Goal: Information Seeking & Learning: Check status

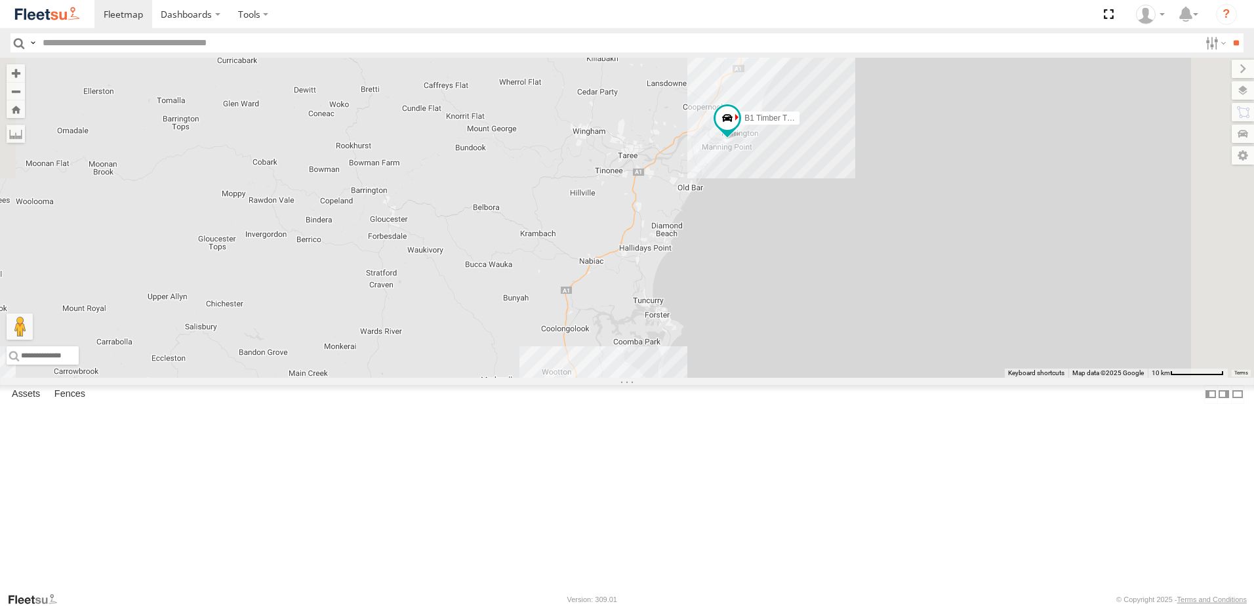
drag, startPoint x: 727, startPoint y: 305, endPoint x: 652, endPoint y: 379, distance: 104.8
click at [652, 378] on div "B1 Timber Truck" at bounding box center [627, 218] width 1254 height 320
drag, startPoint x: 652, startPoint y: 386, endPoint x: 818, endPoint y: 180, distance: 263.5
click at [815, 183] on div "B1 Timber Truck" at bounding box center [627, 218] width 1254 height 320
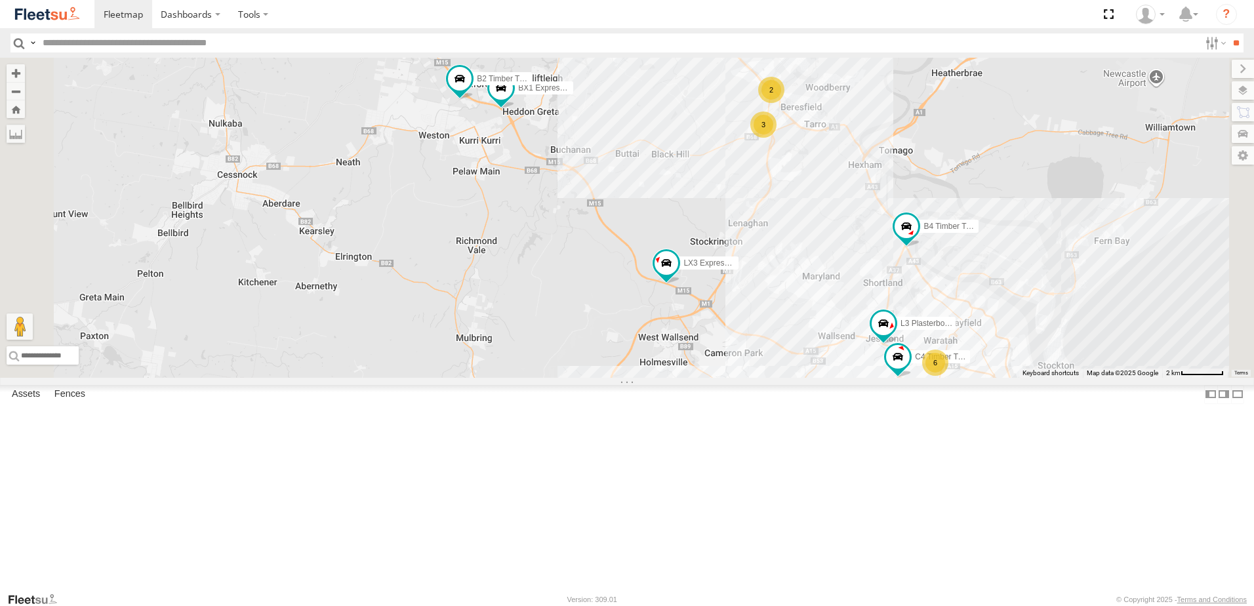
drag, startPoint x: 740, startPoint y: 396, endPoint x: 720, endPoint y: 429, distance: 38.6
click at [720, 378] on div "B1 Timber Truck BX2 Express Ute LX3 Express Ute B4 Timber Truck BX1 Express Ute…" at bounding box center [627, 218] width 1254 height 320
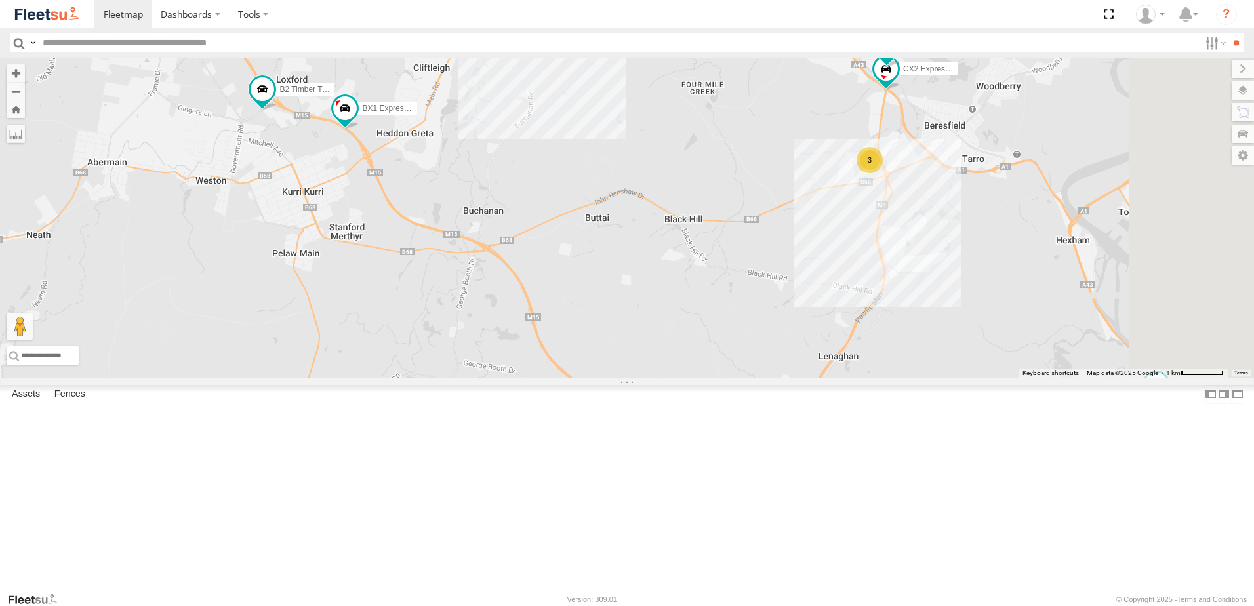
drag, startPoint x: 685, startPoint y: 384, endPoint x: 629, endPoint y: 455, distance: 90.5
click at [629, 378] on div "B1 Timber Truck BX2 Express Ute LX3 Express Ute B4 Timber Truck BX1 Express Ute…" at bounding box center [627, 218] width 1254 height 320
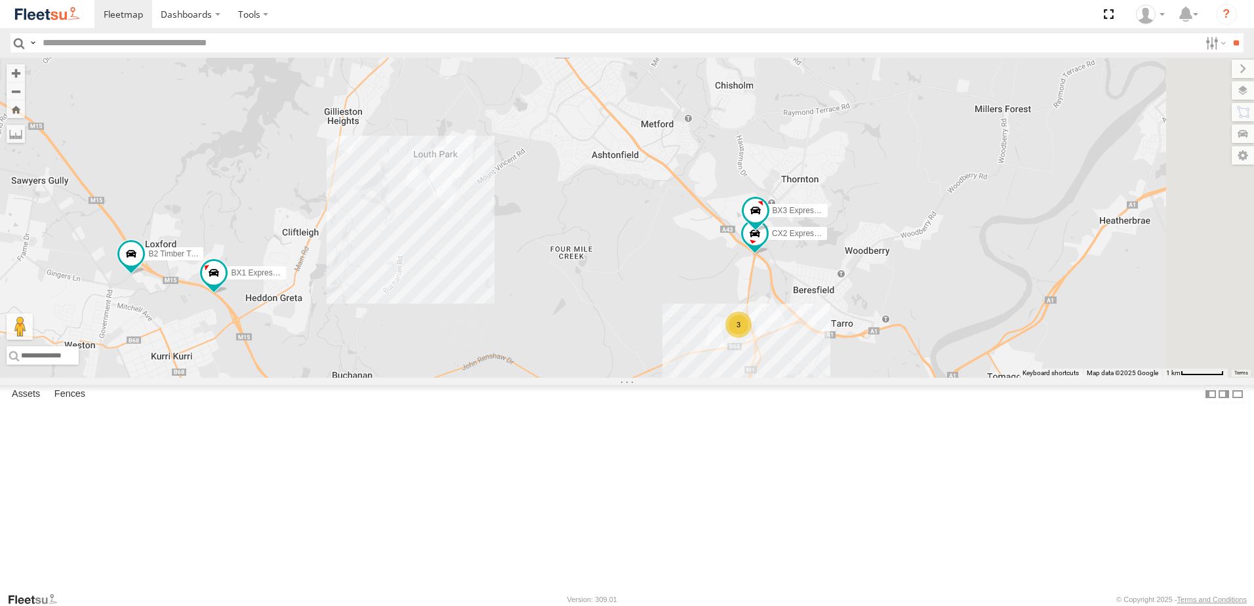
drag, startPoint x: 648, startPoint y: 400, endPoint x: 513, endPoint y: 567, distance: 214.5
click at [515, 378] on div "B1 Timber Truck BX2 Express Ute LX3 Express Ute B4 Timber Truck BX1 Express Ute…" at bounding box center [627, 218] width 1254 height 320
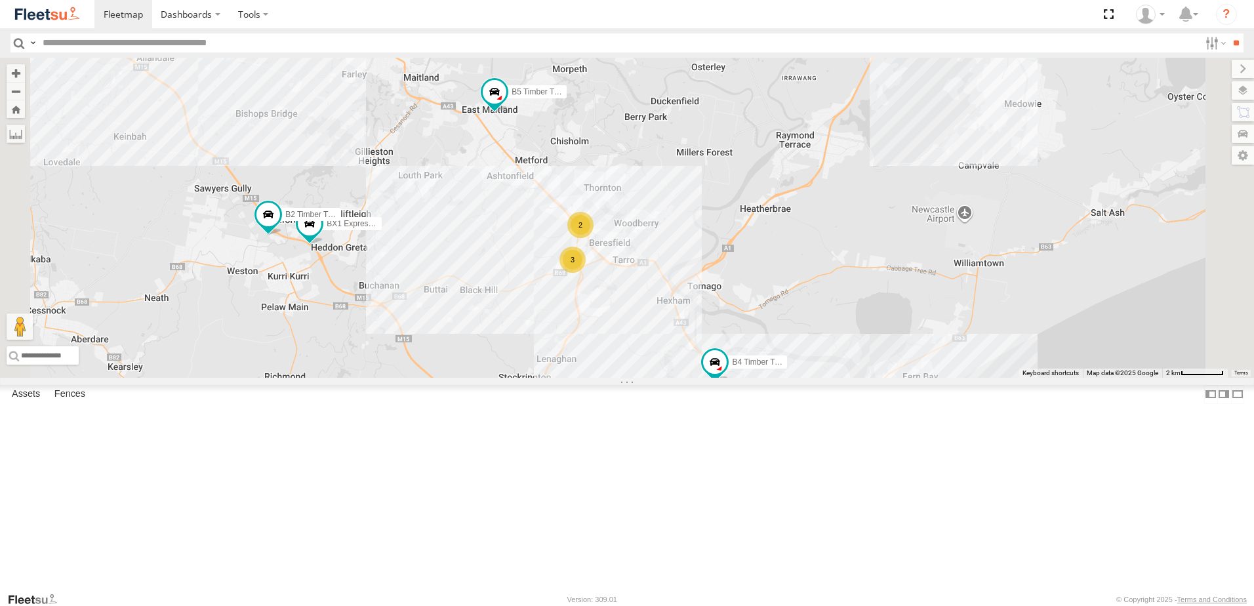
drag, startPoint x: 674, startPoint y: 422, endPoint x: 608, endPoint y: 344, distance: 102.9
click at [609, 345] on div "B1 Timber Truck BX2 Express Ute LX3 Express Ute B4 Timber Truck BX1 Express Ute…" at bounding box center [627, 218] width 1254 height 320
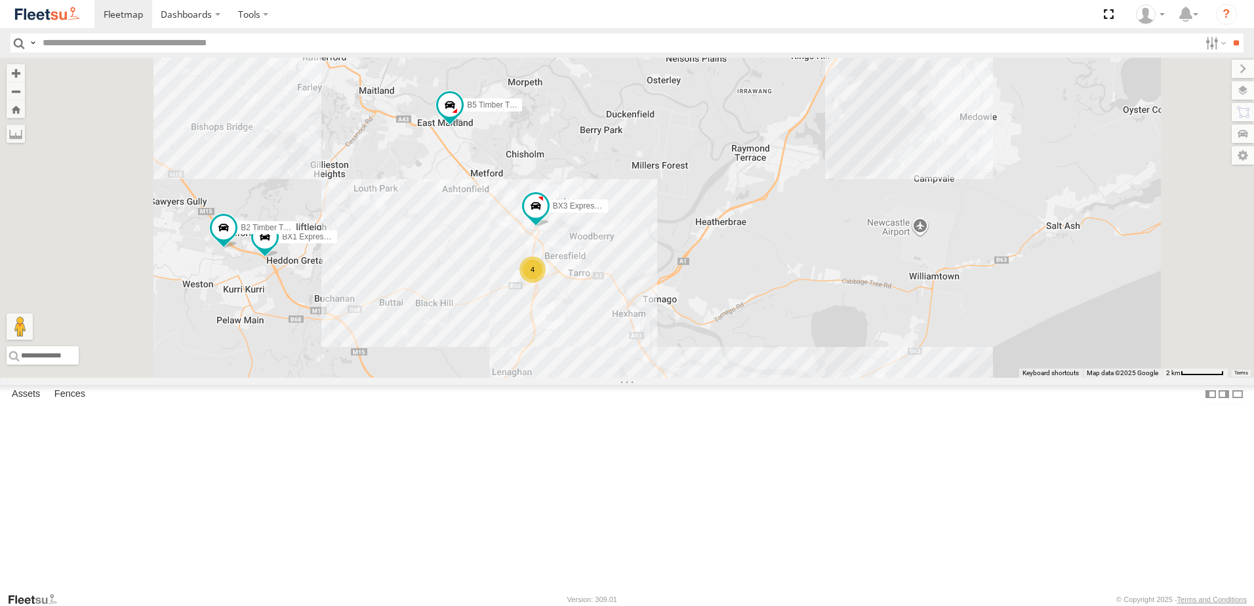
drag, startPoint x: 624, startPoint y: 304, endPoint x: 630, endPoint y: 283, distance: 22.4
click at [630, 283] on div "B1 Timber Truck BX2 Express Ute LX3 Express Ute B4 Timber Truck BX1 Express Ute…" at bounding box center [627, 218] width 1254 height 320
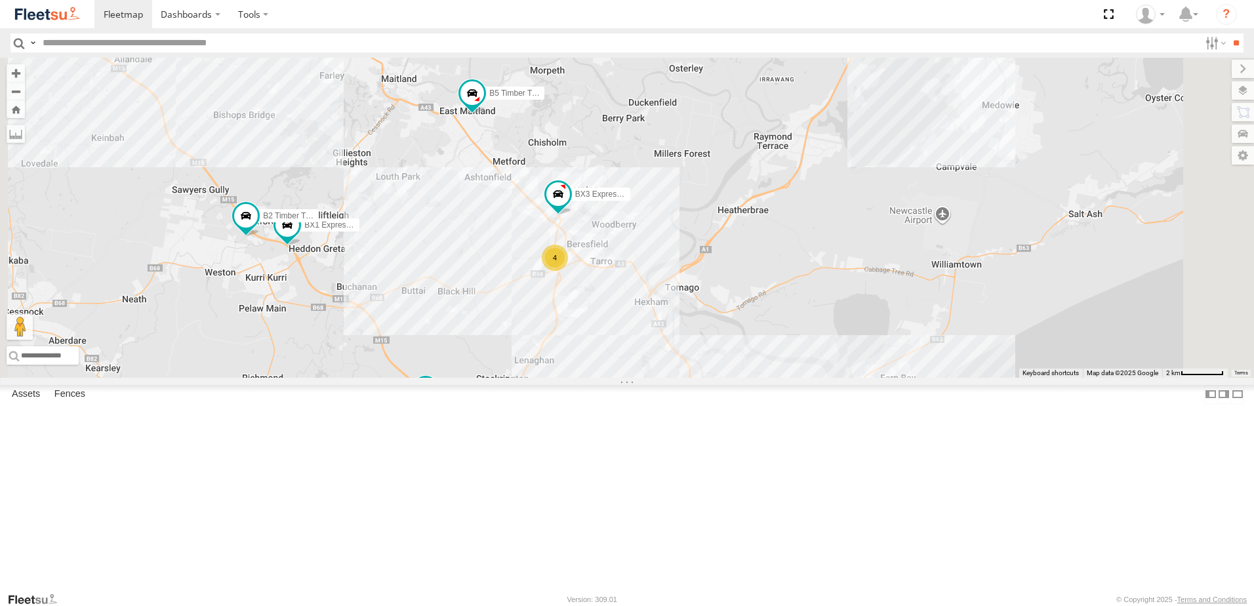
drag, startPoint x: 636, startPoint y: 324, endPoint x: 661, endPoint y: 311, distance: 28.2
click at [661, 311] on div "B1 Timber Truck BX2 Express Ute LX3 Express Ute B4 Timber Truck BX1 Express Ute…" at bounding box center [627, 218] width 1254 height 320
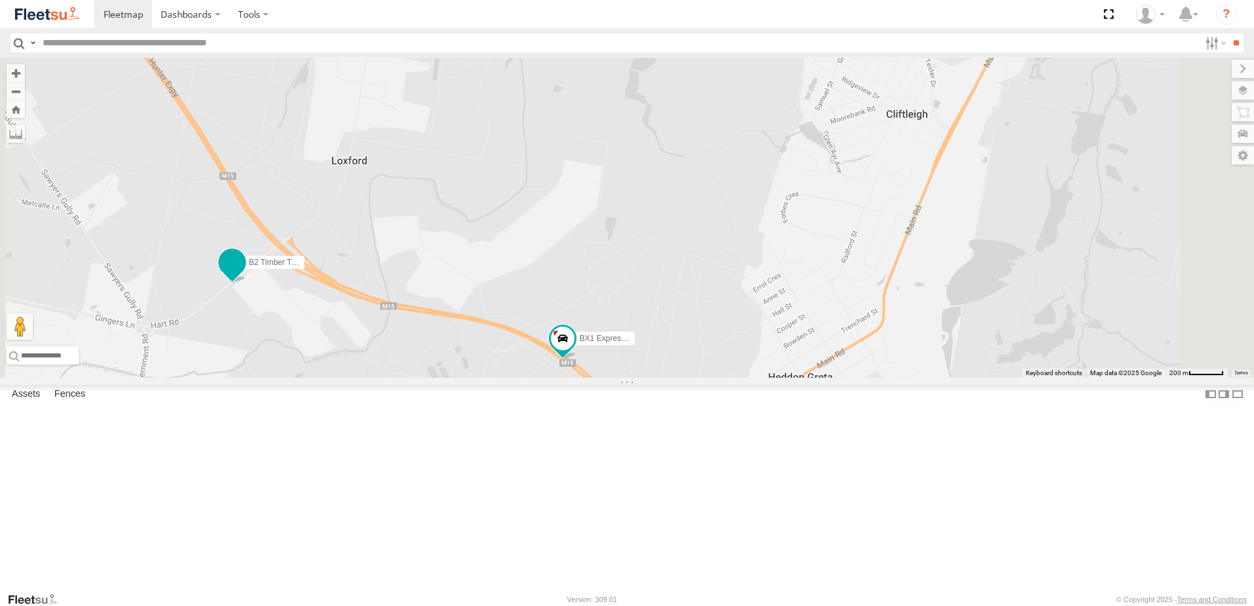
click at [244, 275] on span at bounding box center [232, 263] width 24 height 24
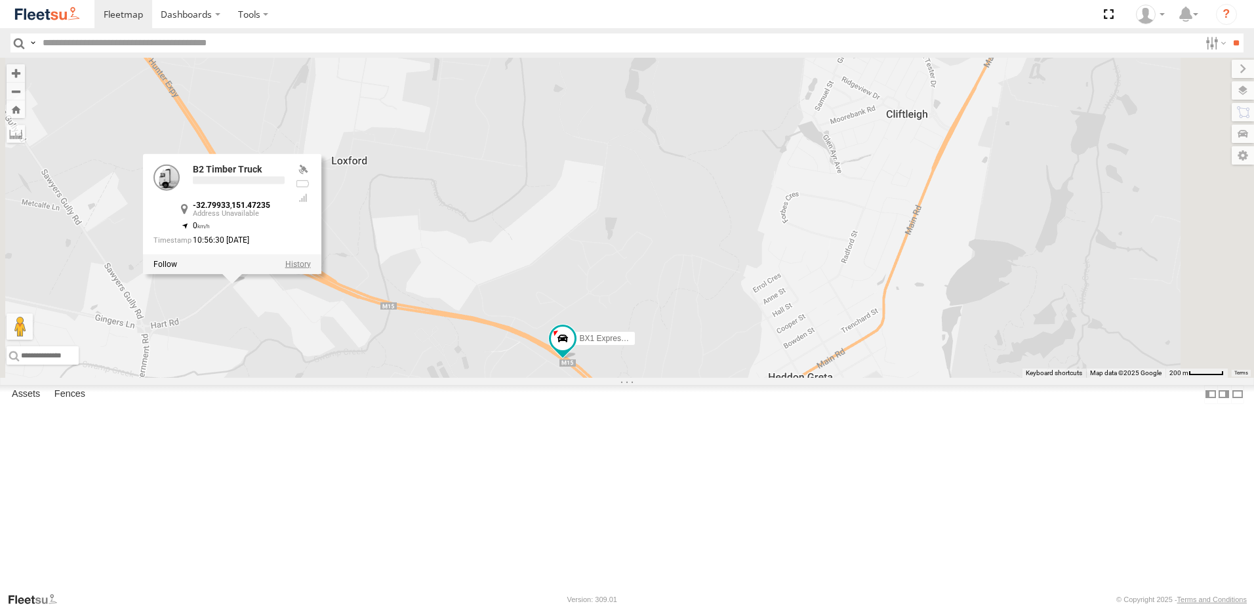
click at [311, 269] on label at bounding box center [298, 264] width 26 height 9
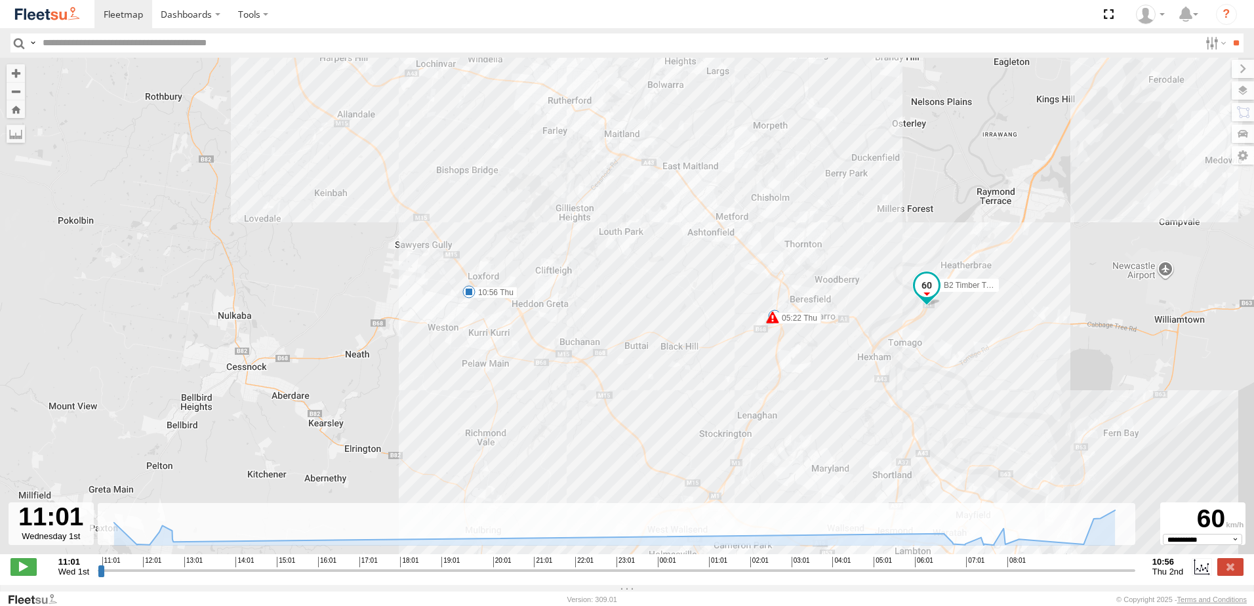
drag, startPoint x: 730, startPoint y: 191, endPoint x: 631, endPoint y: 375, distance: 208.3
click at [631, 375] on div "B2 Timber Truck 05:22 Thu 05:22 Thu 10:56 Thu 7" at bounding box center [627, 313] width 1254 height 510
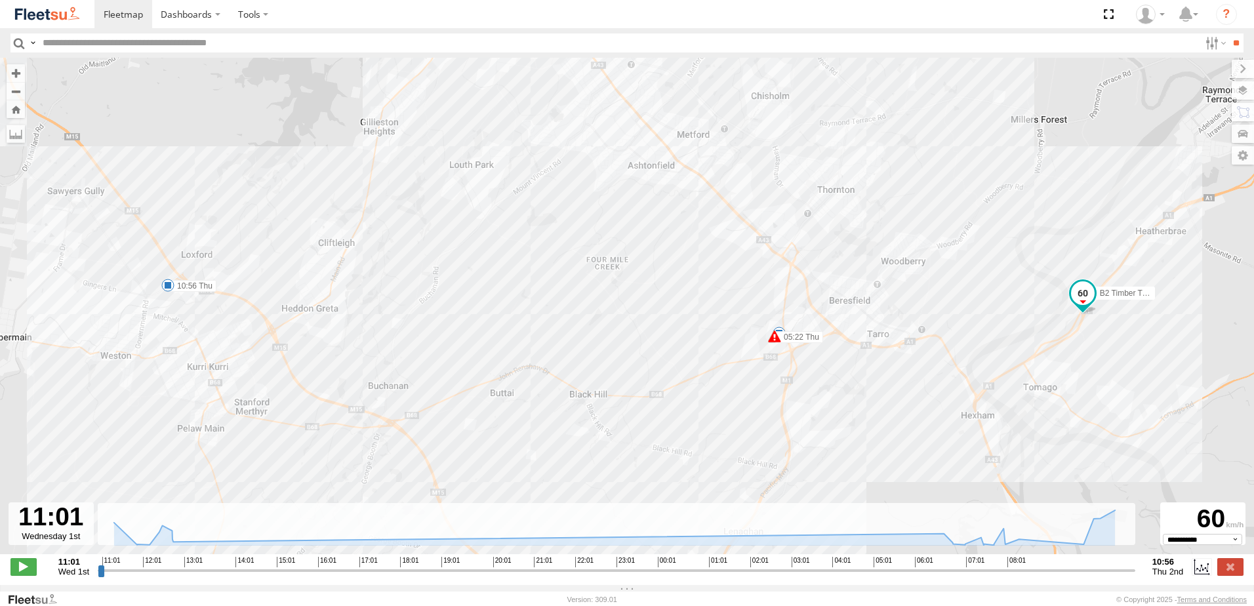
drag, startPoint x: 679, startPoint y: 295, endPoint x: 621, endPoint y: 214, distance: 99.6
click at [622, 219] on div "B2 Timber Truck 05:22 Thu 05:22 Thu 10:56 Thu 7" at bounding box center [627, 313] width 1254 height 510
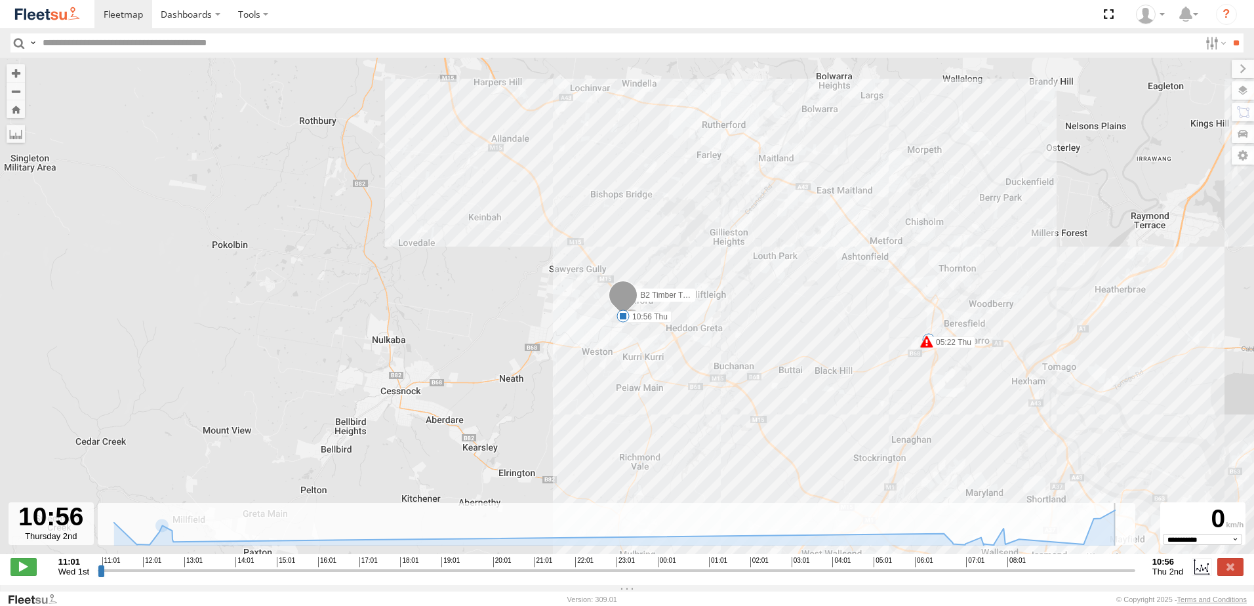
drag, startPoint x: 101, startPoint y: 581, endPoint x: 1156, endPoint y: 567, distance: 1055.2
type input "**********"
click at [1135, 569] on input "range" at bounding box center [616, 570] width 1037 height 12
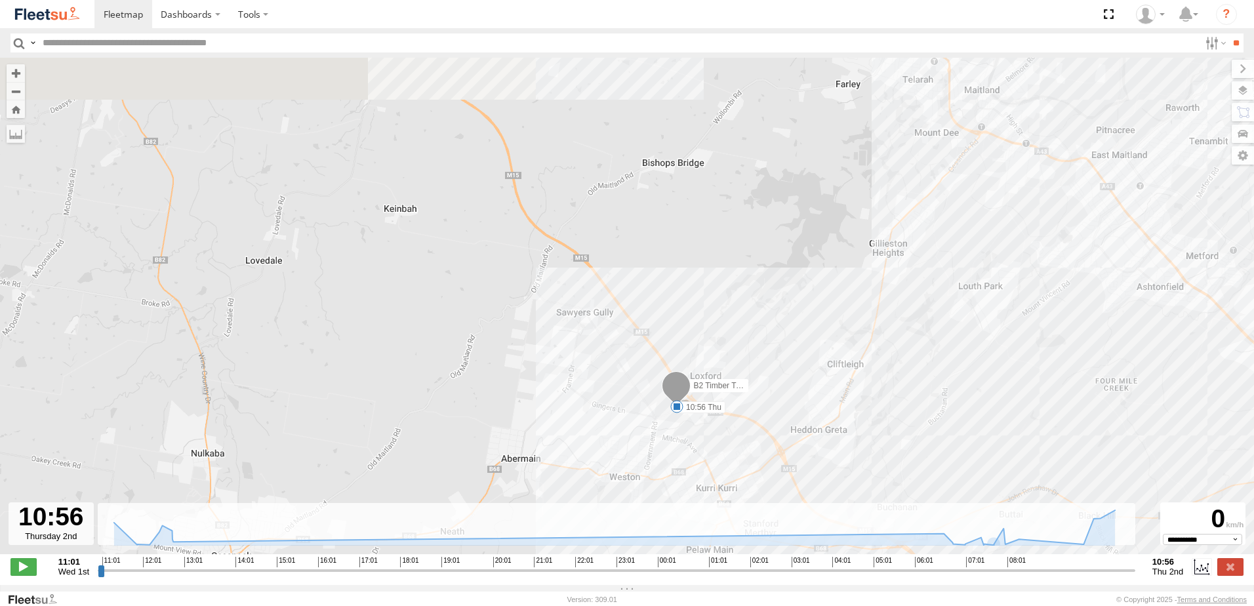
drag, startPoint x: 661, startPoint y: 236, endPoint x: 672, endPoint y: 287, distance: 51.7
click at [672, 287] on div "B2 Timber Truck 05:22 Thu 05:22 Thu 10:56 Thu 7" at bounding box center [627, 313] width 1254 height 510
click at [679, 393] on span at bounding box center [676, 393] width 29 height 35
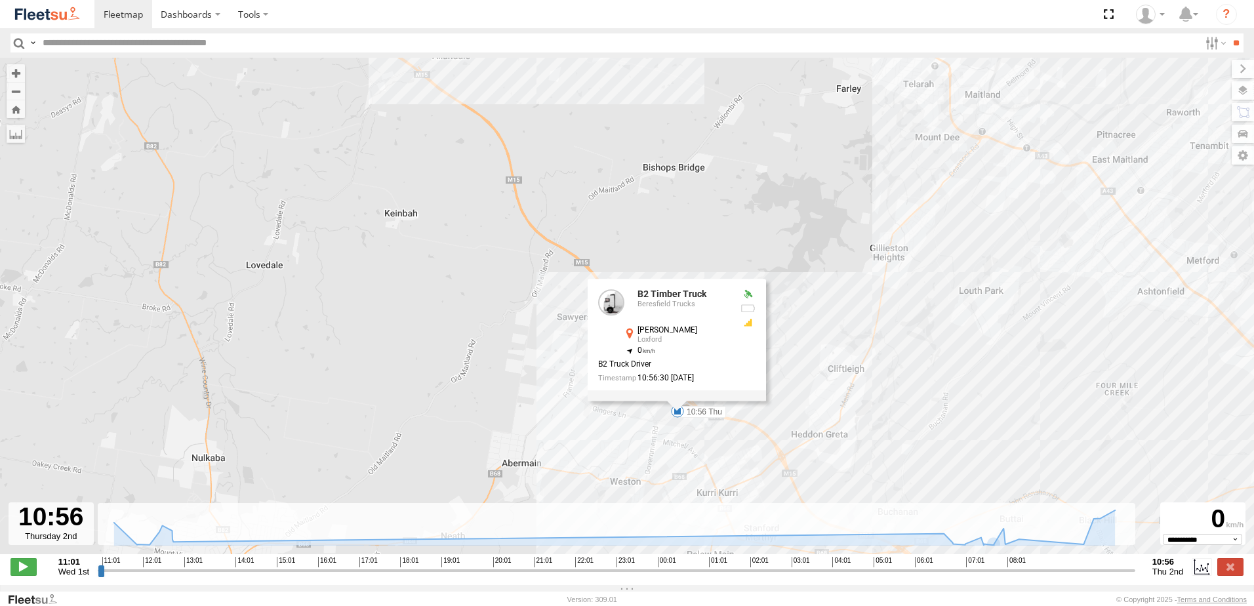
click at [828, 377] on div "B2 Timber Truck 05:22 Thu 05:22 Thu 10:56 Thu 7 B2 Timber Truck Beresfield Truc…" at bounding box center [627, 313] width 1254 height 510
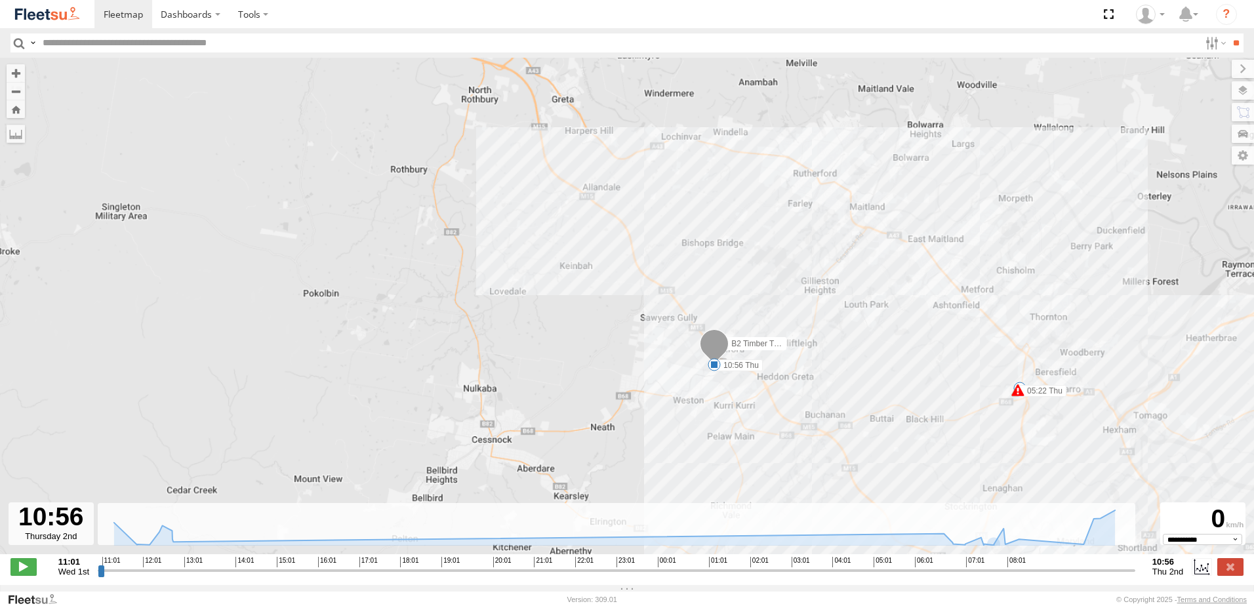
drag, startPoint x: 758, startPoint y: 320, endPoint x: 696, endPoint y: 300, distance: 64.7
click at [696, 300] on div "B2 Timber Truck 05:22 Thu 05:22 Thu 10:56 Thu 7" at bounding box center [627, 313] width 1254 height 510
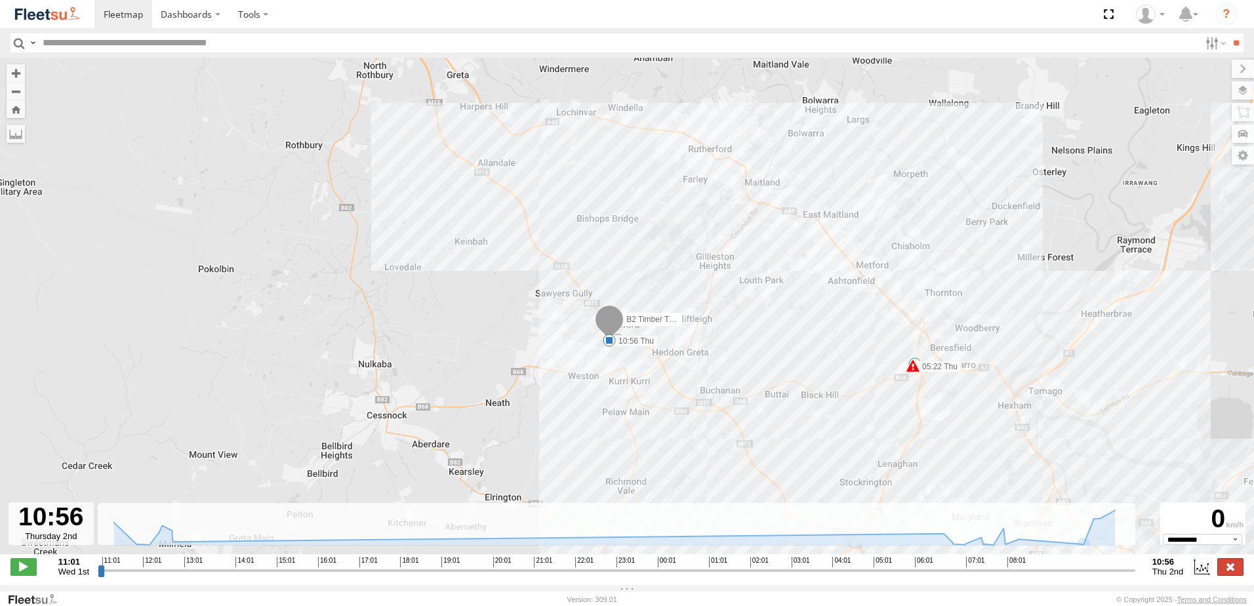
click at [1226, 575] on label at bounding box center [1230, 566] width 26 height 17
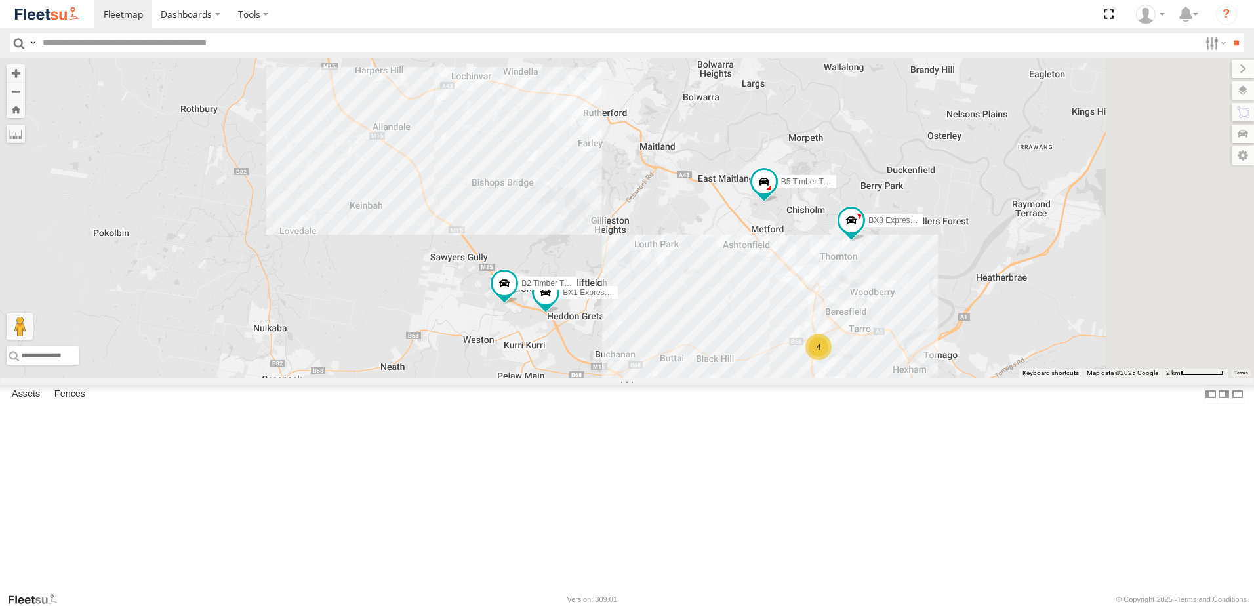
drag, startPoint x: 938, startPoint y: 379, endPoint x: 785, endPoint y: 411, distance: 156.1
click at [785, 378] on div "B4 Timber Truck BX1 Express Ute B2 Timber Truck B5 Timber Truck LX3 Express Ute…" at bounding box center [627, 218] width 1254 height 320
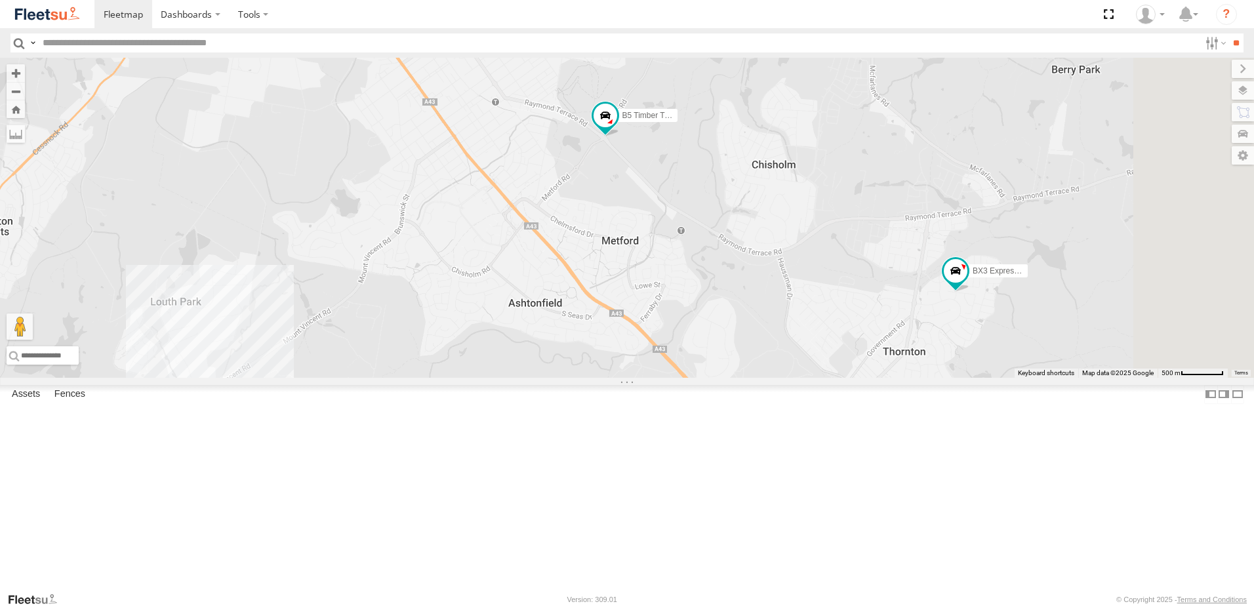
drag, startPoint x: 906, startPoint y: 314, endPoint x: 763, endPoint y: 245, distance: 158.7
click at [763, 246] on div "B4 Timber Truck BX1 Express Ute B2 Timber Truck B5 Timber Truck LX3 Express Ute…" at bounding box center [627, 218] width 1254 height 320
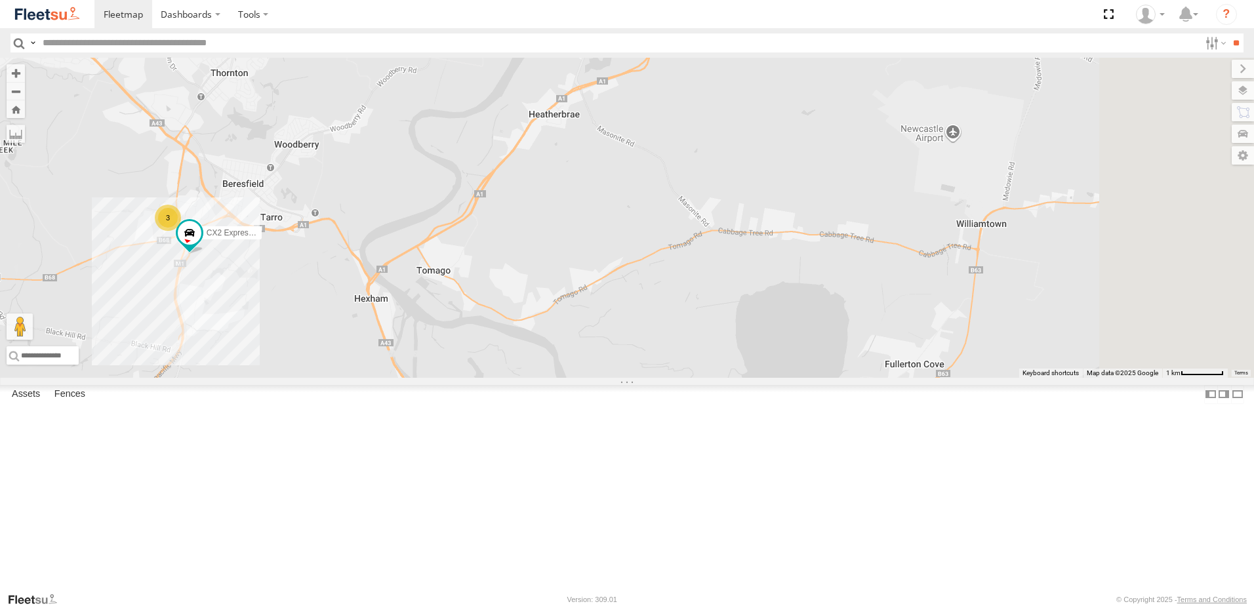
drag, startPoint x: 874, startPoint y: 300, endPoint x: 319, endPoint y: 214, distance: 562.0
click at [319, 214] on main "← Move left → Move right ↑ Move up ↓ Move down + Zoom in - Zoom out Home Jump l…" at bounding box center [627, 325] width 1254 height 534
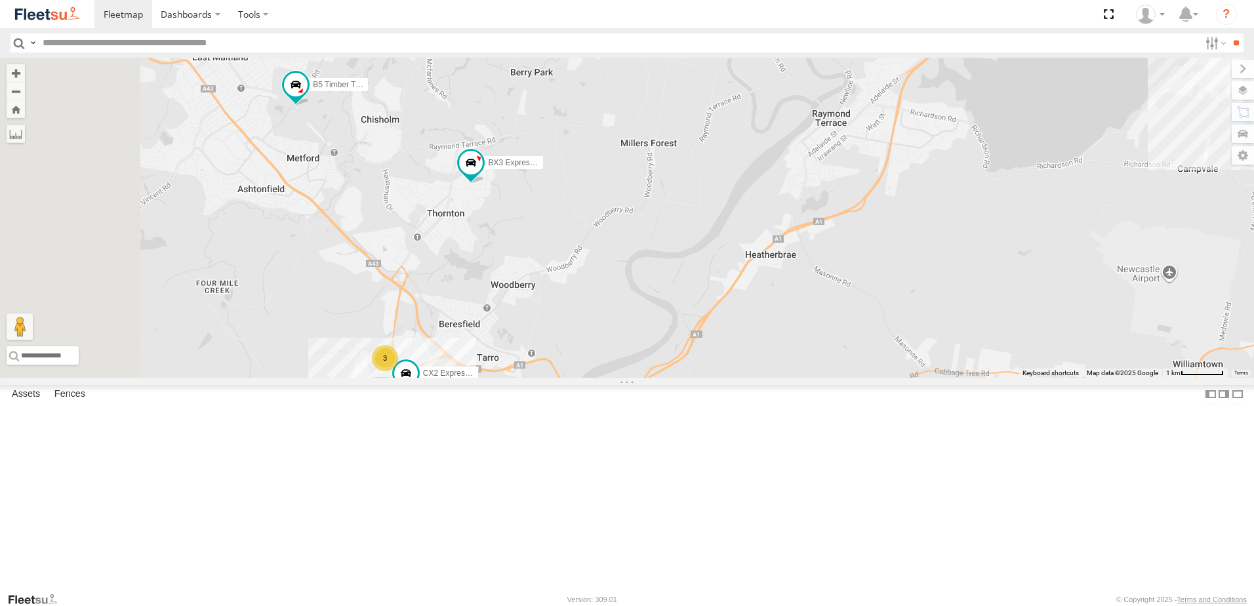
drag, startPoint x: 348, startPoint y: 325, endPoint x: 543, endPoint y: 272, distance: 201.9
click at [543, 272] on div "B4 Timber Truck BX1 Express Ute B2 Timber Truck B5 Timber Truck LX3 Express Ute…" at bounding box center [627, 218] width 1254 height 320
click at [312, 97] on span at bounding box center [301, 85] width 24 height 24
click at [519, 313] on div "B4 Timber Truck BX1 Express Ute B2 Timber Truck B5 Timber Truck LX3 Express Ute…" at bounding box center [627, 218] width 1254 height 320
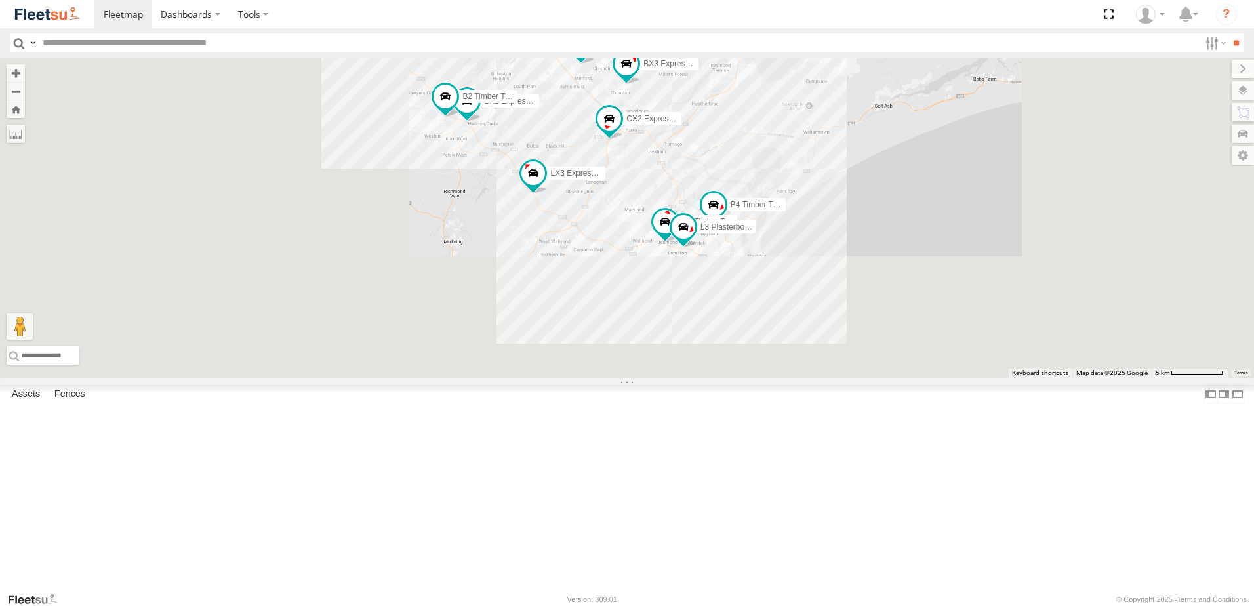
drag, startPoint x: 757, startPoint y: 425, endPoint x: 863, endPoint y: 257, distance: 198.3
click at [862, 258] on div "B4 Timber Truck BX1 Express Ute B2 Timber Truck L3 Plasterboard Truck B5 Timber…" at bounding box center [627, 218] width 1254 height 320
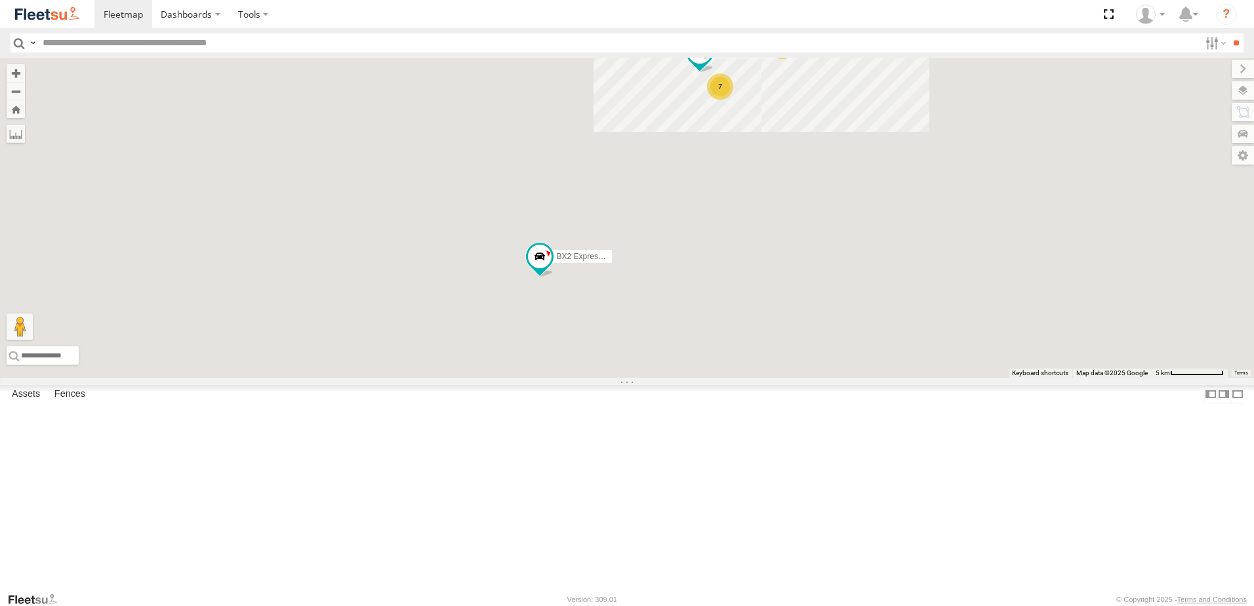
drag, startPoint x: 801, startPoint y: 490, endPoint x: 898, endPoint y: 278, distance: 232.7
click at [898, 278] on div "B4 Timber Truck BX1 Express Ute B2 Timber Truck B5 Timber Truck C4 Timber Truck…" at bounding box center [627, 218] width 1254 height 320
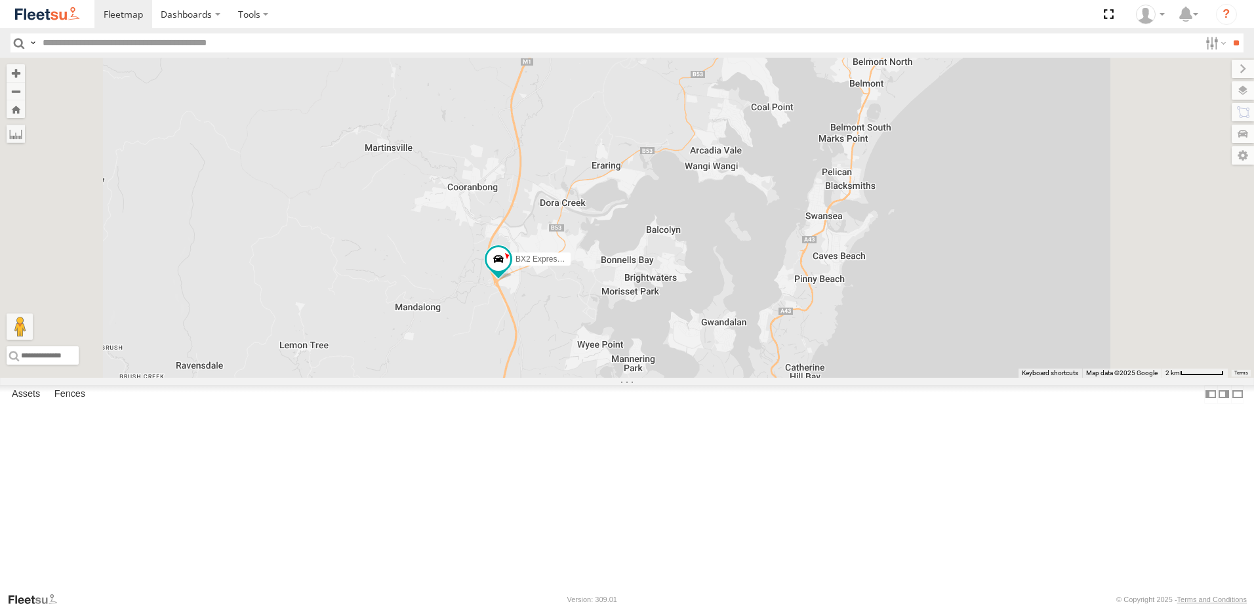
drag, startPoint x: 736, startPoint y: 403, endPoint x: 767, endPoint y: 352, distance: 59.7
click at [767, 352] on div "B4 Timber Truck BX1 Express Ute B2 Timber Truck B5 Timber Truck C4 Timber Truck…" at bounding box center [627, 218] width 1254 height 320
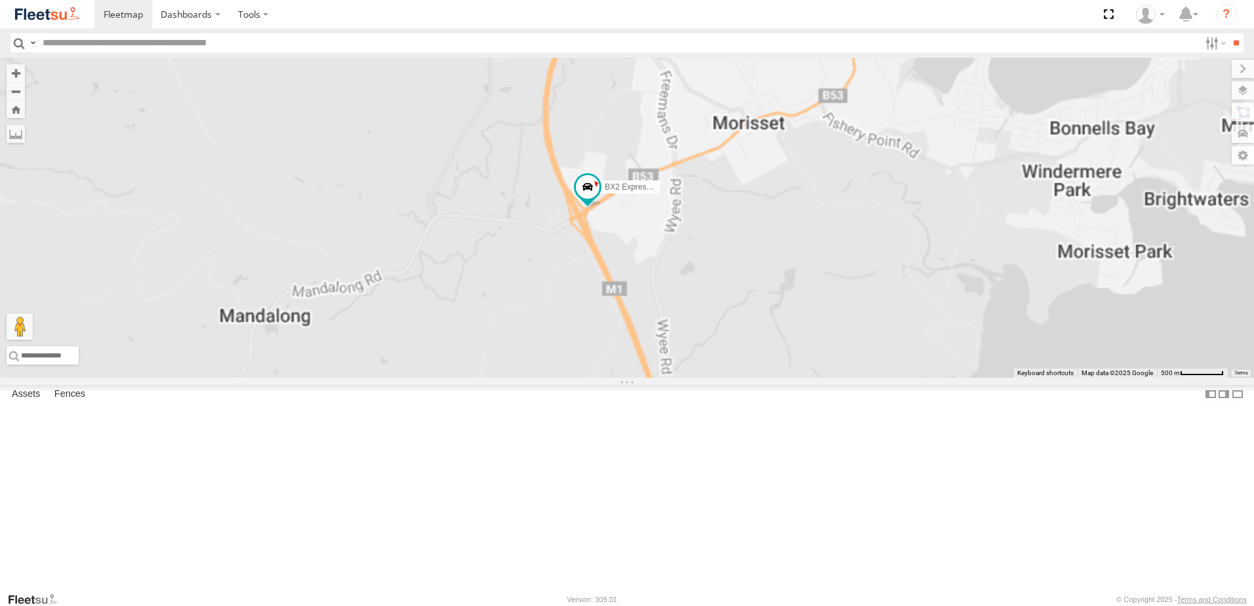
drag, startPoint x: 796, startPoint y: 327, endPoint x: 767, endPoint y: 397, distance: 75.9
click at [767, 378] on div "B4 Timber Truck BX1 Express Ute B2 Timber Truck B5 Timber Truck C4 Timber Truck…" at bounding box center [627, 218] width 1254 height 320
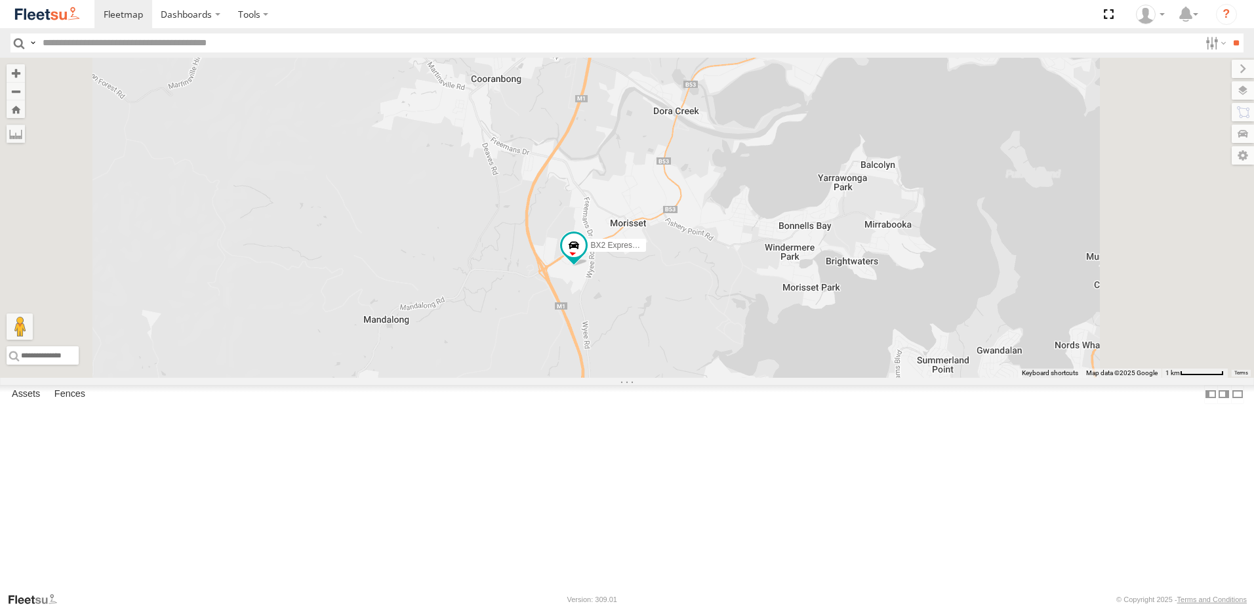
drag, startPoint x: 718, startPoint y: 224, endPoint x: 710, endPoint y: 309, distance: 85.0
click at [710, 309] on div "B4 Timber Truck BX1 Express Ute B2 Timber Truck B5 Timber Truck C4 Timber Truck…" at bounding box center [627, 218] width 1254 height 320
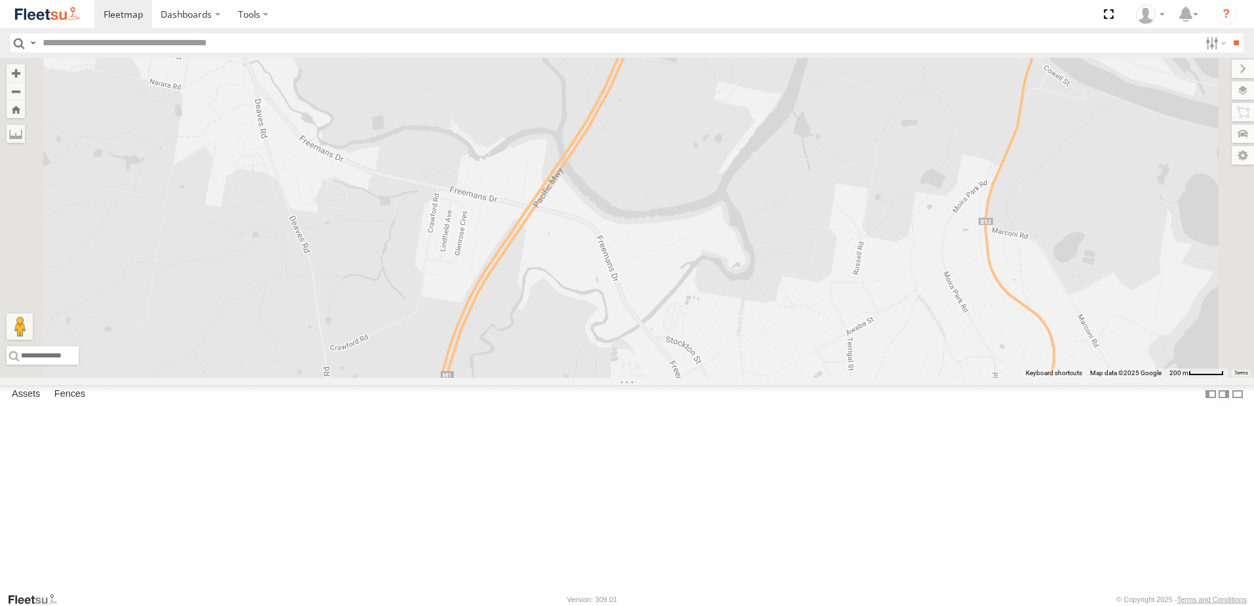
drag, startPoint x: 782, startPoint y: 337, endPoint x: 767, endPoint y: 50, distance: 287.6
click at [767, 51] on body "Dashboards" at bounding box center [627, 303] width 1254 height 606
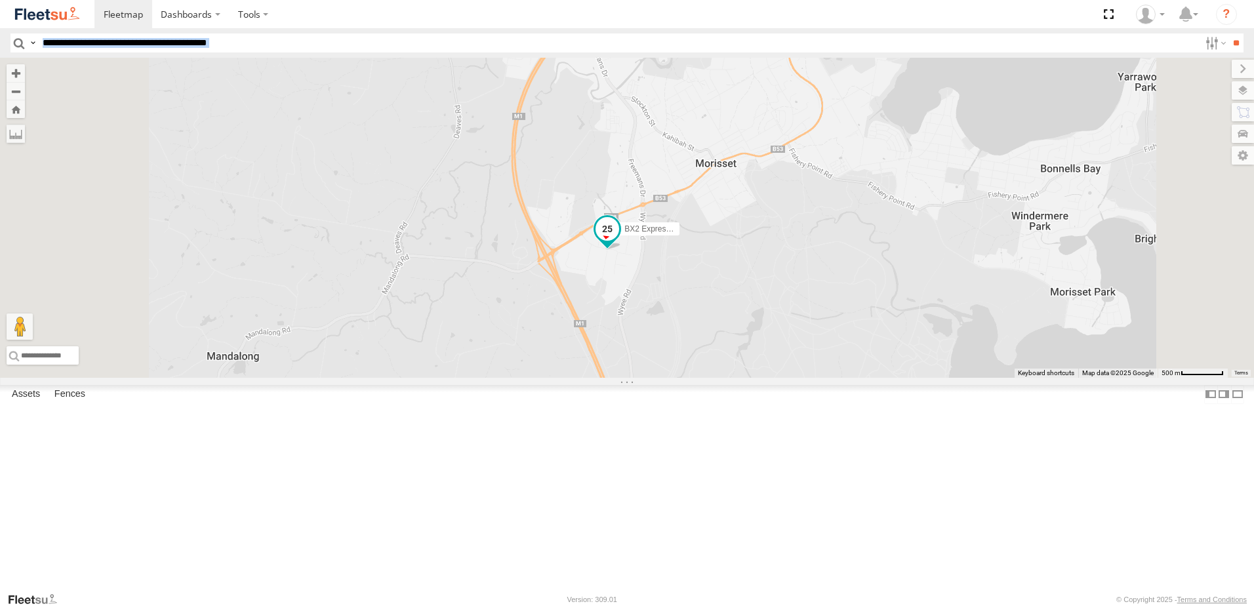
click at [622, 250] on span at bounding box center [607, 232] width 29 height 35
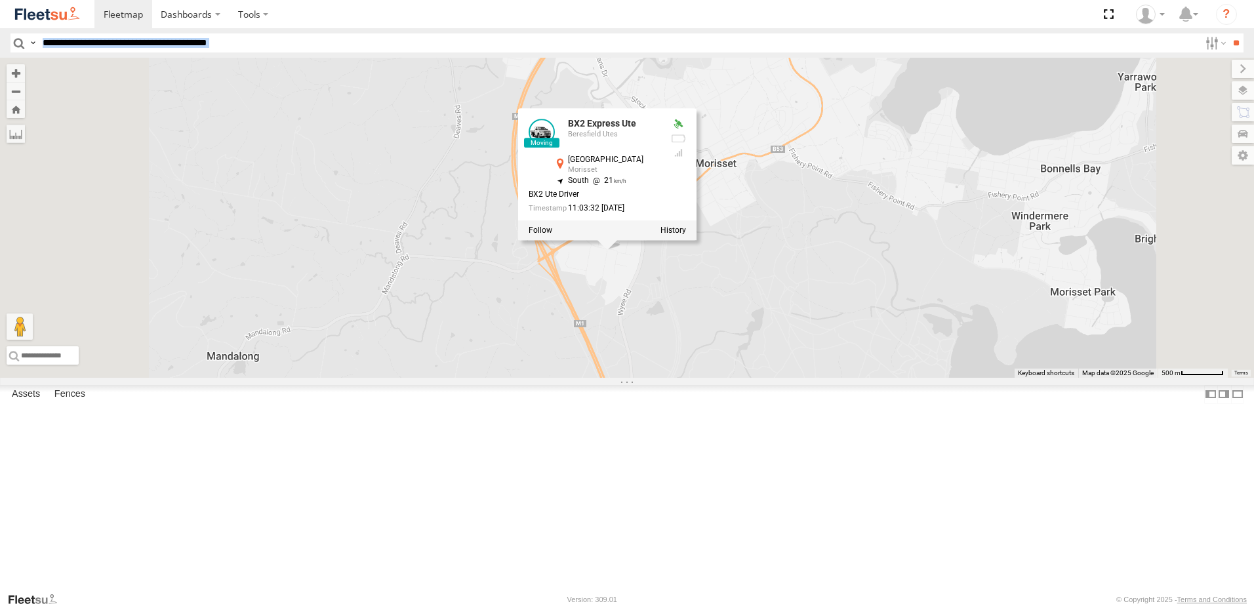
click at [833, 378] on div "B4 Timber Truck BX1 Express Ute B2 Timber Truck B5 Timber Truck C4 Timber Truck…" at bounding box center [627, 218] width 1254 height 320
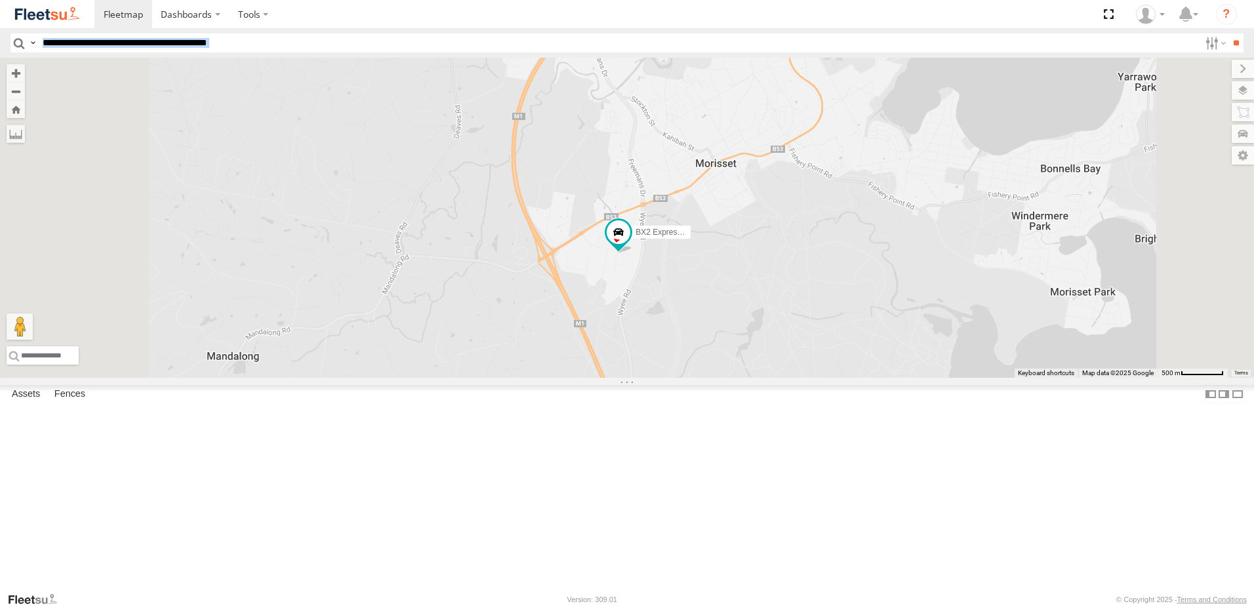
click at [590, 273] on div "BX2 Express Ute" at bounding box center [627, 218] width 1254 height 320
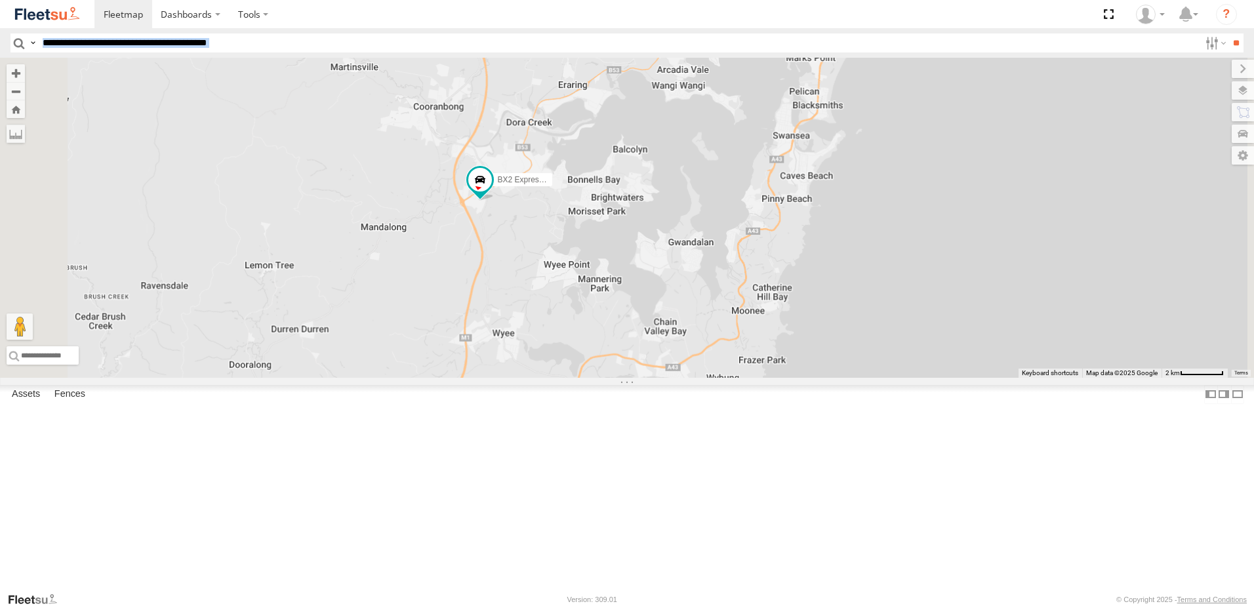
click at [692, 371] on div "BX2 Express Ute" at bounding box center [627, 218] width 1254 height 320
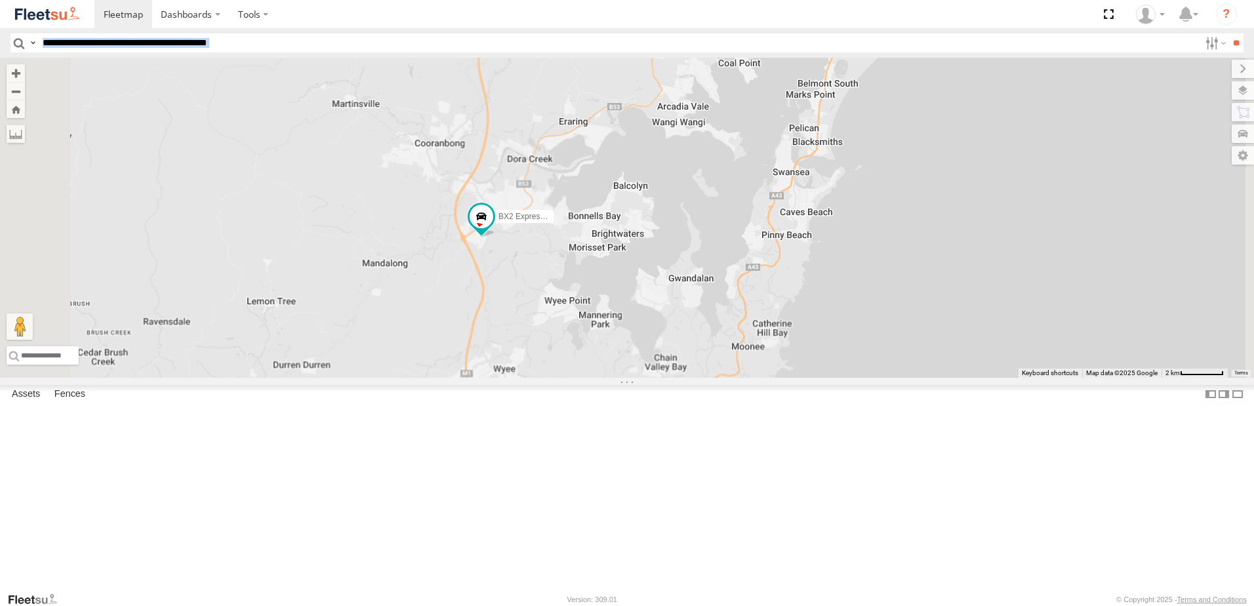
drag, startPoint x: 695, startPoint y: 363, endPoint x: 697, endPoint y: 407, distance: 44.0
click at [697, 378] on div "BX2 Express Ute" at bounding box center [627, 218] width 1254 height 320
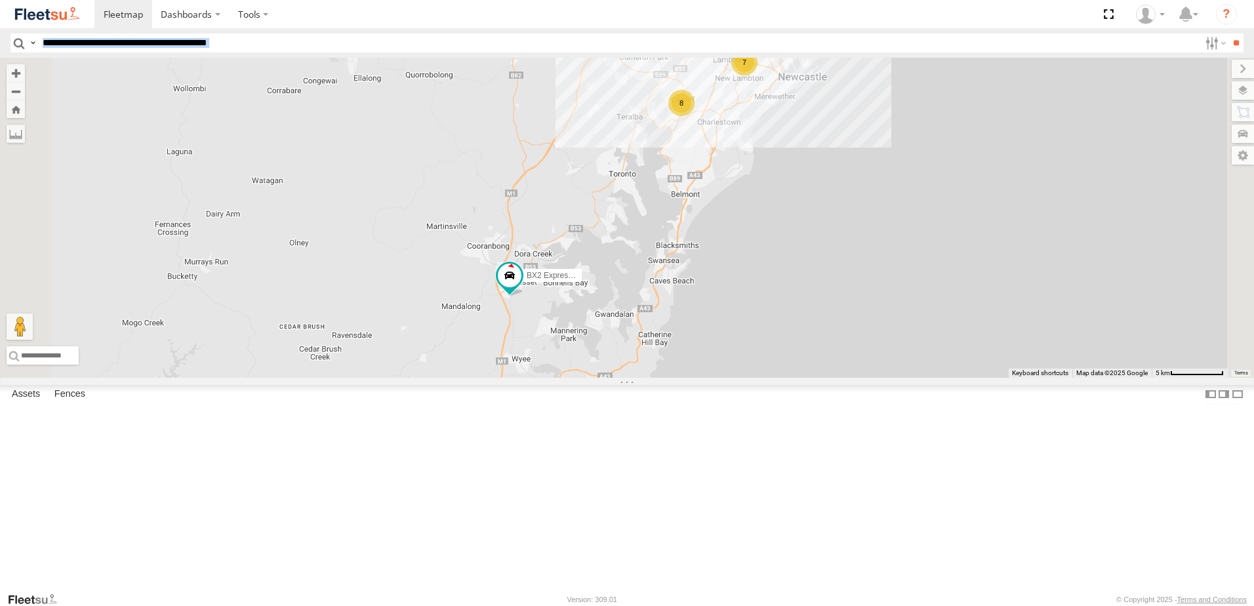
click at [630, 223] on div "BX2 Express Ute B4 Timber Truck 7 8 CX2 Express Ute C4 Timber Truck LX3 Express…" at bounding box center [627, 218] width 1254 height 320
click at [265, 46] on input "text" at bounding box center [618, 42] width 1162 height 19
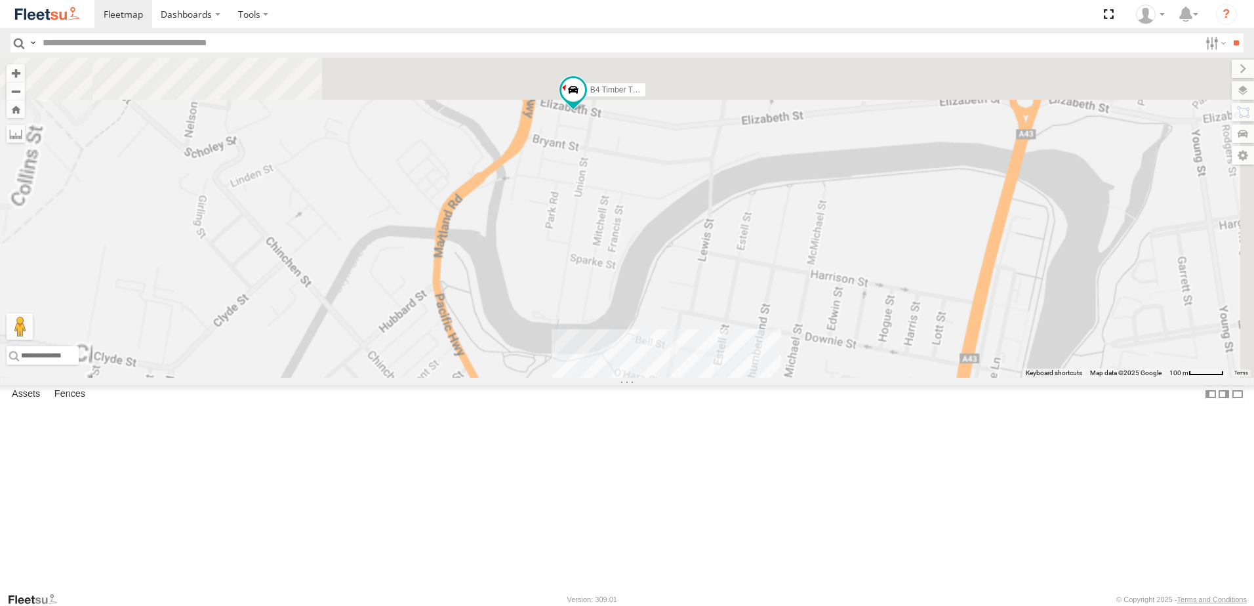
drag, startPoint x: 843, startPoint y: 148, endPoint x: 893, endPoint y: 359, distance: 217.0
click at [894, 359] on div "B4 Timber Truck CX2 Express Ute C4 Timber Truck B3 Transfer Truck" at bounding box center [627, 218] width 1254 height 320
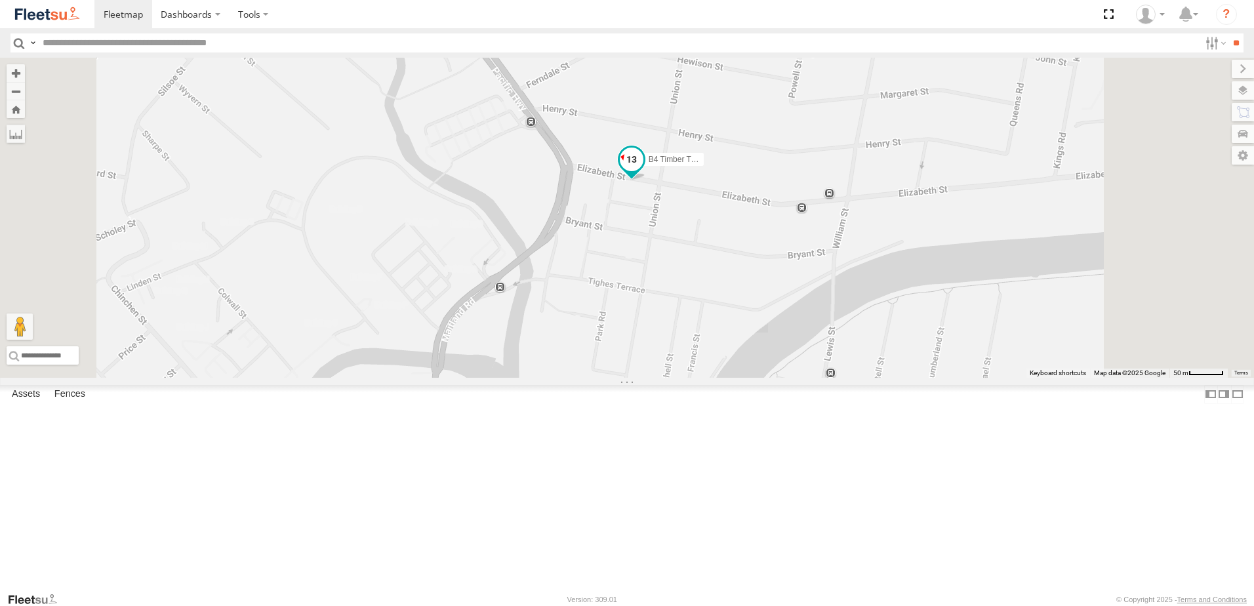
click at [643, 172] on span at bounding box center [632, 160] width 24 height 24
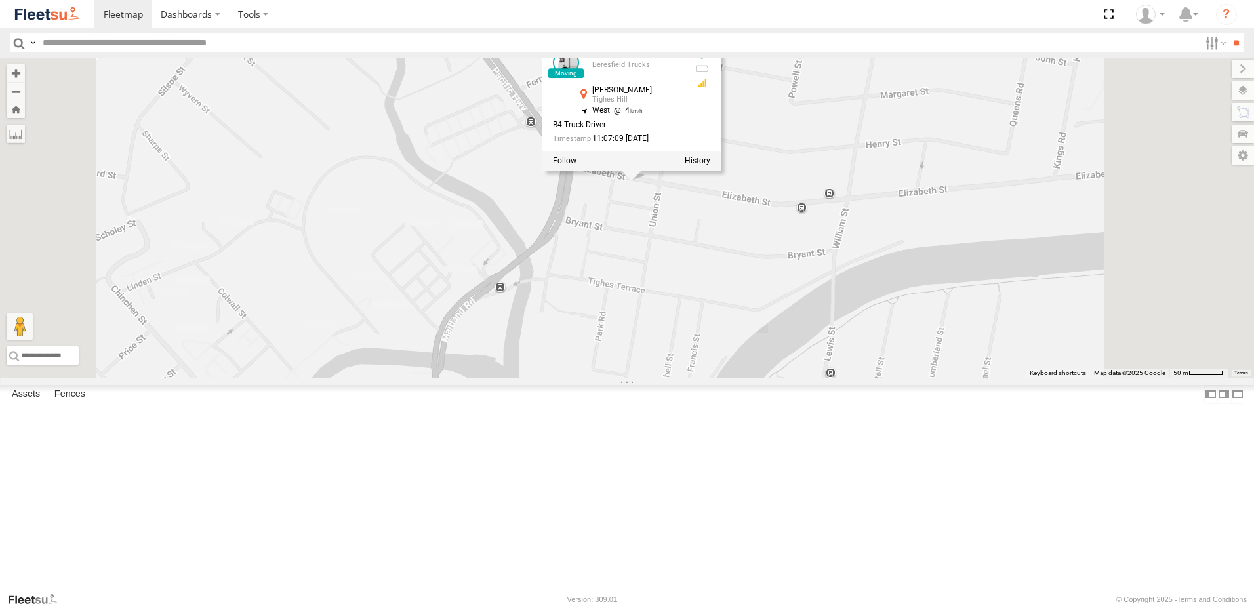
click at [812, 330] on div "B4 Timber Truck CX2 Express Ute C4 Timber Truck B3 Transfer Truck B4 Timber Tru…" at bounding box center [627, 218] width 1254 height 320
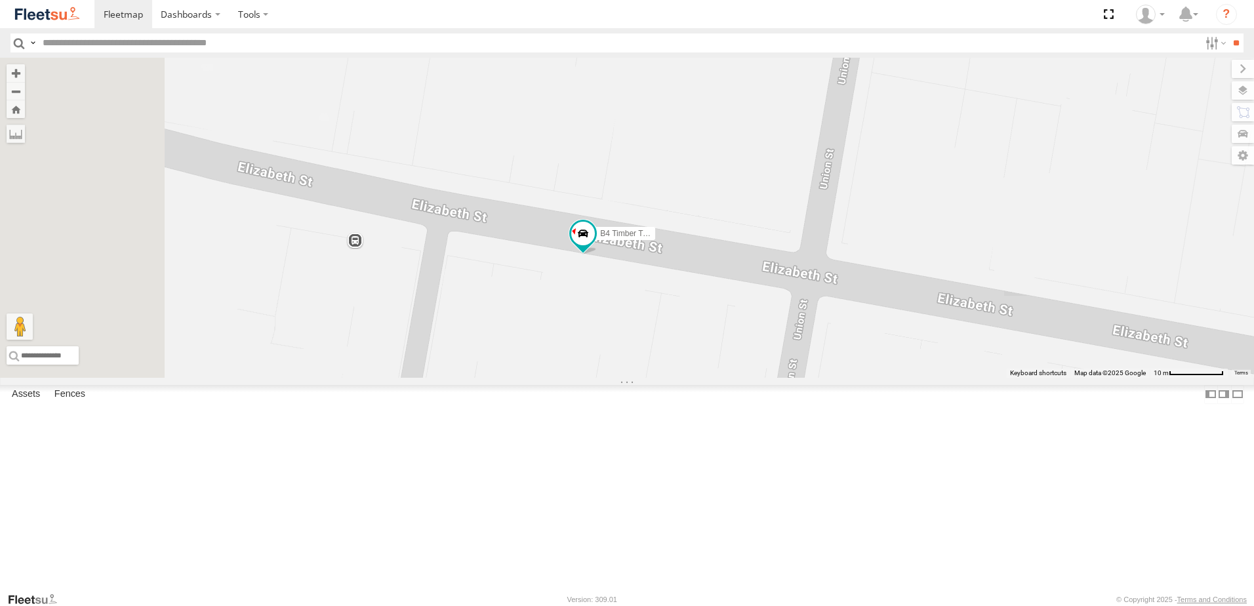
drag, startPoint x: 690, startPoint y: 415, endPoint x: 788, endPoint y: 357, distance: 114.0
click at [788, 357] on div "B4 Timber Truck CX2 Express Ute C4 Timber Truck B3 Transfer Truck" at bounding box center [627, 218] width 1254 height 320
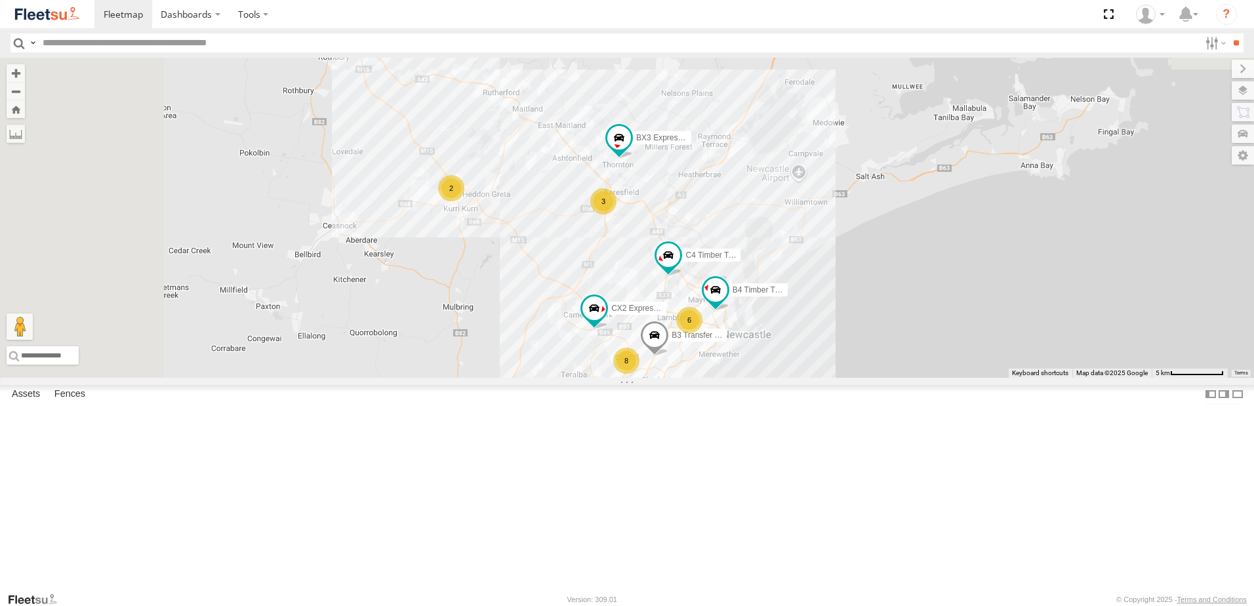
drag, startPoint x: 822, startPoint y: 418, endPoint x: 833, endPoint y: 439, distance: 23.5
click at [669, 356] on span at bounding box center [654, 338] width 29 height 35
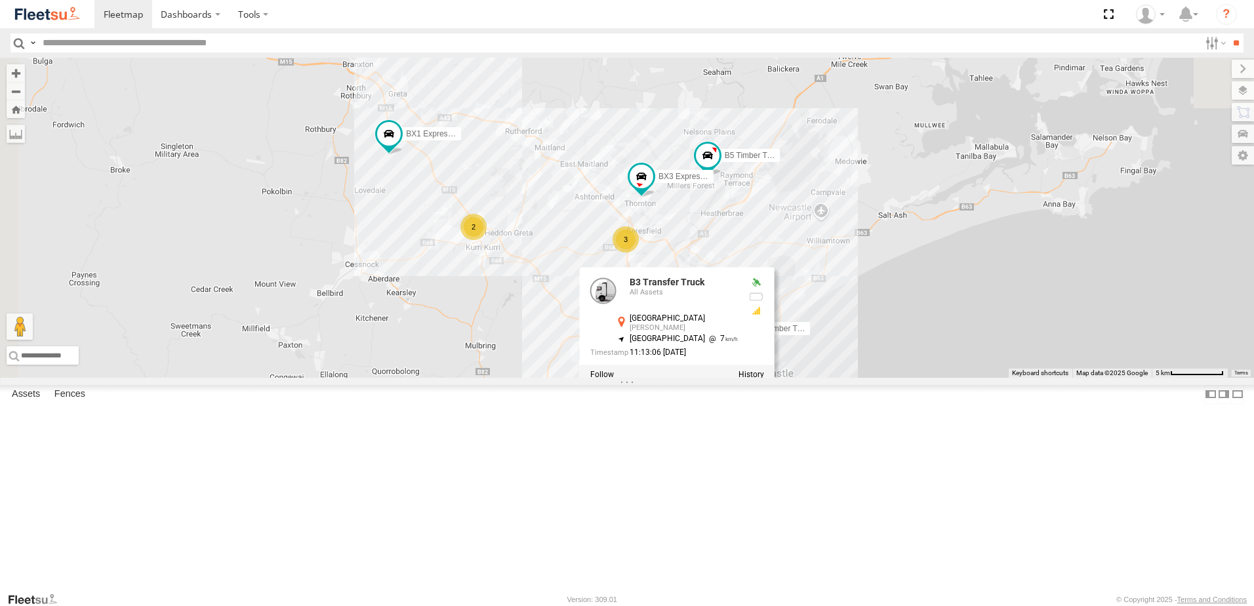
click at [857, 327] on div "B4 Timber Truck CX2 Express Ute C4 Timber Truck B3 Transfer Truck 6 8 2 BX2 Exp…" at bounding box center [627, 218] width 1254 height 320
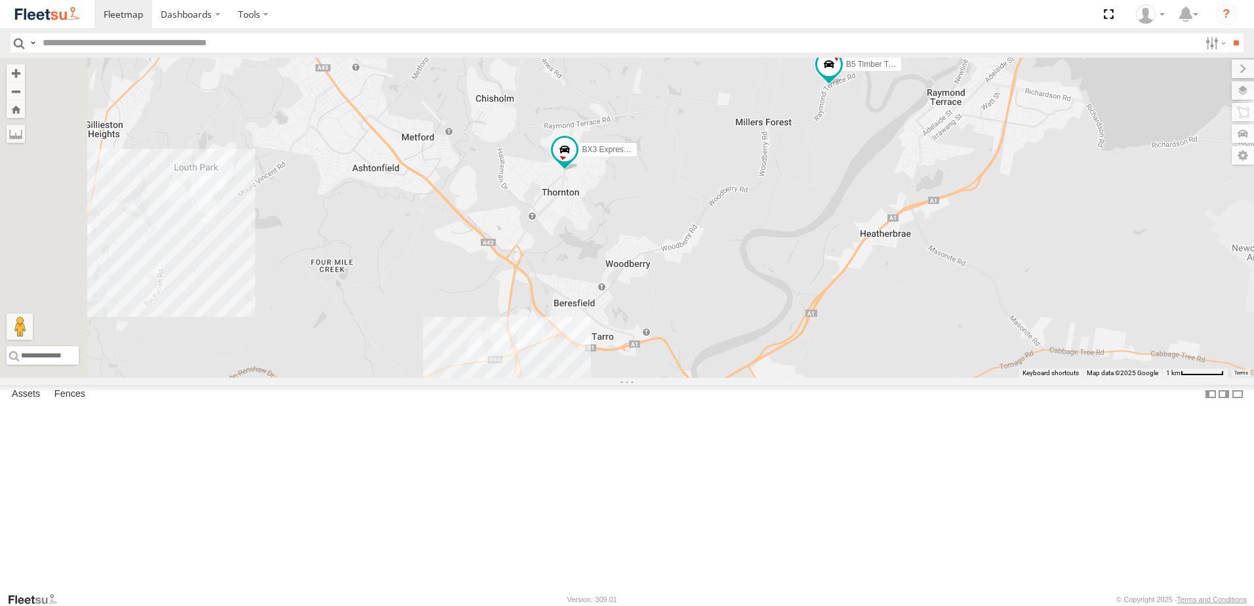
drag, startPoint x: 740, startPoint y: 396, endPoint x: 885, endPoint y: 332, distance: 157.7
click at [885, 332] on div "B4 Timber Truck CX2 Express Ute C4 Timber Truck B3 Transfer Truck BX2 Express U…" at bounding box center [627, 218] width 1254 height 320
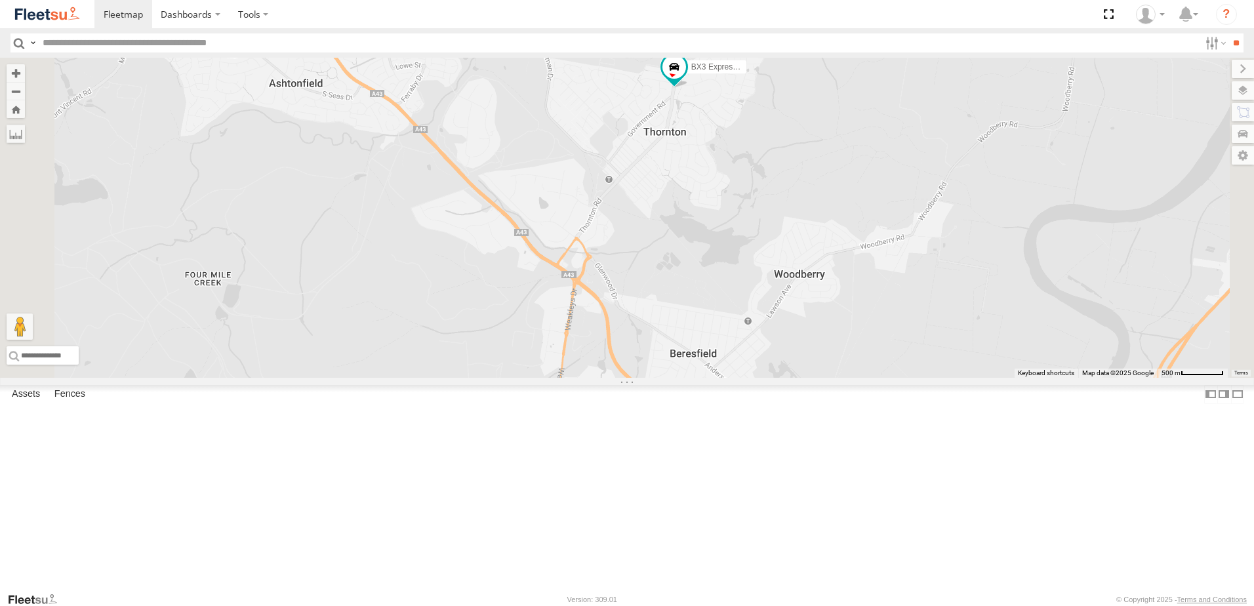
drag, startPoint x: 660, startPoint y: 354, endPoint x: 839, endPoint y: 356, distance: 179.7
click at [838, 356] on div "B4 Timber Truck CX2 Express Ute C4 Timber Truck B3 Transfer Truck BX2 Express U…" at bounding box center [627, 218] width 1254 height 320
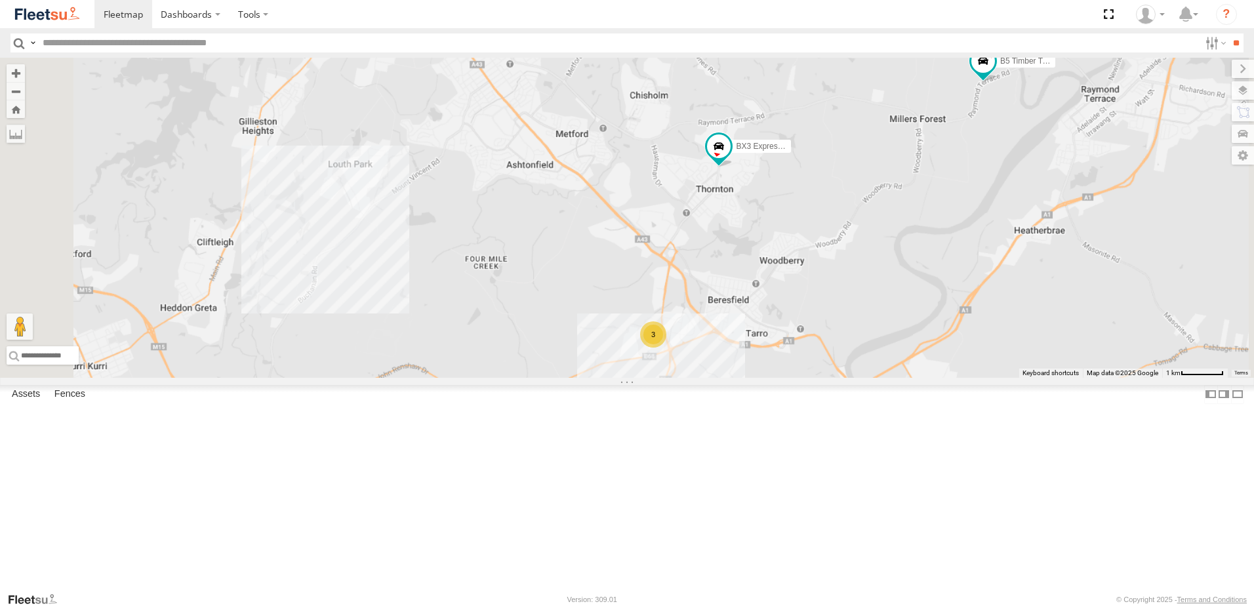
drag, startPoint x: 780, startPoint y: 359, endPoint x: 903, endPoint y: 346, distance: 123.3
click at [892, 348] on div "B4 Timber Truck CX2 Express Ute C4 Timber Truck B3 Transfer Truck BX2 Express U…" at bounding box center [627, 218] width 1254 height 320
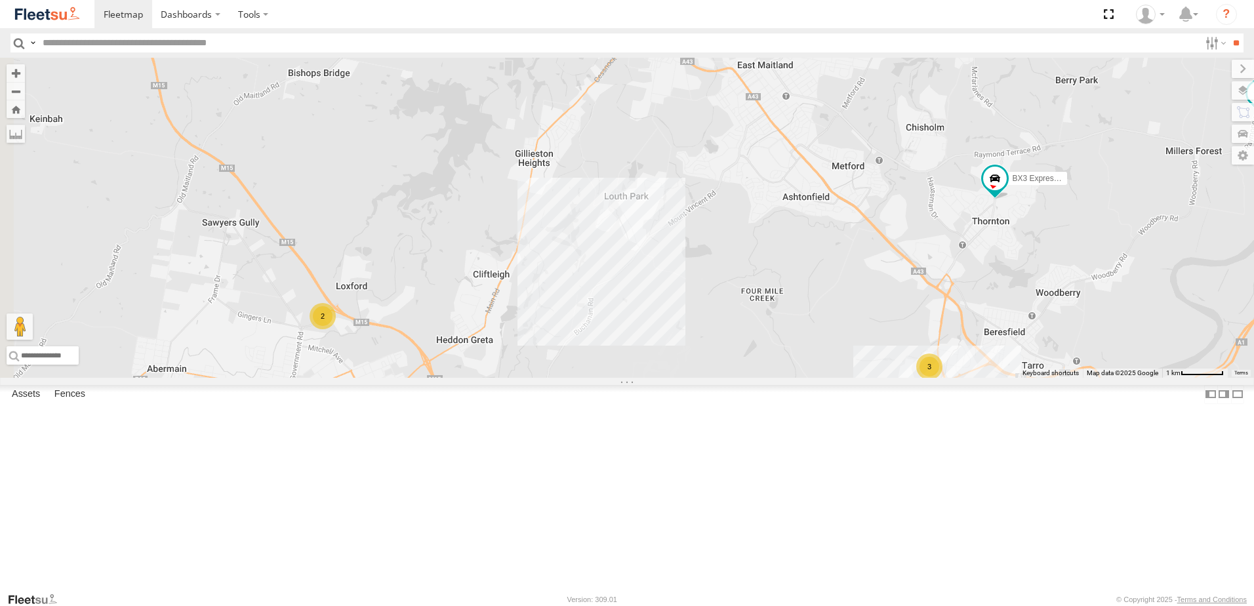
drag, startPoint x: 898, startPoint y: 367, endPoint x: 891, endPoint y: 488, distance: 120.9
click at [891, 378] on div "B4 Timber Truck CX2 Express Ute C4 Timber Truck B3 Transfer Truck BX2 Express U…" at bounding box center [627, 218] width 1254 height 320
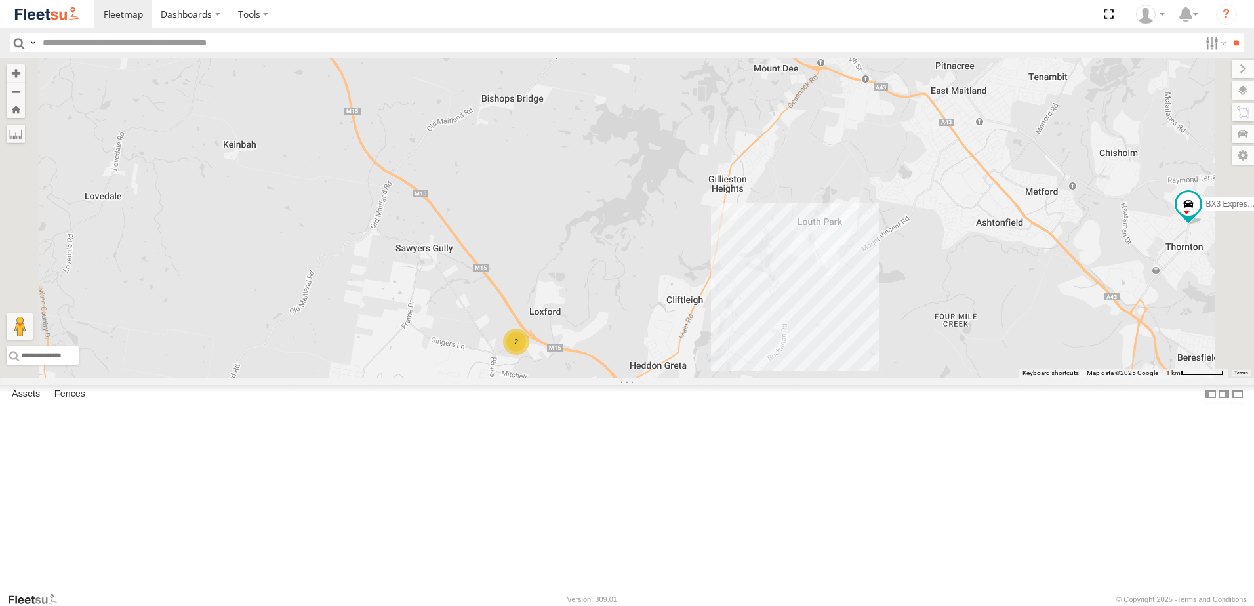
drag, startPoint x: 697, startPoint y: 442, endPoint x: 713, endPoint y: 358, distance: 85.4
click at [713, 358] on div "B4 Timber Truck CX2 Express Ute C4 Timber Truck B3 Transfer Truck BX2 Express U…" at bounding box center [627, 218] width 1254 height 320
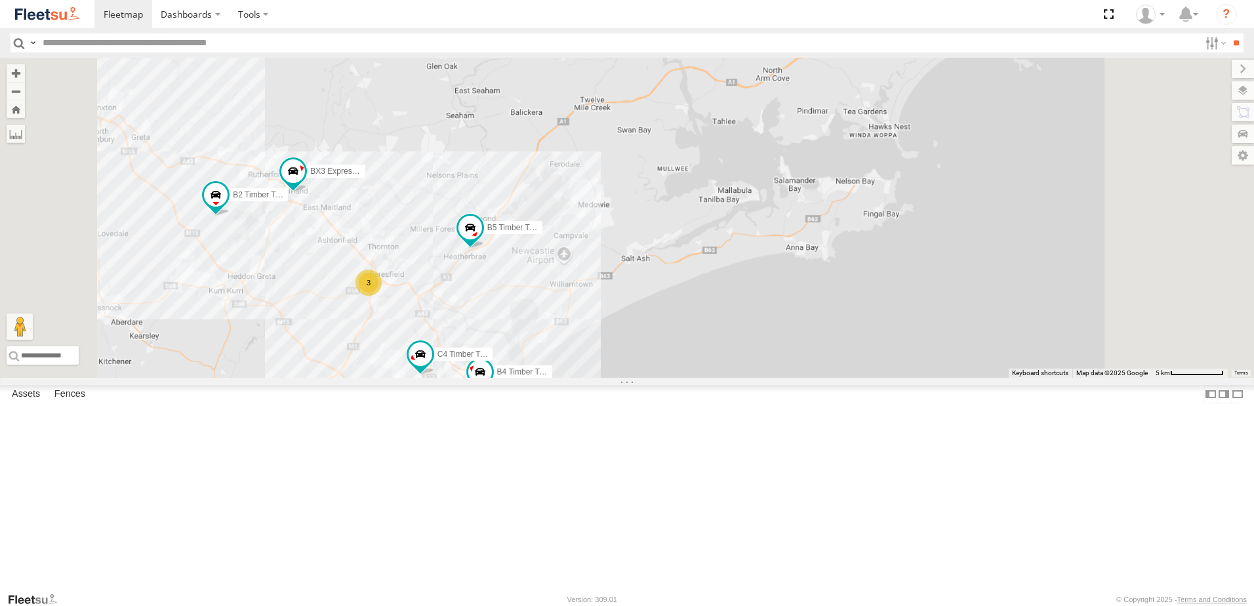
drag, startPoint x: 589, startPoint y: 372, endPoint x: 774, endPoint y: 334, distance: 189.4
click at [774, 334] on div "B5 Timber Truck B4 Timber Truck 6 2 B2 Timber Truck 8 C4 Timber Truck BX3 Expre…" at bounding box center [627, 218] width 1254 height 320
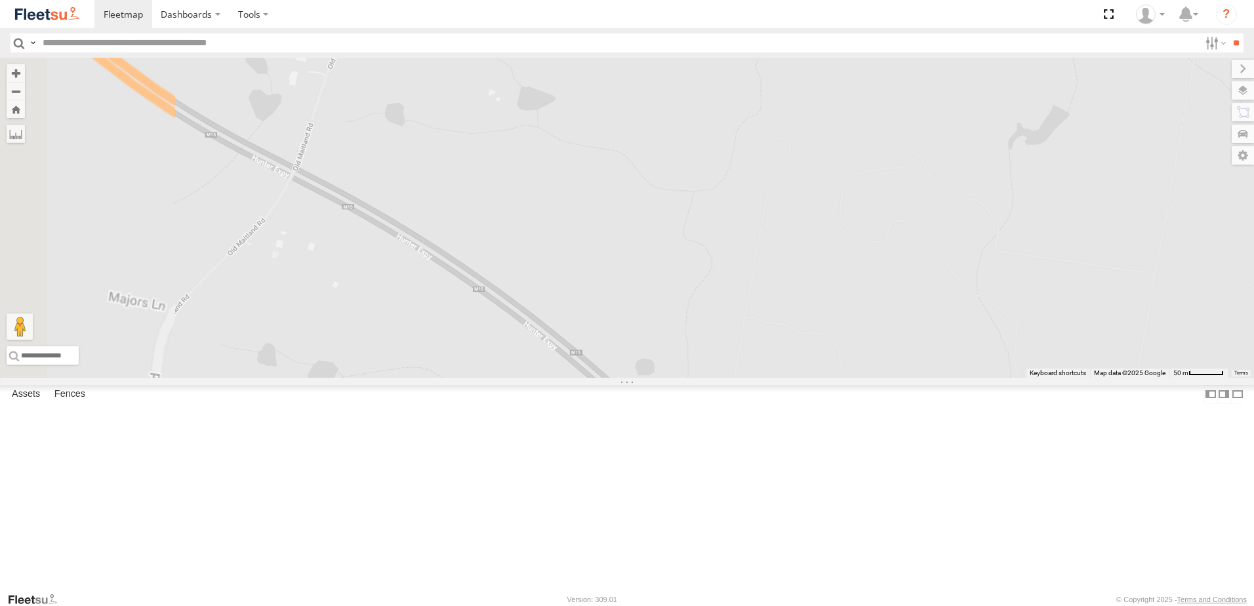
drag, startPoint x: 414, startPoint y: 361, endPoint x: 543, endPoint y: 382, distance: 130.8
click at [543, 378] on div "B5 Timber Truck B4 Timber Truck B2 Timber Truck C4 Timber Truck BX3 Express Ute…" at bounding box center [627, 218] width 1254 height 320
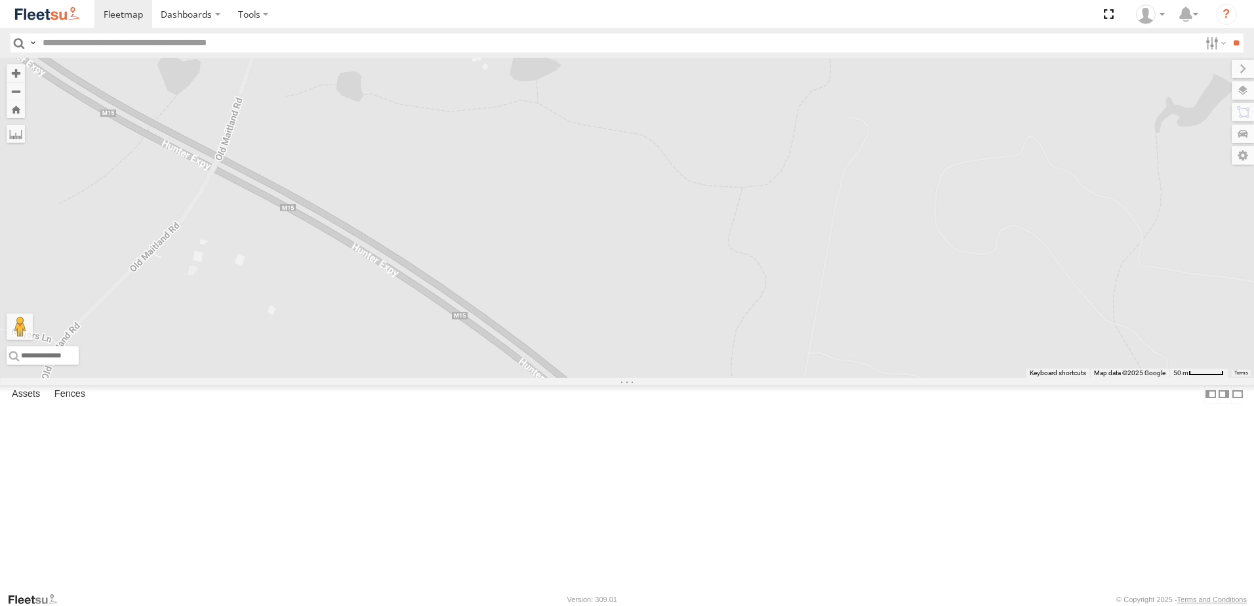
drag, startPoint x: 540, startPoint y: 377, endPoint x: 557, endPoint y: 380, distance: 18.0
click at [557, 378] on div "B5 Timber Truck B4 Timber Truck B2 Timber Truck C4 Timber Truck BX3 Express Ute…" at bounding box center [627, 218] width 1254 height 320
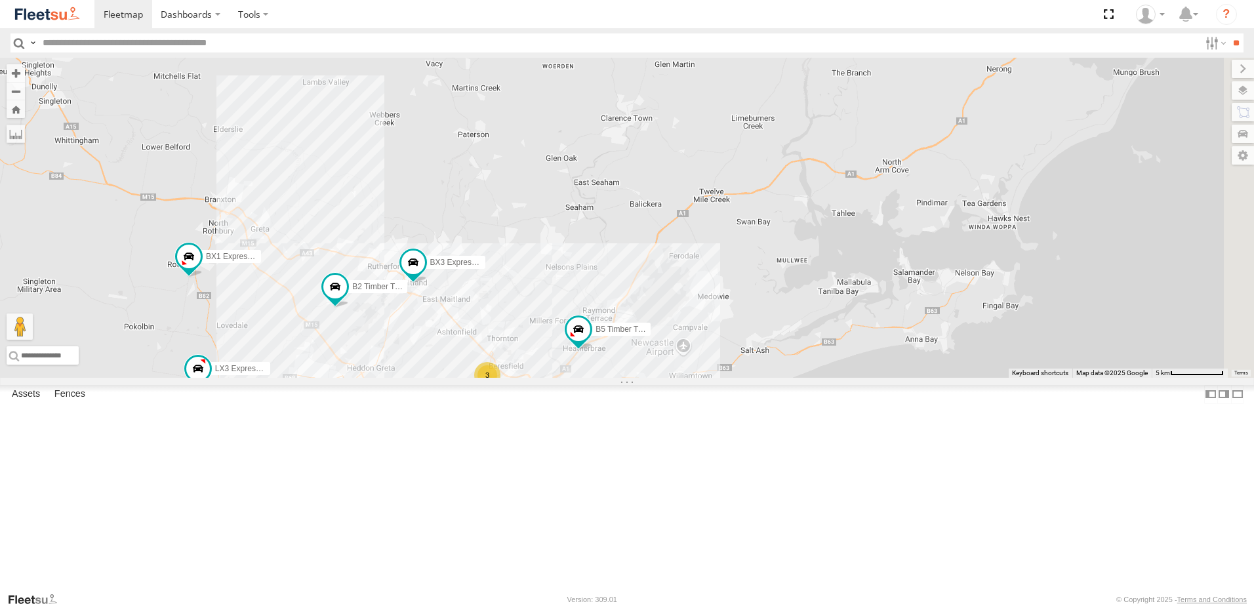
drag, startPoint x: 631, startPoint y: 338, endPoint x: 530, endPoint y: 421, distance: 131.4
click at [530, 378] on div "B2 Timber Truck BX3 Express Ute 7 BX1 Express Ute CX4 Express Ute 8 C3 Timber T…" at bounding box center [627, 218] width 1254 height 320
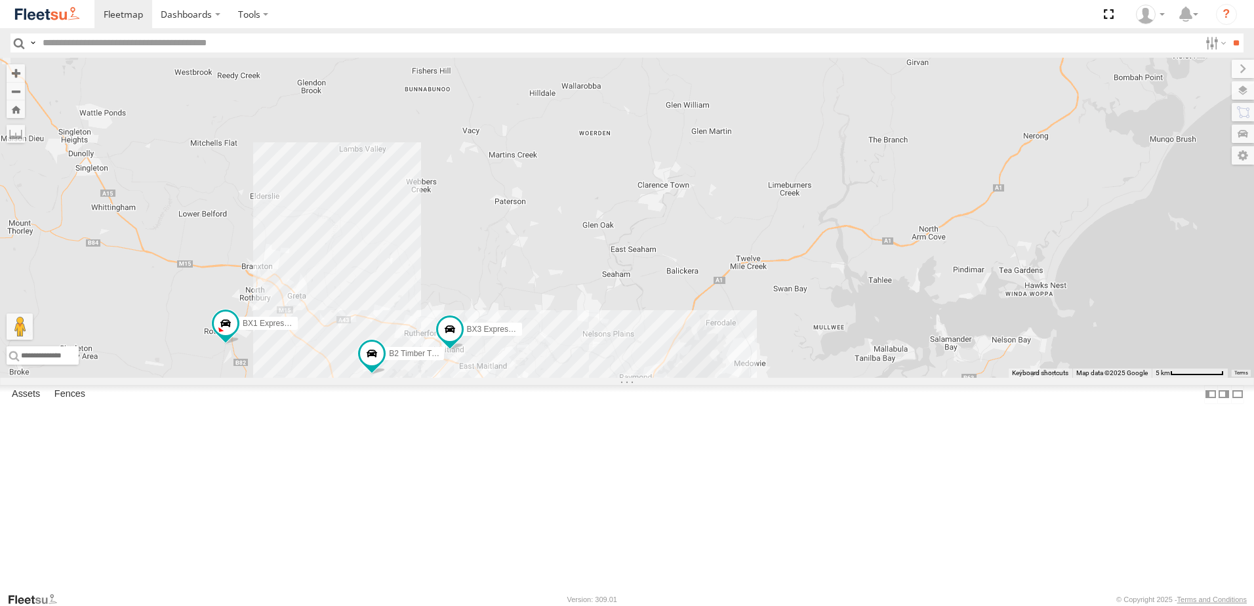
drag, startPoint x: 704, startPoint y: 334, endPoint x: 742, endPoint y: 409, distance: 83.3
click at [742, 378] on div "B2 Timber Truck BX3 Express Ute 7 BX1 Express Ute CX4 Express Ute 8 C3 Timber T…" at bounding box center [627, 218] width 1254 height 320
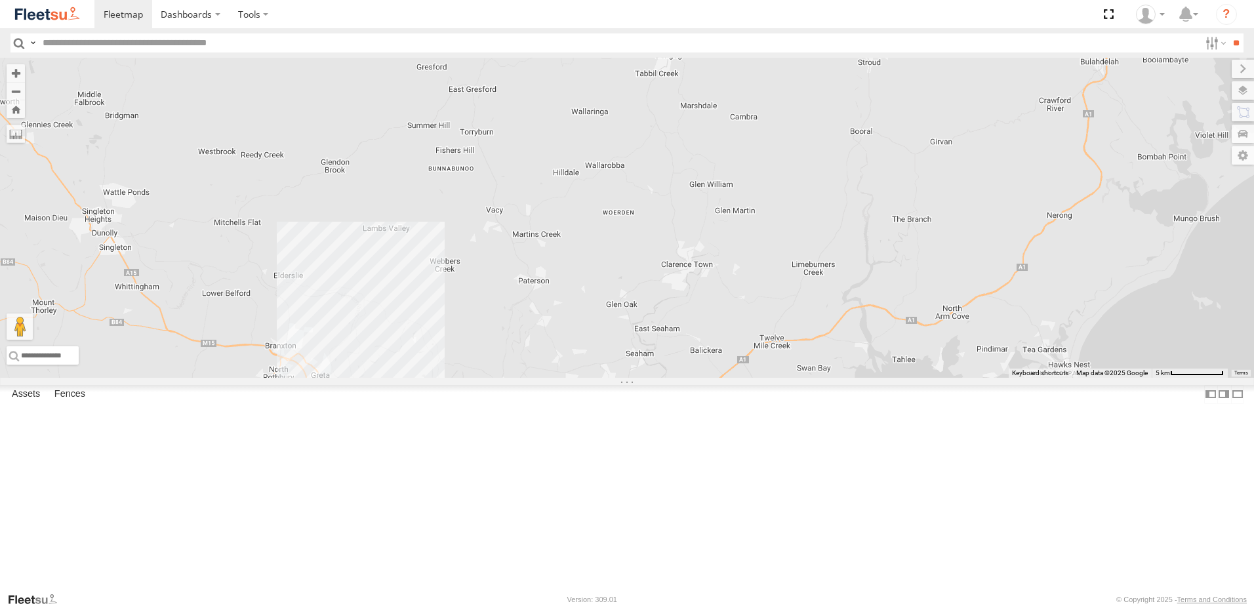
drag, startPoint x: 723, startPoint y: 340, endPoint x: 749, endPoint y: 440, distance: 103.5
click at [749, 378] on div "B2 Timber Truck BX3 Express Ute 7 BX1 Express Ute CX4 Express Ute 8 C3 Timber T…" at bounding box center [627, 218] width 1254 height 320
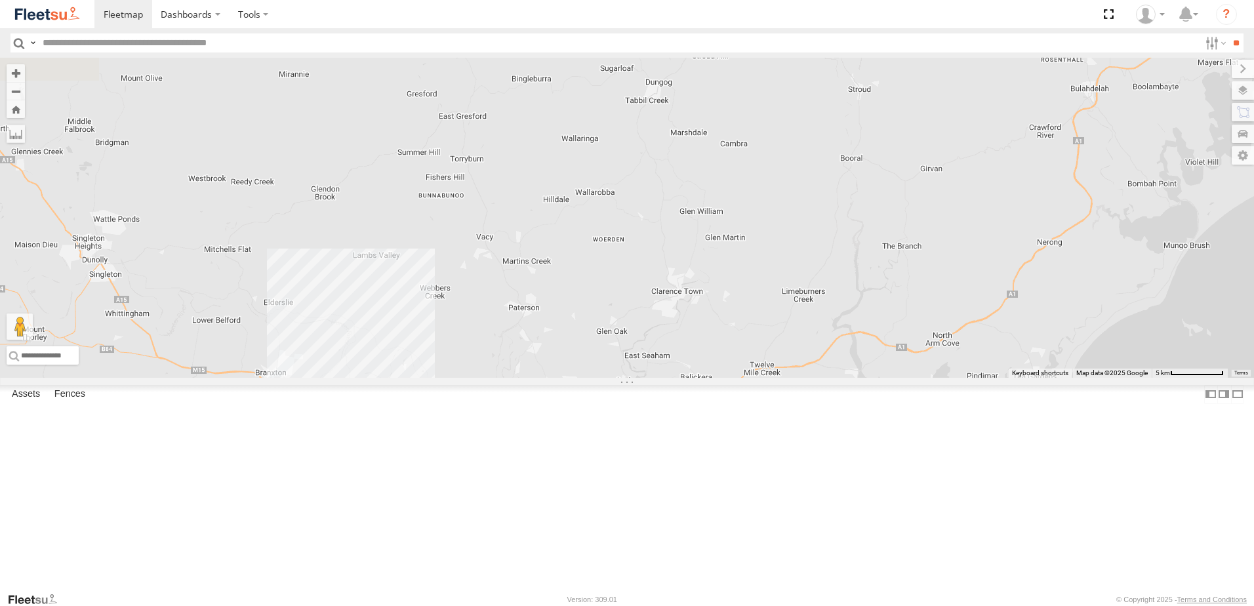
drag, startPoint x: 770, startPoint y: 337, endPoint x: 751, endPoint y: 353, distance: 24.2
click at [751, 353] on div "B2 Timber Truck BX3 Express Ute 7 BX1 Express Ute CX4 Express Ute 8 C3 Timber T…" at bounding box center [627, 218] width 1254 height 320
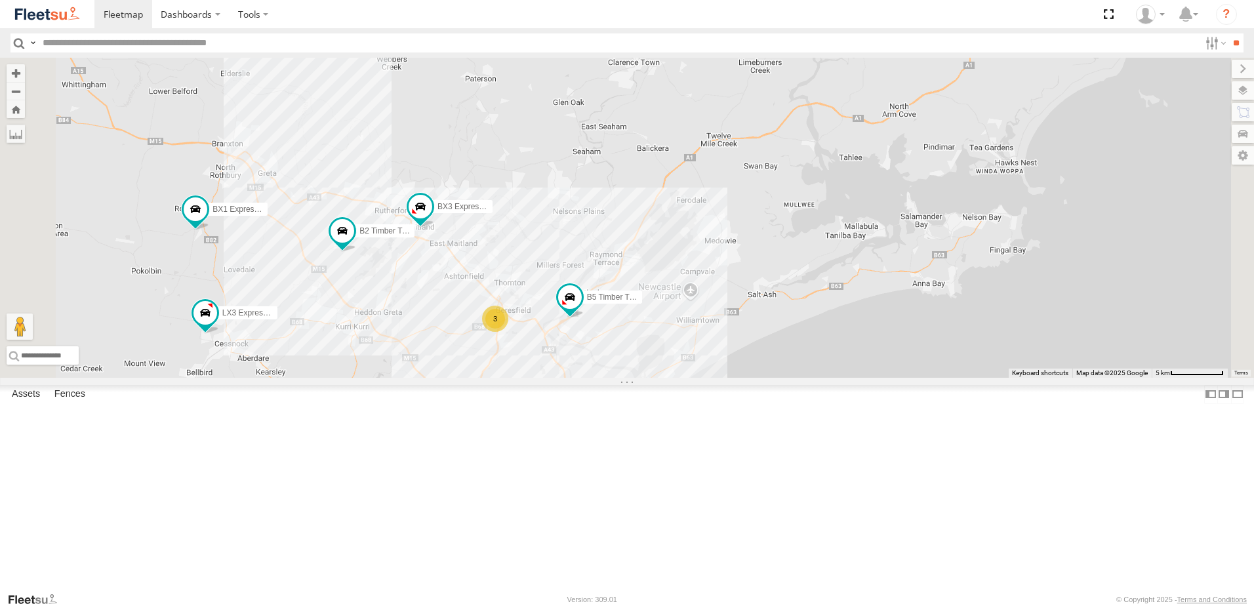
drag, startPoint x: 669, startPoint y: 399, endPoint x: 684, endPoint y: 319, distance: 81.4
click at [655, 268] on div "BX1 Express Ute B2 Timber Truck BX3 Express Ute B5 Timber Truck LX3 Express Ute…" at bounding box center [627, 218] width 1254 height 320
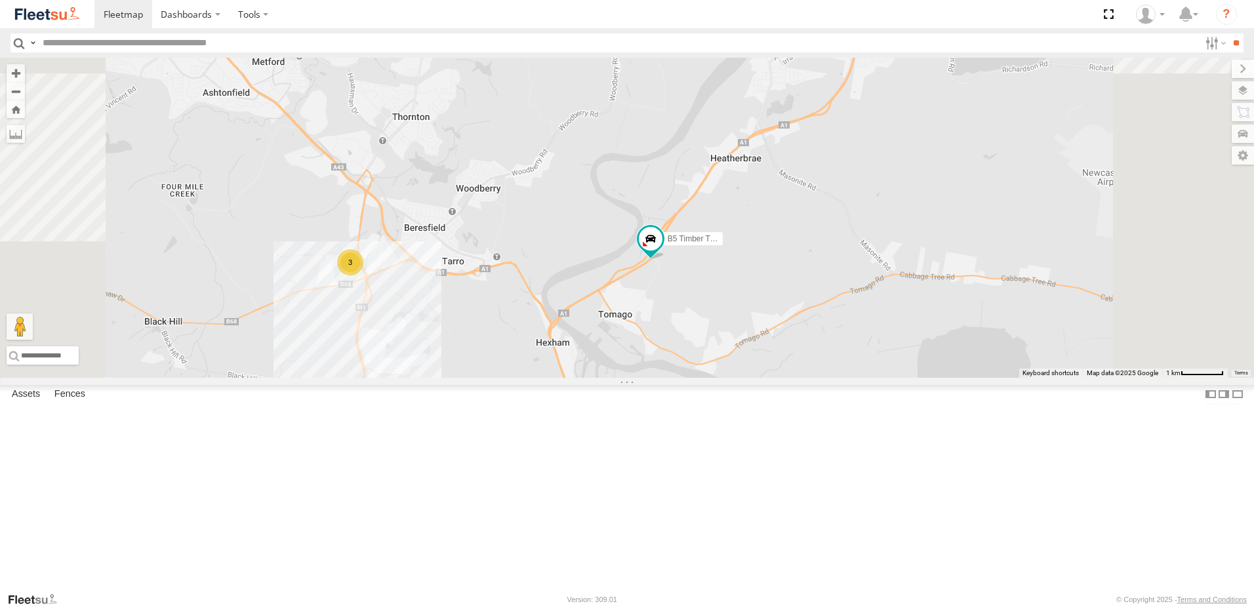
drag, startPoint x: 744, startPoint y: 431, endPoint x: 761, endPoint y: 329, distance: 104.4
click at [761, 329] on div "BX1 Express Ute B2 Timber Truck BX3 Express Ute B5 Timber Truck LX3 Express Ute…" at bounding box center [627, 218] width 1254 height 320
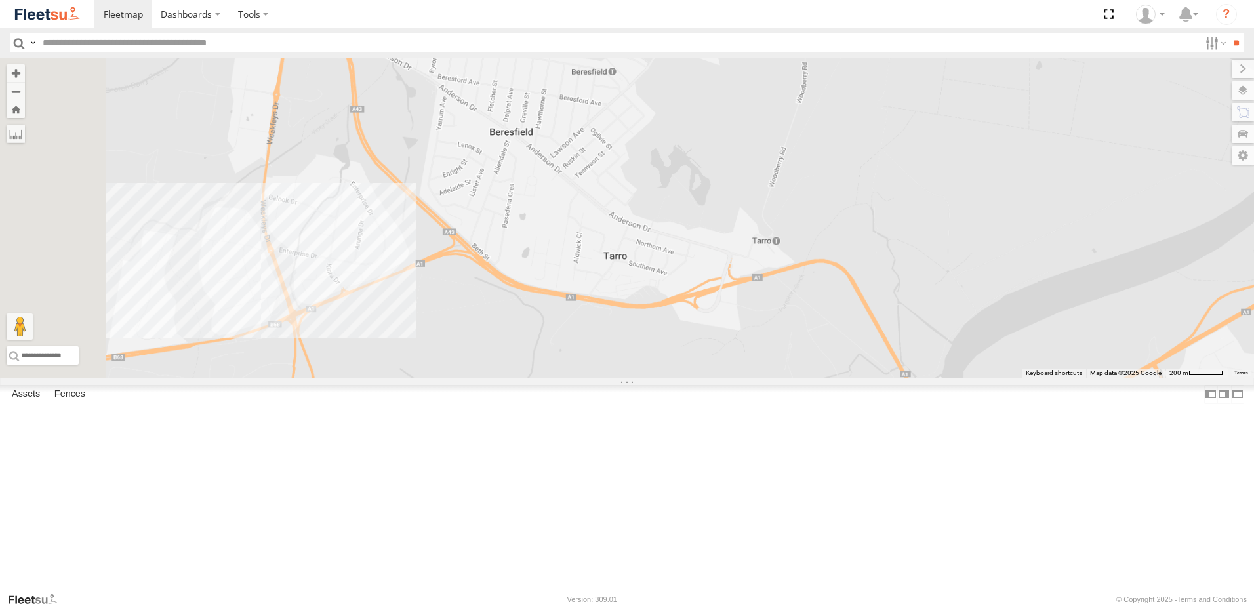
drag, startPoint x: 517, startPoint y: 298, endPoint x: 704, endPoint y: 305, distance: 186.4
click at [707, 300] on div "B4 Timber Truck B2 Timber Truck C3 Timber Truck LX4 Express Ute" at bounding box center [627, 218] width 1254 height 320
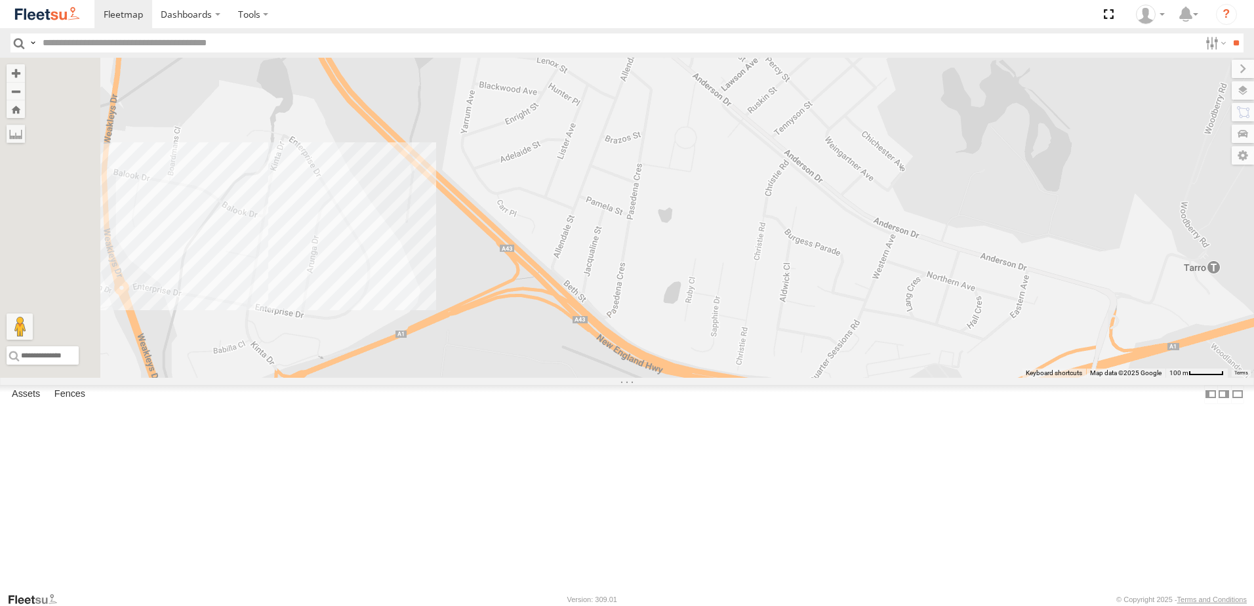
drag, startPoint x: 498, startPoint y: 355, endPoint x: 597, endPoint y: 338, distance: 100.5
click at [597, 338] on div "B4 Timber Truck B2 Timber Truck C3 Timber Truck LX4 Express Ute" at bounding box center [627, 218] width 1254 height 320
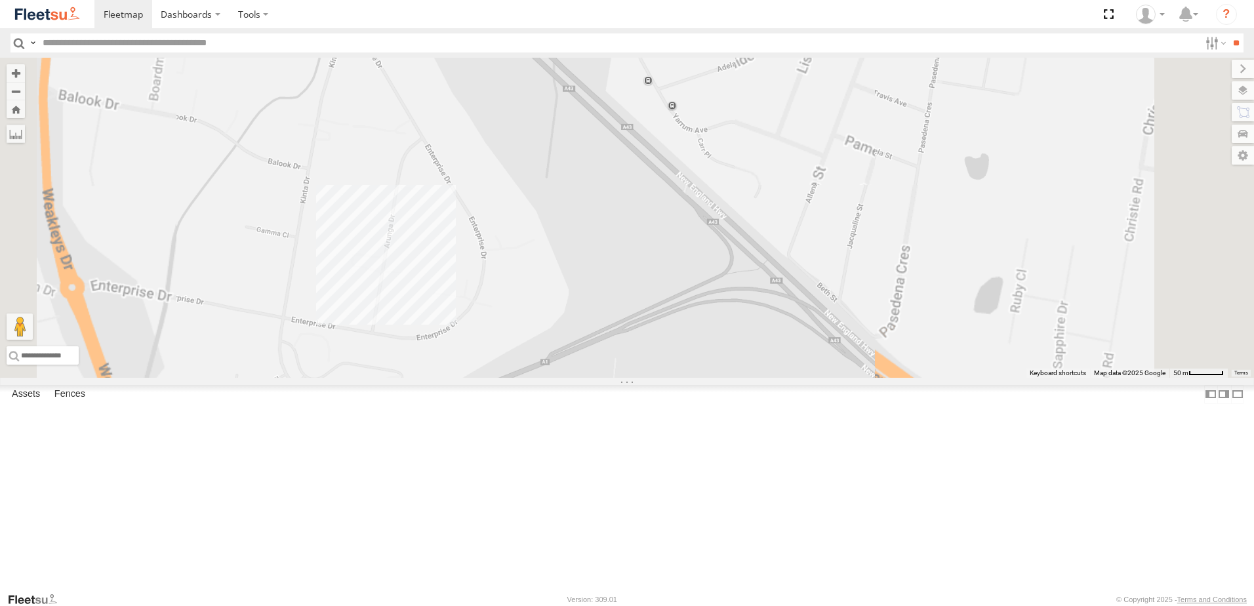
click at [739, 378] on div "B4 Timber Truck B2 Timber Truck C3 Timber Truck LX4 Express Ute" at bounding box center [627, 218] width 1254 height 320
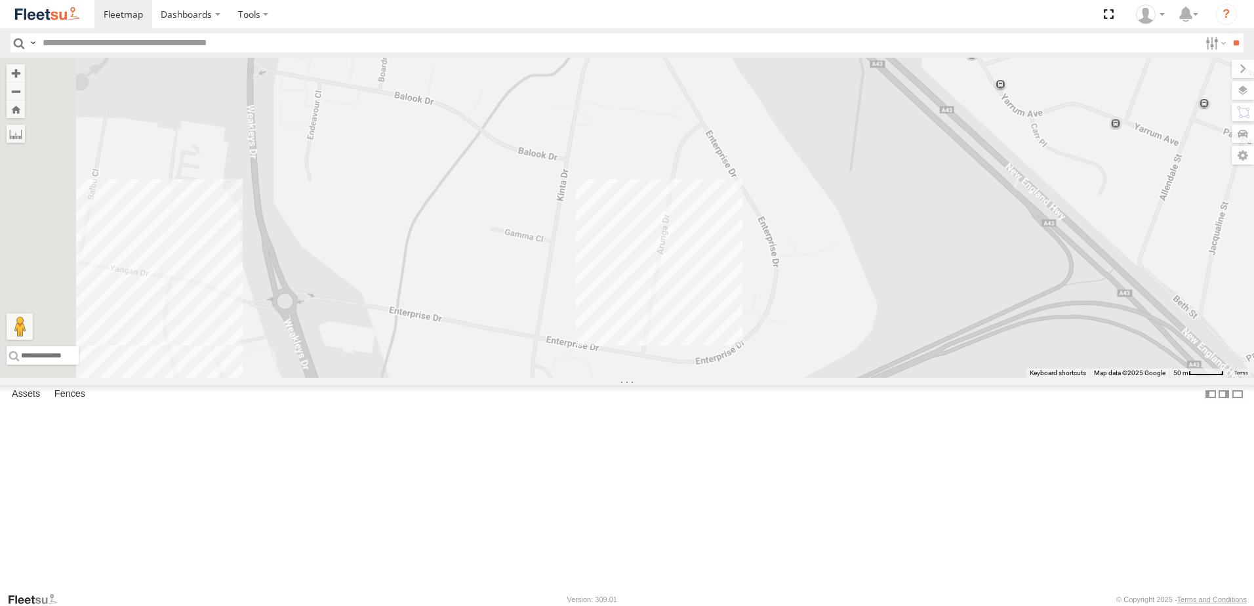
drag, startPoint x: 860, startPoint y: 402, endPoint x: 919, endPoint y: 377, distance: 64.7
click at [885, 378] on div "B4 Timber Truck B2 Timber Truck C3 Timber Truck LX4 Express Ute" at bounding box center [627, 218] width 1254 height 320
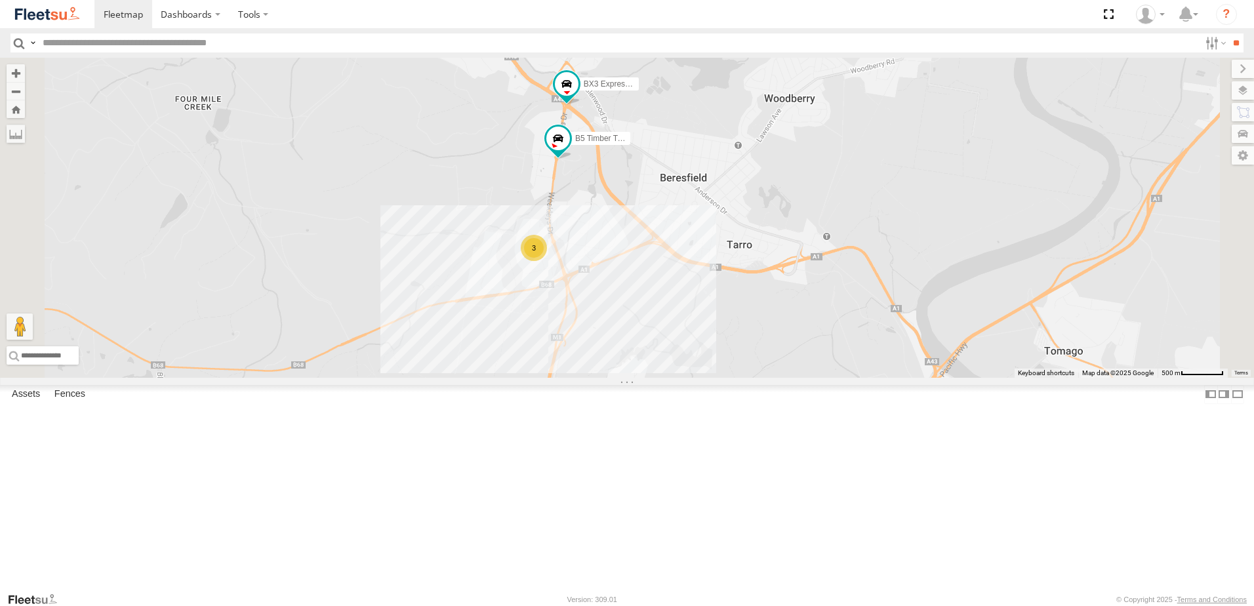
select select "**********"
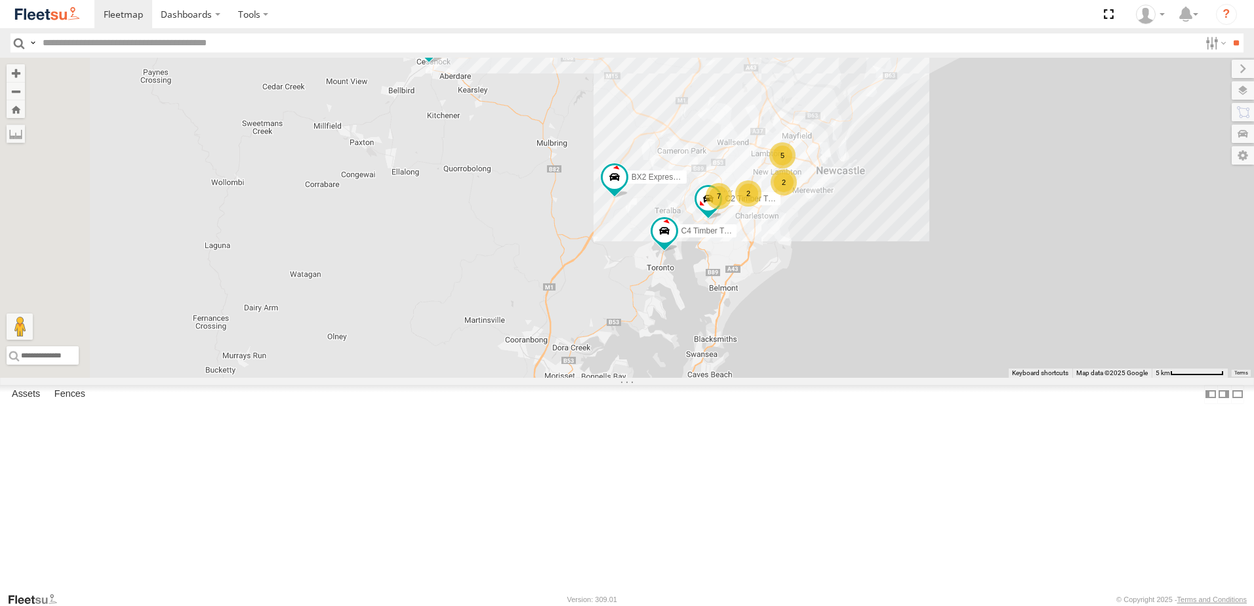
drag, startPoint x: 807, startPoint y: 348, endPoint x: 873, endPoint y: 205, distance: 158.1
click at [873, 204] on div "B2 Timber Truck BX1 Express Ute C4 Timber Truck BX2 Express Ute LX3 Express Ute…" at bounding box center [627, 218] width 1254 height 320
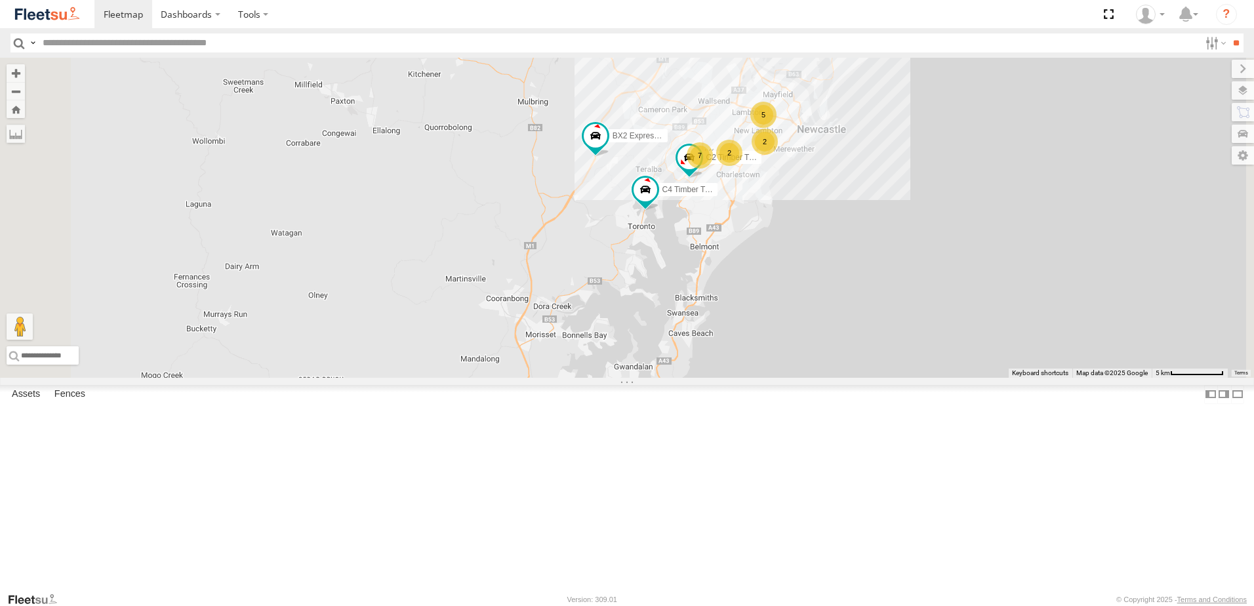
drag, startPoint x: 877, startPoint y: 377, endPoint x: 853, endPoint y: 347, distance: 38.7
click at [853, 347] on div "B2 Timber Truck BX1 Express Ute C4 Timber Truck BX2 Express Ute LX3 Express Ute…" at bounding box center [627, 218] width 1254 height 320
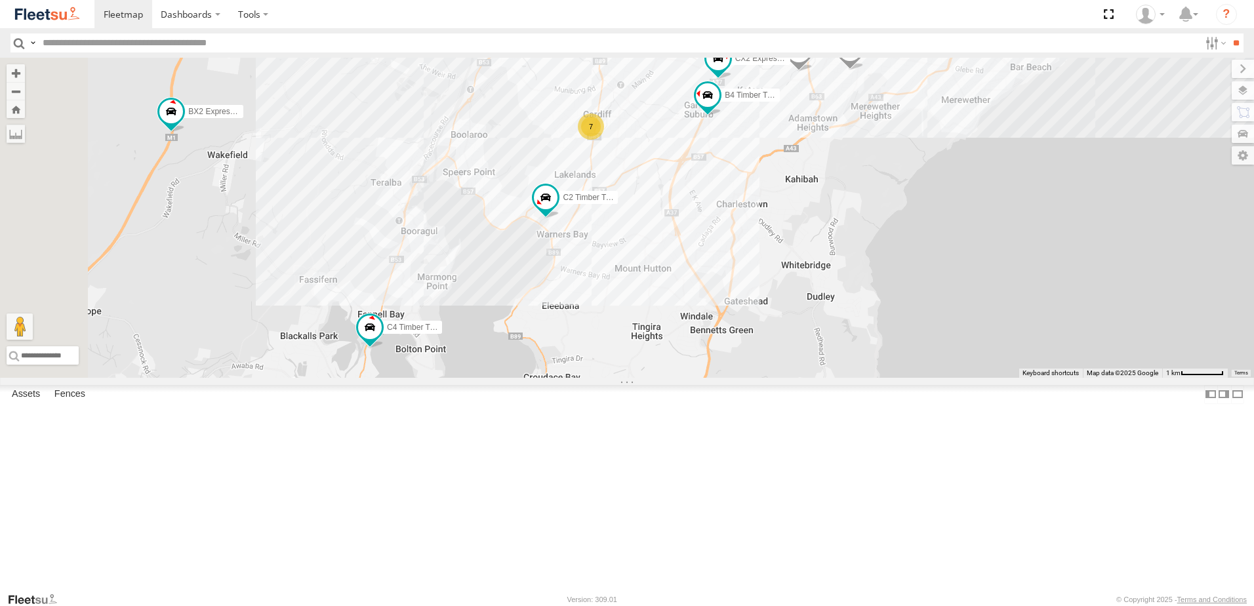
drag, startPoint x: 960, startPoint y: 237, endPoint x: 964, endPoint y: 266, distance: 29.1
click at [964, 266] on div "B2 Timber Truck BX1 Express Ute C4 Timber Truck BX2 Express Ute LX3 Express Ute…" at bounding box center [627, 218] width 1254 height 320
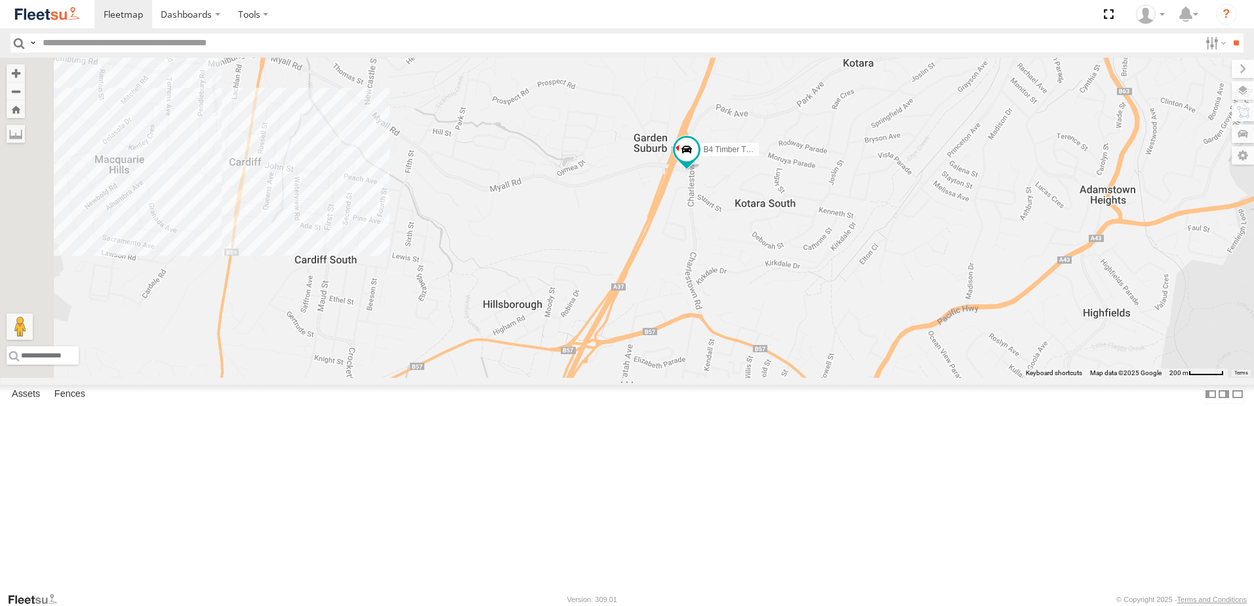
drag, startPoint x: 728, startPoint y: 257, endPoint x: 915, endPoint y: 330, distance: 200.8
click at [915, 330] on div "B2 Timber Truck BX1 Express Ute C4 Timber Truck BX2 Express Ute LX3 Express Ute…" at bounding box center [627, 218] width 1254 height 320
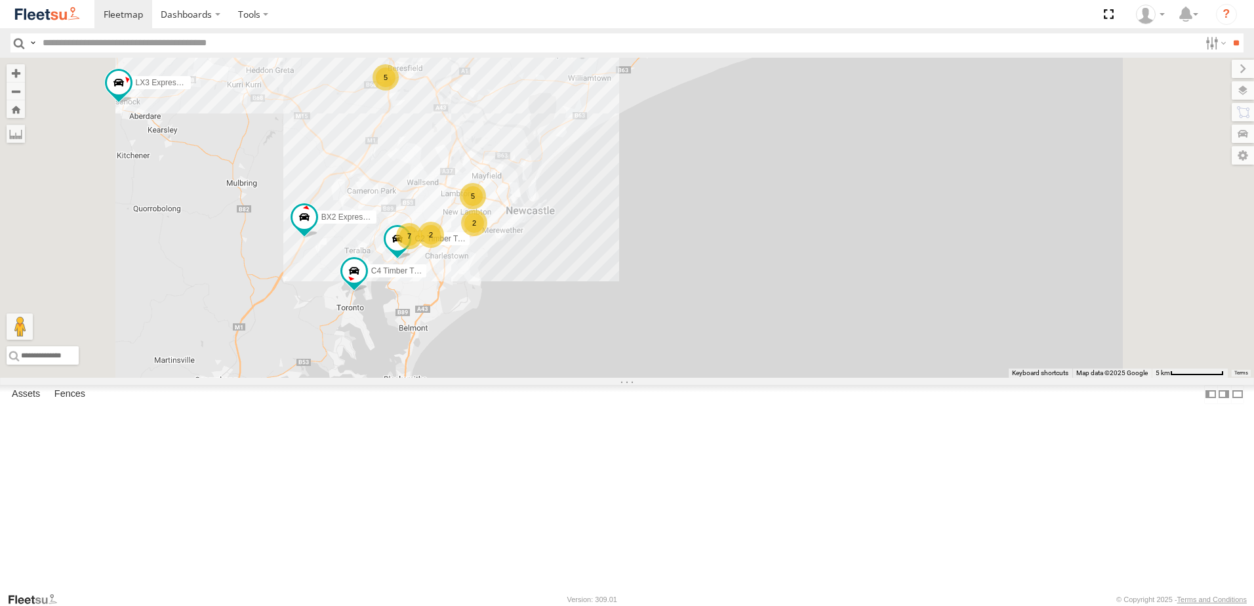
drag, startPoint x: 609, startPoint y: 211, endPoint x: 662, endPoint y: 298, distance: 102.5
click at [654, 289] on div "B2 Timber Truck BX1 Express Ute C4 Timber Truck BX2 Express Ute LX3 Express Ute…" at bounding box center [627, 218] width 1254 height 320
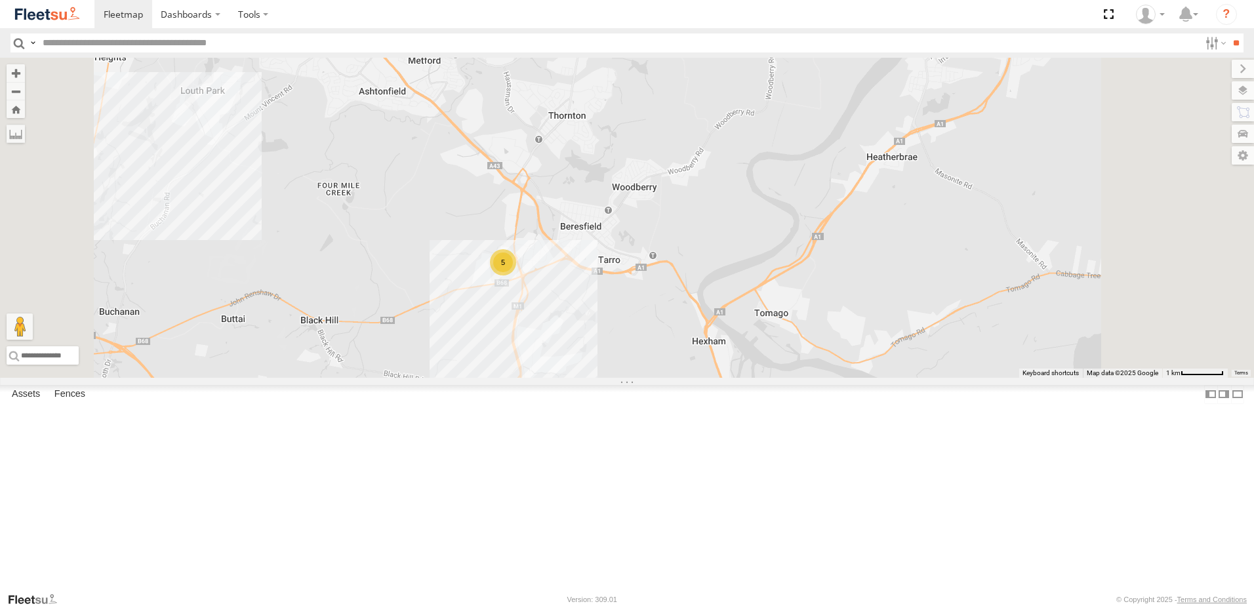
drag, startPoint x: 622, startPoint y: 313, endPoint x: 627, endPoint y: 336, distance: 24.2
click at [627, 336] on div "B2 Timber Truck BX1 Express Ute C4 Timber Truck BX2 Express Ute LX3 Express Ute…" at bounding box center [627, 218] width 1254 height 320
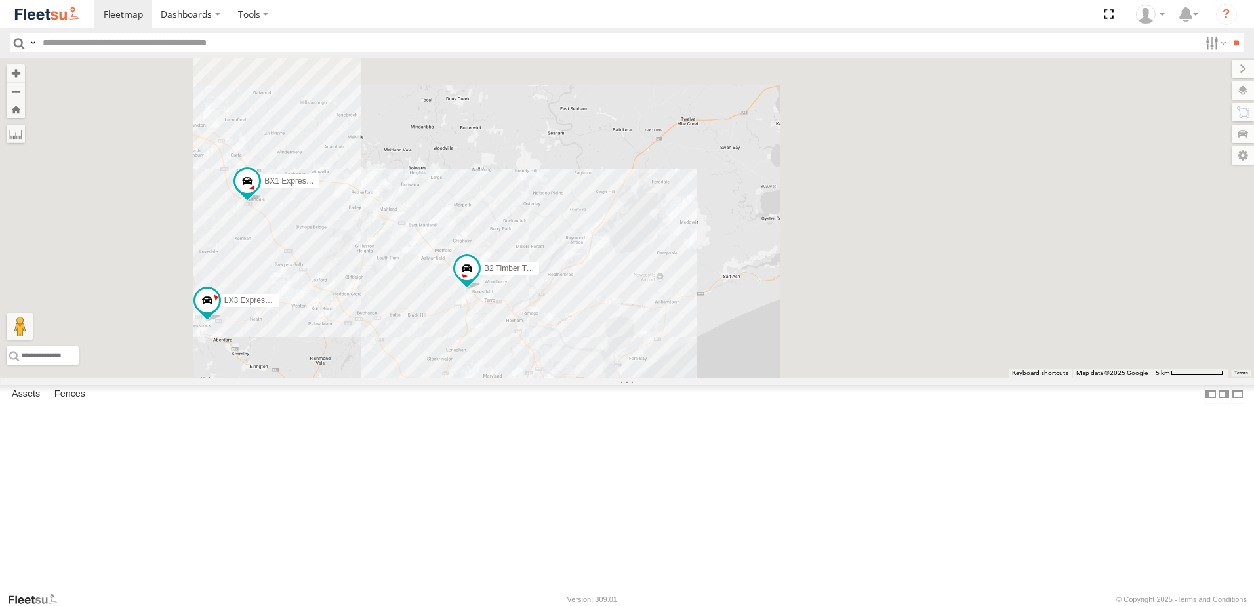
drag, startPoint x: 815, startPoint y: 344, endPoint x: 624, endPoint y: 435, distance: 211.8
click at [624, 378] on div "B2 Timber Truck BX1 Express Ute C4 Timber Truck BX2 Express Ute LX3 Express Ute…" at bounding box center [627, 218] width 1254 height 320
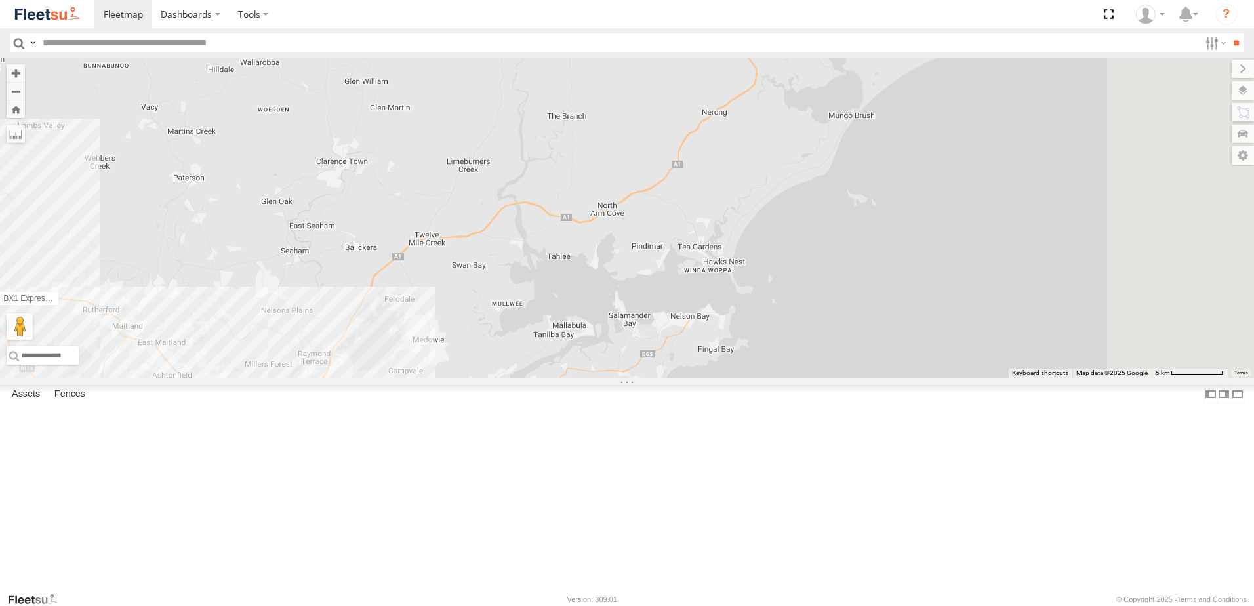
drag, startPoint x: 792, startPoint y: 298, endPoint x: 669, endPoint y: 357, distance: 136.7
click at [669, 357] on div "BX1 Express Ute C4 Timber Truck BX2 Express Ute LX3 Express Ute C2 Timber Truck…" at bounding box center [627, 218] width 1254 height 320
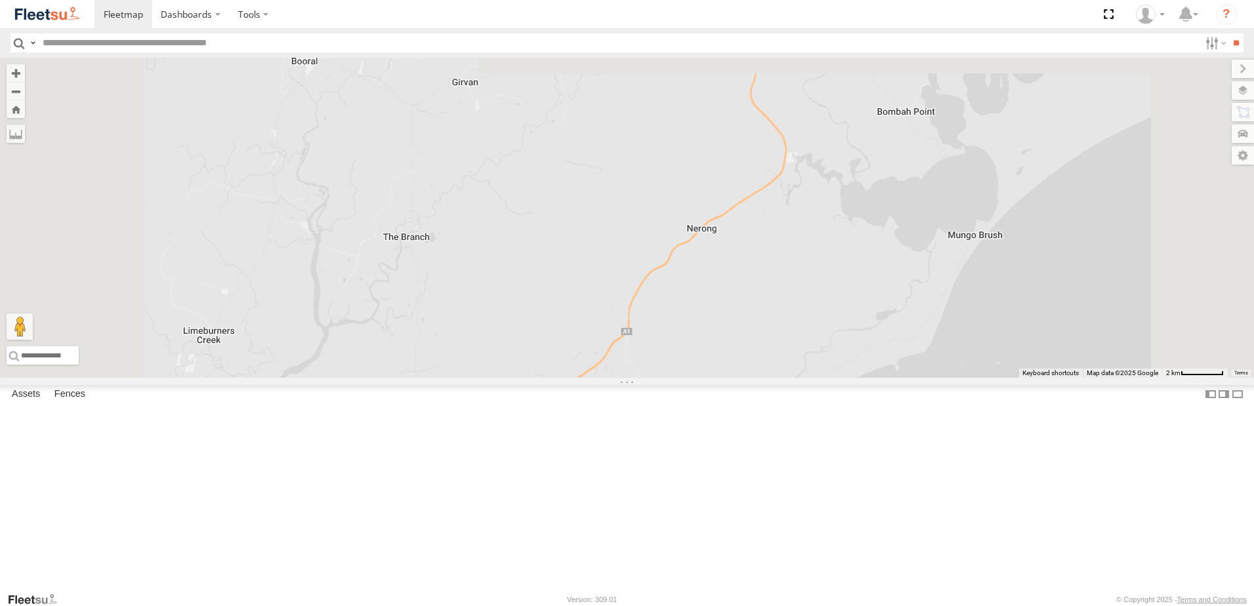
drag, startPoint x: 822, startPoint y: 312, endPoint x: 824, endPoint y: 413, distance: 101.0
click at [824, 378] on div "BX1 Express Ute C4 Timber Truck BX2 Express Ute LX3 Express Ute C2 Timber Truck" at bounding box center [627, 218] width 1254 height 320
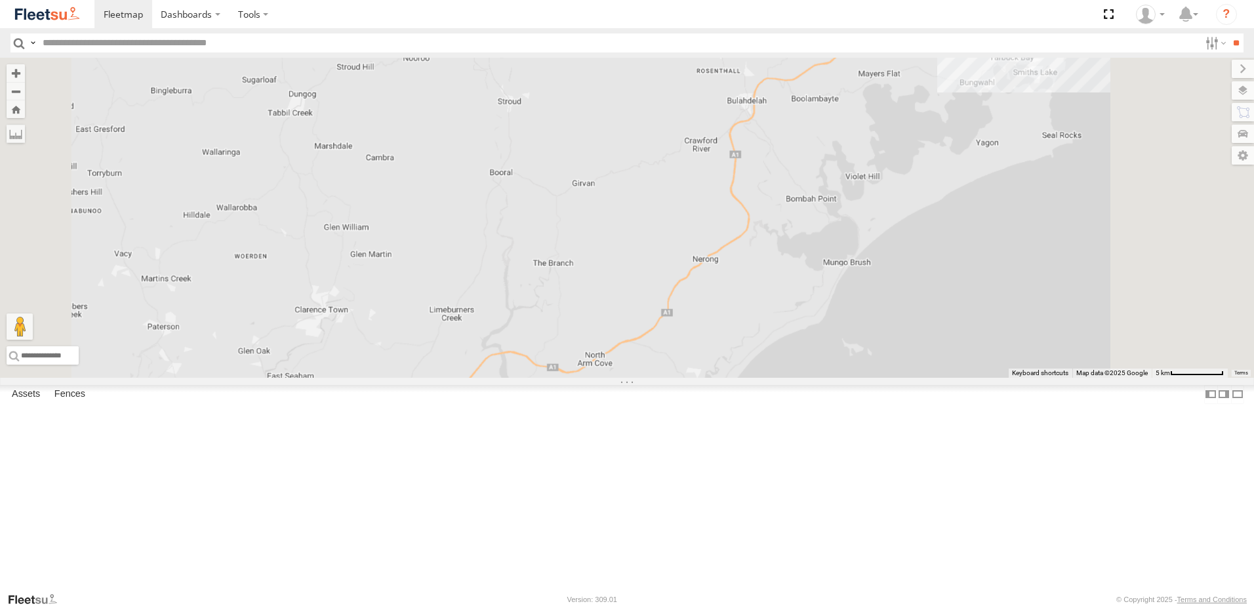
drag, startPoint x: 866, startPoint y: 451, endPoint x: 859, endPoint y: 338, distance: 113.0
click at [859, 338] on div "BX1 Express Ute C4 Timber Truck BX2 Express Ute LX3 Express Ute C2 Timber Truck" at bounding box center [627, 218] width 1254 height 320
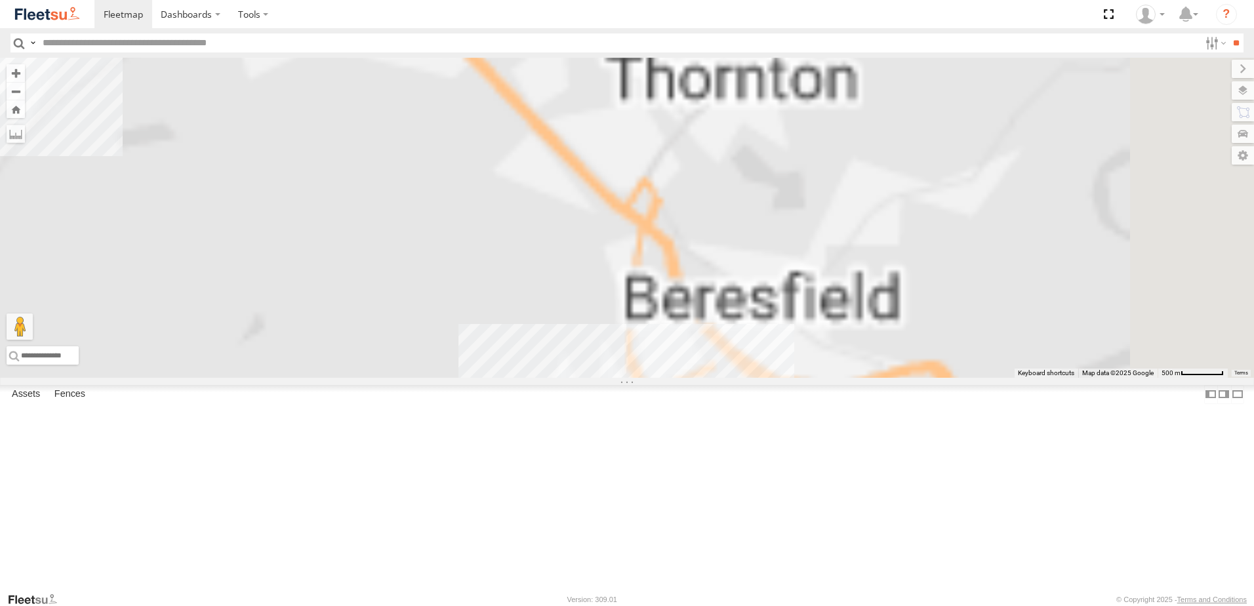
drag, startPoint x: 867, startPoint y: 519, endPoint x: 761, endPoint y: 313, distance: 231.4
click at [761, 313] on div "BX1 Express Ute LX3 Express Ute" at bounding box center [627, 218] width 1254 height 320
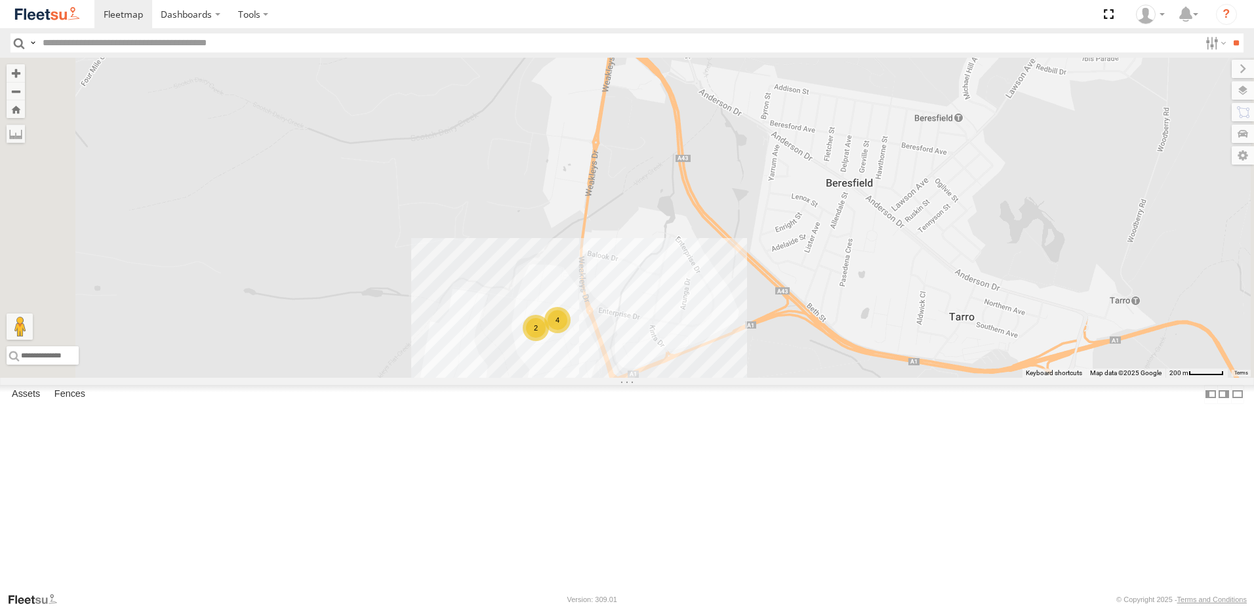
drag, startPoint x: 803, startPoint y: 438, endPoint x: 799, endPoint y: 318, distance: 120.1
click at [799, 318] on div "BX1 Express Ute LX3 Express Ute BX2 Express Ute 4 2" at bounding box center [627, 218] width 1254 height 320
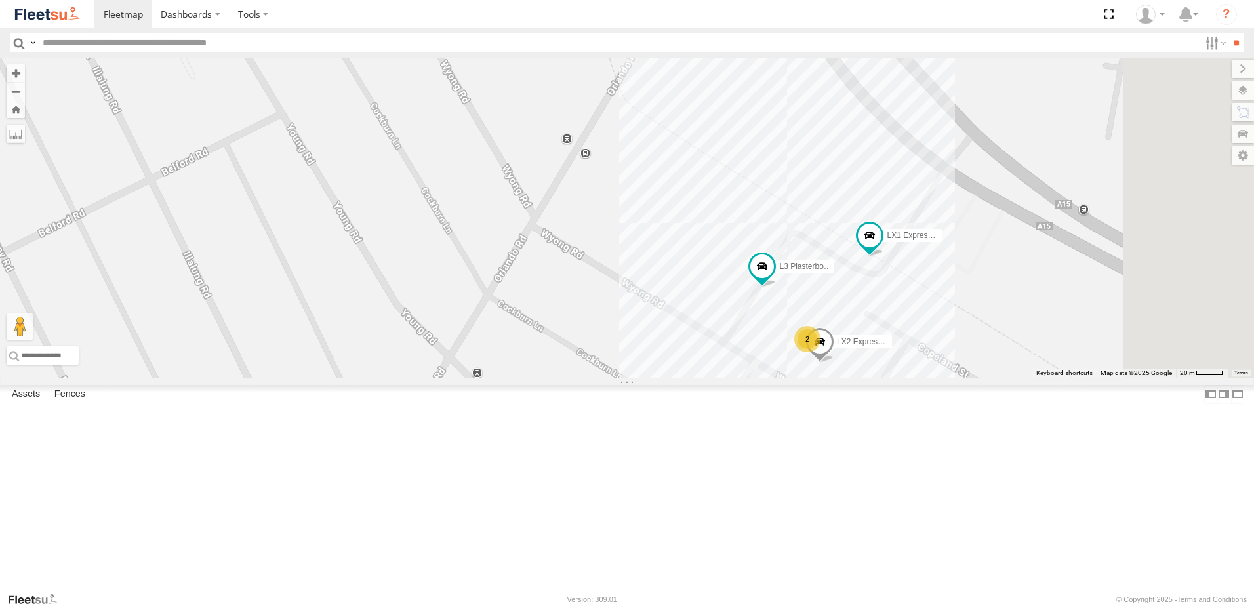
drag, startPoint x: 1104, startPoint y: 501, endPoint x: 1003, endPoint y: 345, distance: 185.9
click at [1003, 345] on div "LX4 Express Ute CX2 Express Ute CX1 Express Ute LX2 Express Ute L3 Plasterboard…" at bounding box center [627, 218] width 1254 height 320
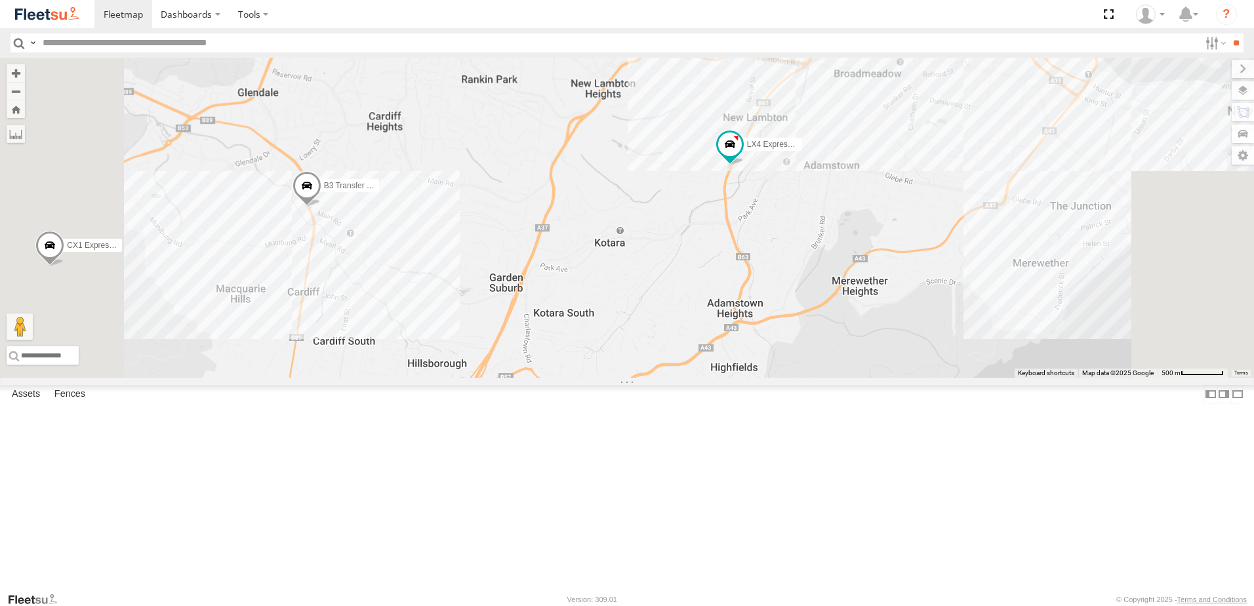
drag, startPoint x: 850, startPoint y: 512, endPoint x: 906, endPoint y: 140, distance: 376.0
click at [906, 141] on div "LX4 Express Ute CX2 Express Ute B3 Transfer Truck CX1 Express Ute 5" at bounding box center [627, 218] width 1254 height 320
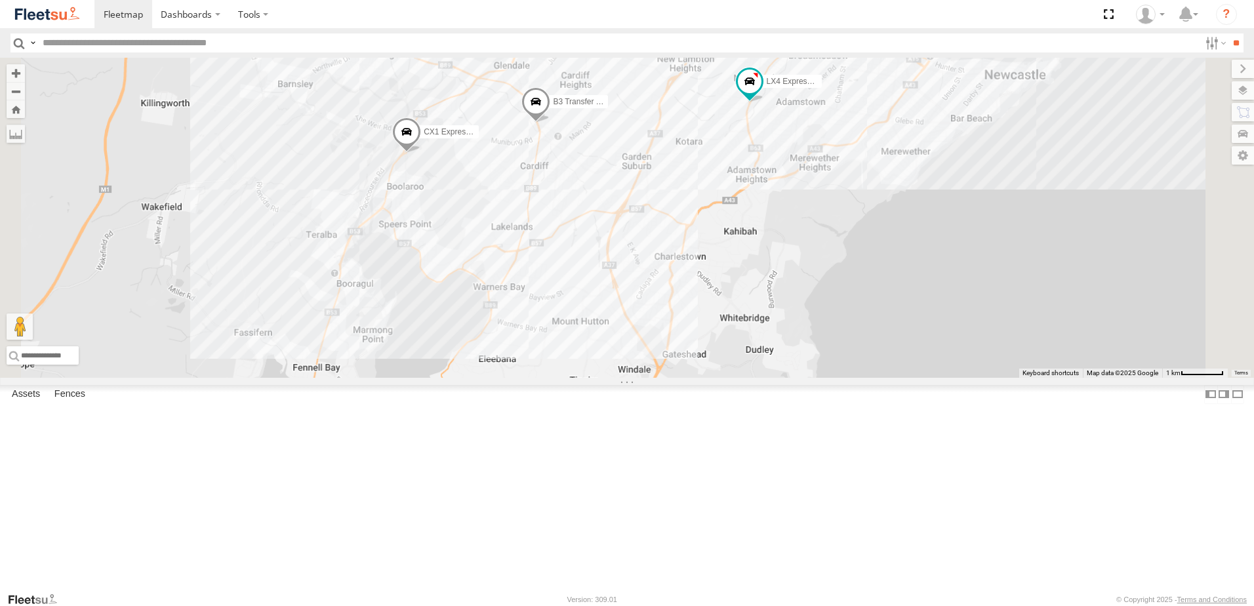
drag, startPoint x: 748, startPoint y: 291, endPoint x: 820, endPoint y: 374, distance: 110.2
click at [821, 374] on div "LX4 Express Ute CX2 Express Ute B3 Transfer Truck CX1 Express Ute" at bounding box center [627, 218] width 1254 height 320
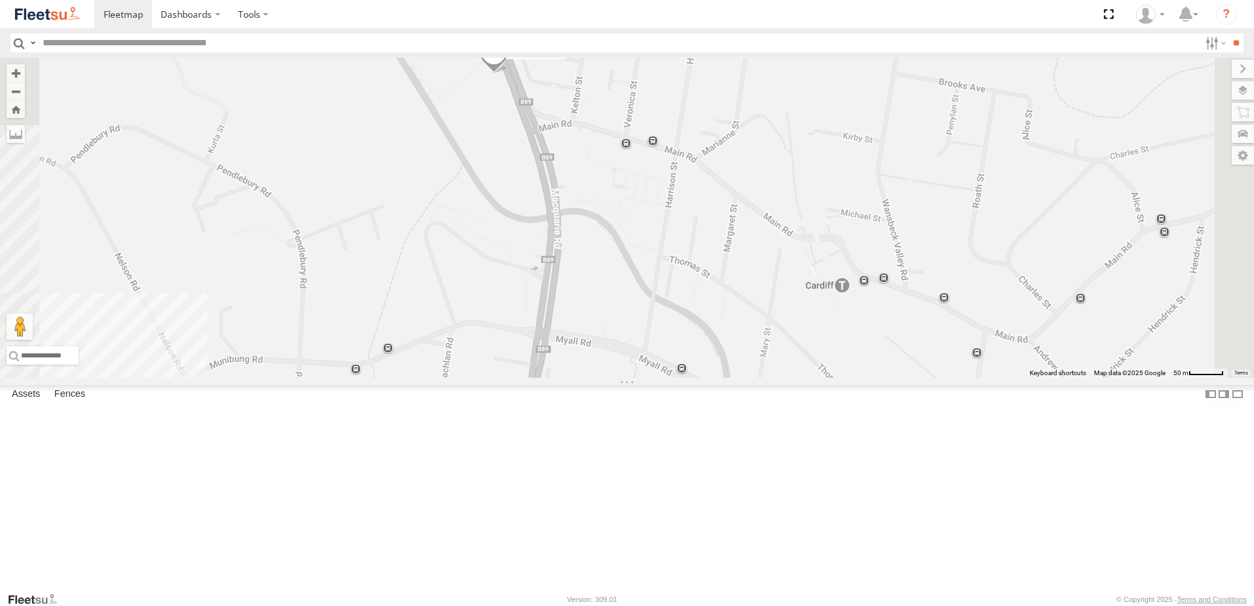
click at [508, 74] on span at bounding box center [493, 56] width 29 height 35
click at [572, 59] on label at bounding box center [560, 54] width 26 height 9
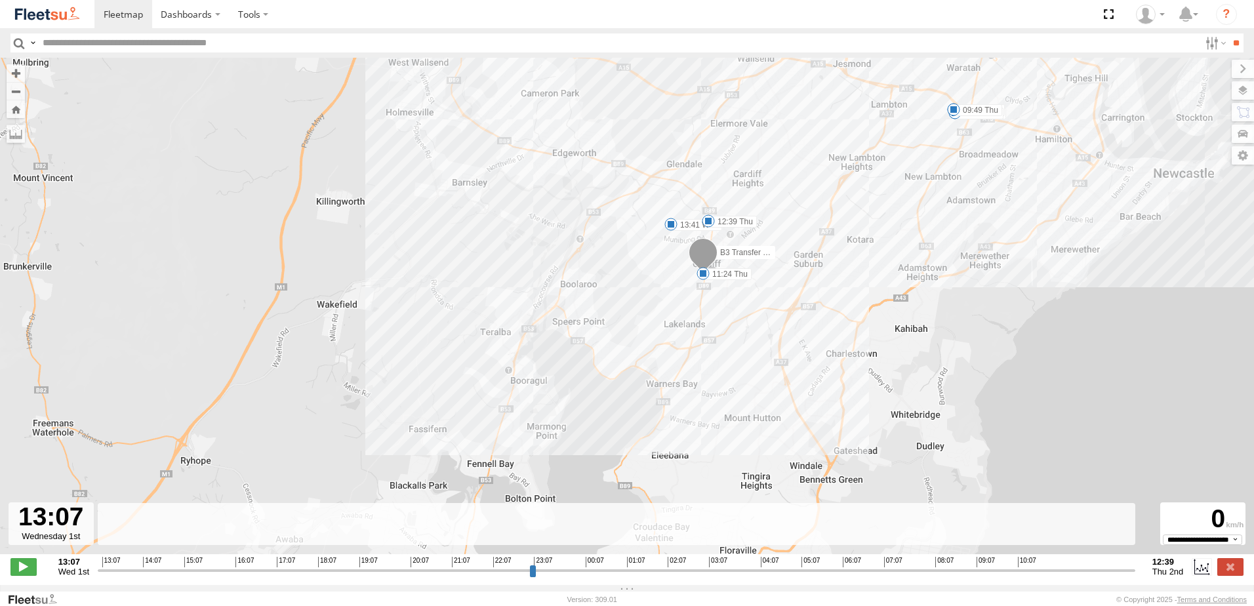
drag, startPoint x: 636, startPoint y: 455, endPoint x: 667, endPoint y: 265, distance: 192.6
click at [667, 265] on div "B3 Transfer Truck 13:41 Wed 14:18 Wed 14:37 Wed 15:57 Wed 16:33 Wed 05:37 Thu 0…" at bounding box center [627, 313] width 1254 height 510
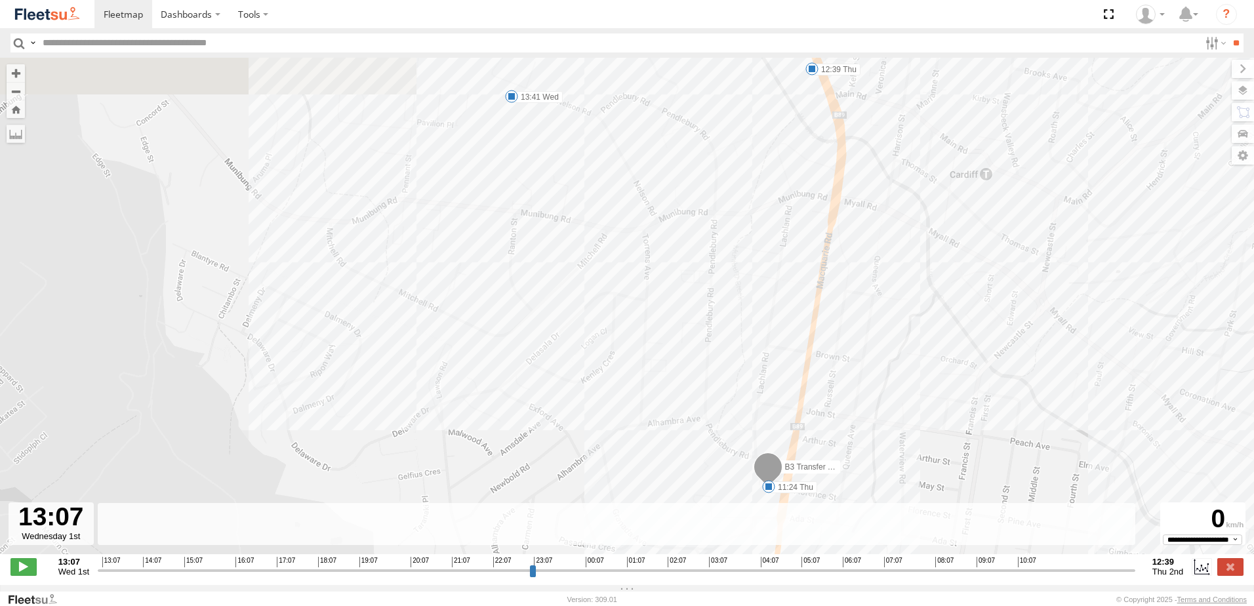
drag, startPoint x: 805, startPoint y: 134, endPoint x: 811, endPoint y: 396, distance: 262.4
click at [811, 401] on div "B3 Transfer Truck 13:41 Wed 14:18 Wed 14:37 Wed 15:57 Wed 16:33 Wed 05:37 Thu 0…" at bounding box center [627, 313] width 1254 height 510
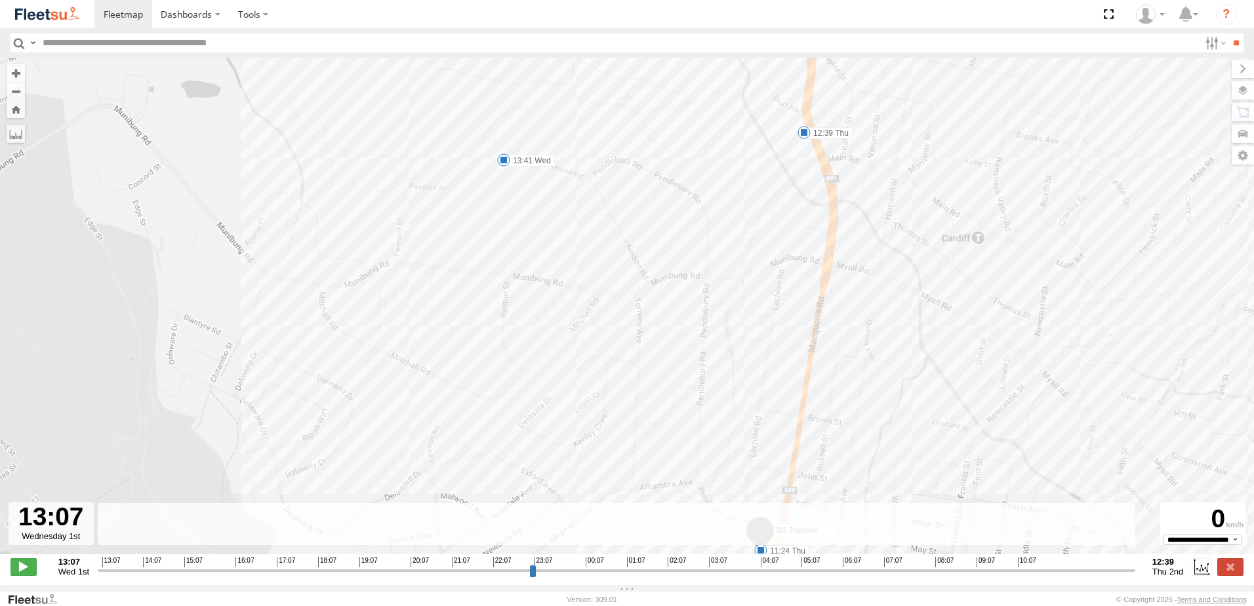
drag, startPoint x: 809, startPoint y: 270, endPoint x: 807, endPoint y: 338, distance: 68.2
click at [807, 338] on div "B3 Transfer Truck 13:41 Wed 14:18 Wed 14:37 Wed 15:57 Wed 16:33 Wed 05:37 Thu 0…" at bounding box center [627, 313] width 1254 height 510
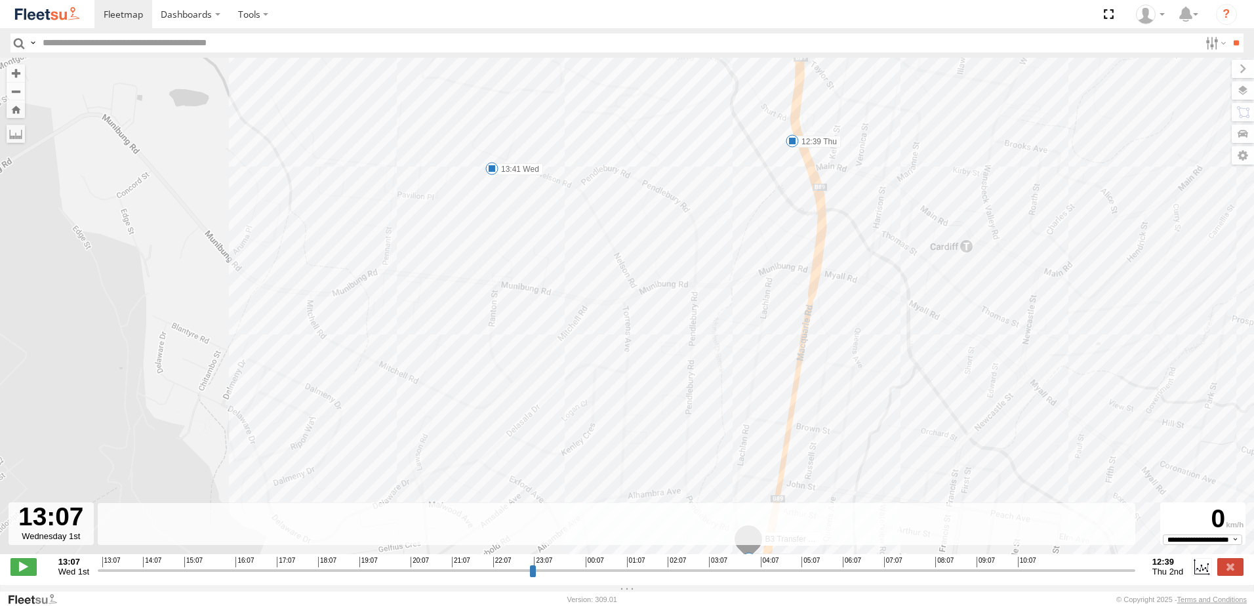
drag, startPoint x: 824, startPoint y: 340, endPoint x: 790, endPoint y: 304, distance: 49.6
click at [790, 309] on div "B3 Transfer Truck 13:41 Wed 14:18 Wed 14:37 Wed 15:57 Wed 16:33 Wed 05:37 Thu 0…" at bounding box center [627, 313] width 1254 height 510
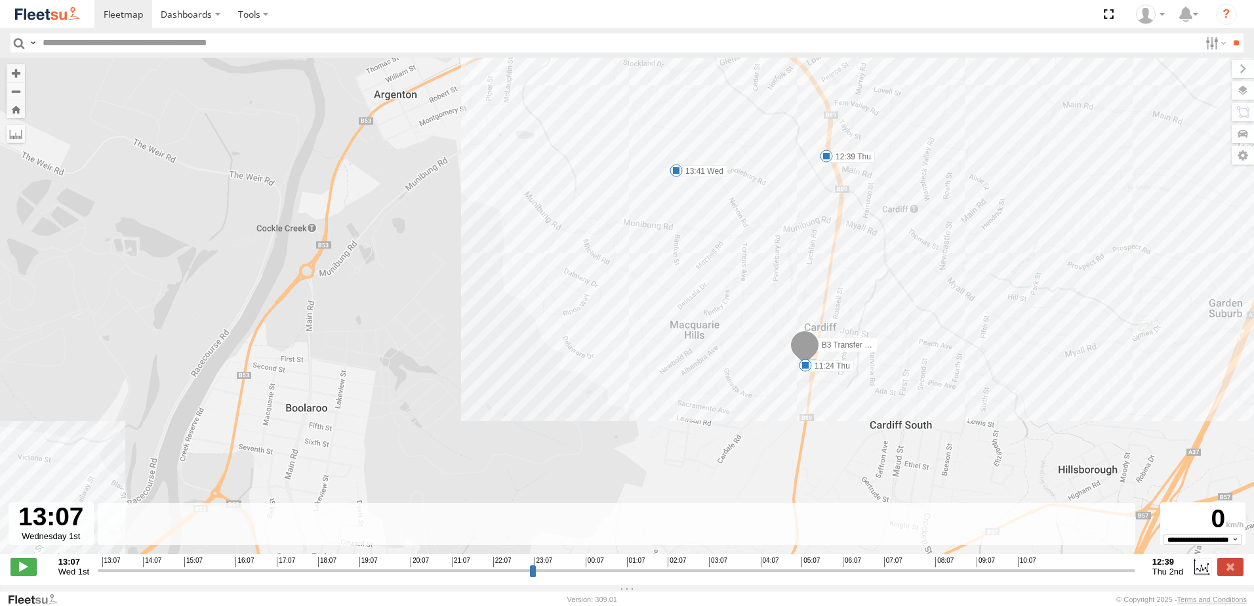
drag, startPoint x: 950, startPoint y: 380, endPoint x: 896, endPoint y: 380, distance: 54.4
click at [900, 383] on div "B3 Transfer Truck 13:41 Wed 14:18 Wed 14:37 Wed 15:57 Wed 16:33 Wed 05:37 Thu 0…" at bounding box center [627, 313] width 1254 height 510
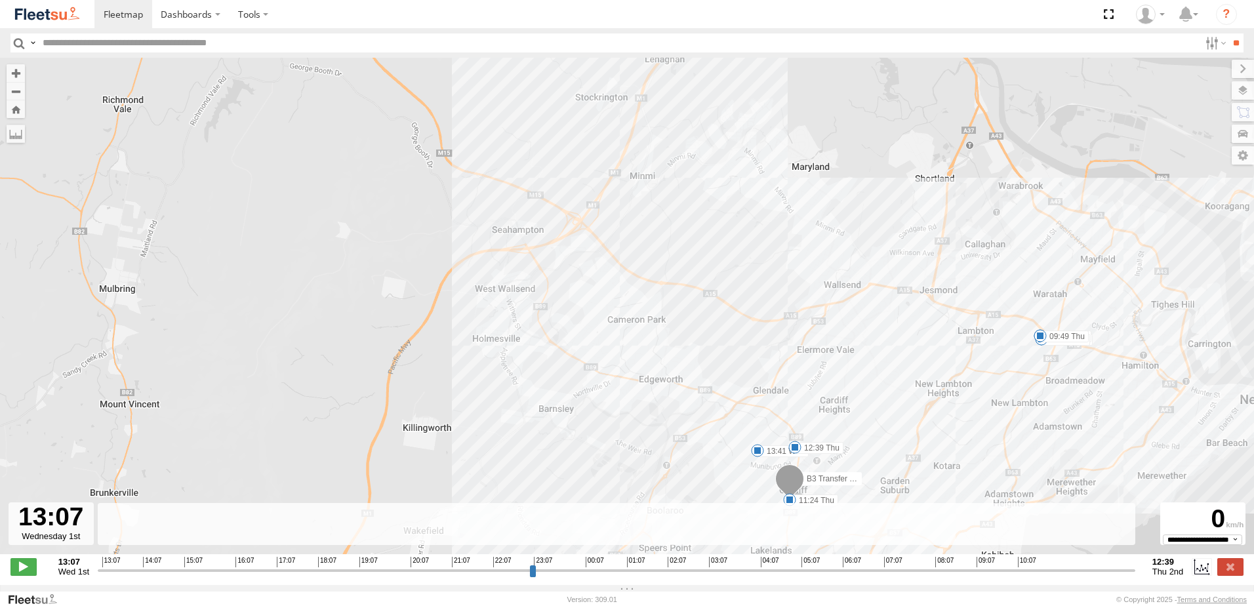
drag, startPoint x: 910, startPoint y: 249, endPoint x: 891, endPoint y: 408, distance: 159.9
click at [891, 408] on div "B3 Transfer Truck 13:41 Wed 14:18 Wed 14:37 Wed 15:57 Wed 16:33 Wed 05:37 Thu 0…" at bounding box center [627, 313] width 1254 height 510
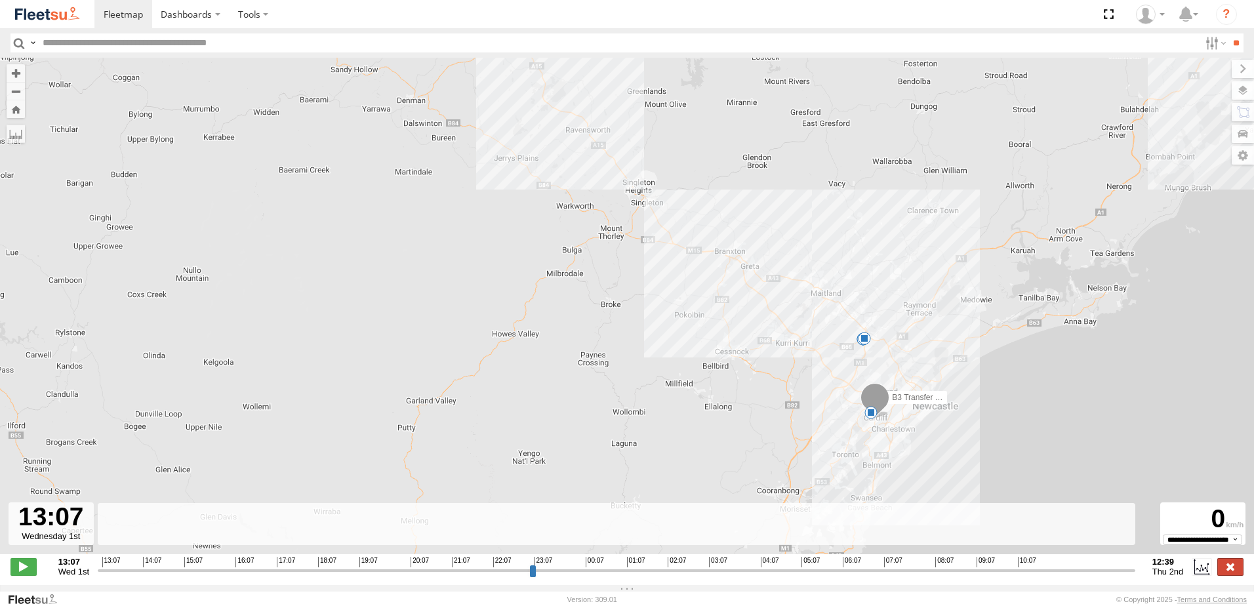
click at [1225, 575] on label at bounding box center [1230, 566] width 26 height 17
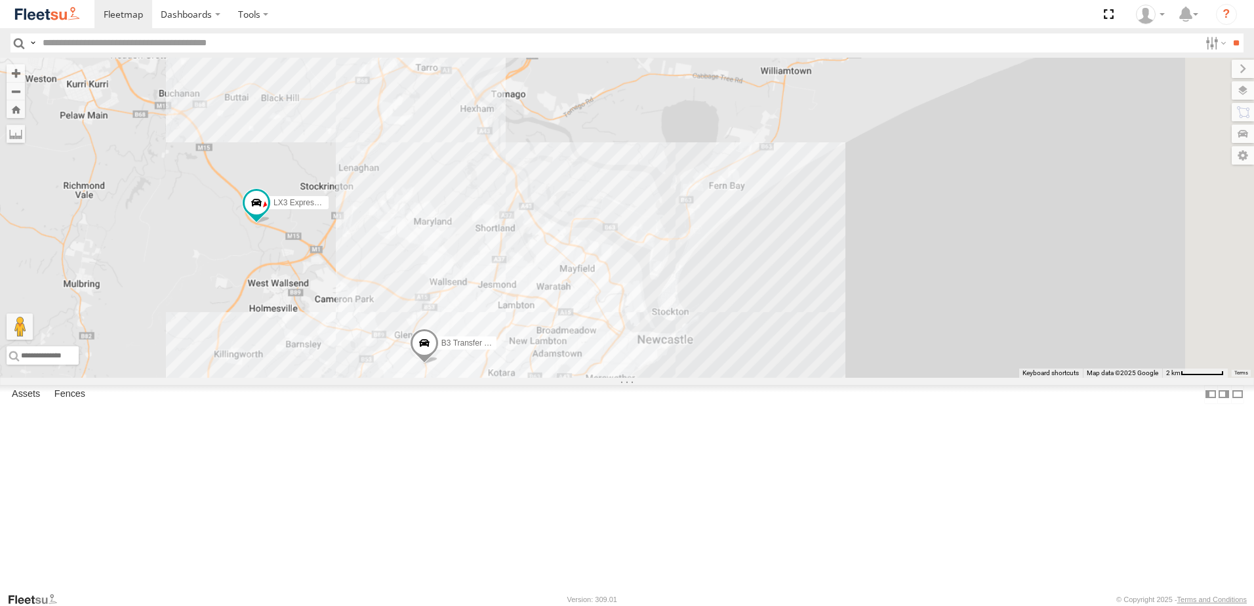
drag, startPoint x: 1070, startPoint y: 350, endPoint x: 639, endPoint y: 411, distance: 435.8
click at [667, 378] on div "C3 Timber Truck LX3 Express Ute B3 Transfer Truck" at bounding box center [627, 218] width 1254 height 320
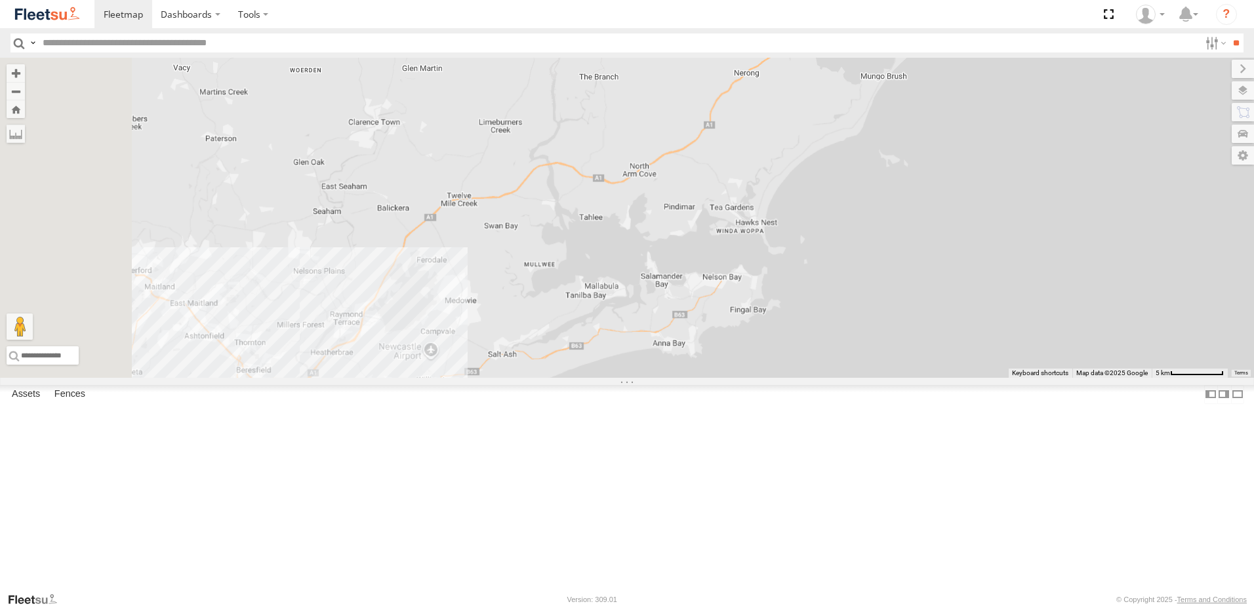
drag, startPoint x: 737, startPoint y: 369, endPoint x: 774, endPoint y: 557, distance: 192.5
click at [771, 378] on div "C3 Timber Truck LX3 Express Ute 5 6 LX4 Express Ute CX2 Express Ute" at bounding box center [627, 218] width 1254 height 320
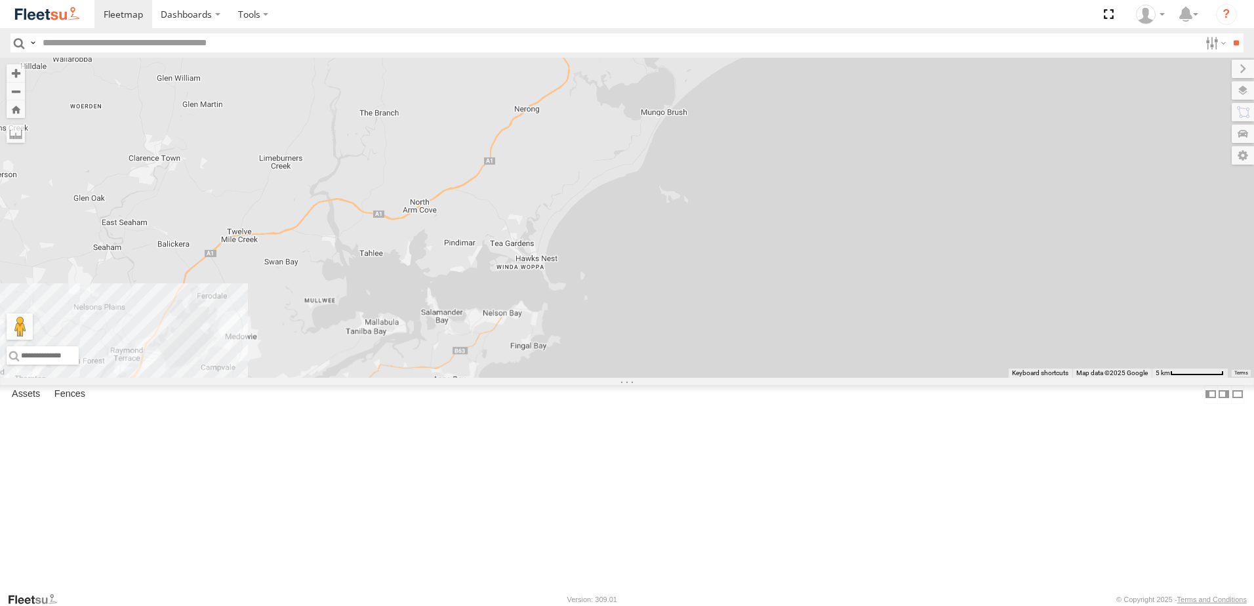
drag, startPoint x: 831, startPoint y: 301, endPoint x: 772, endPoint y: 562, distance: 267.6
click at [772, 378] on div "C3 Timber Truck LX3 Express Ute 5 6 LX4 Express Ute CX2 Express Ute" at bounding box center [627, 218] width 1254 height 320
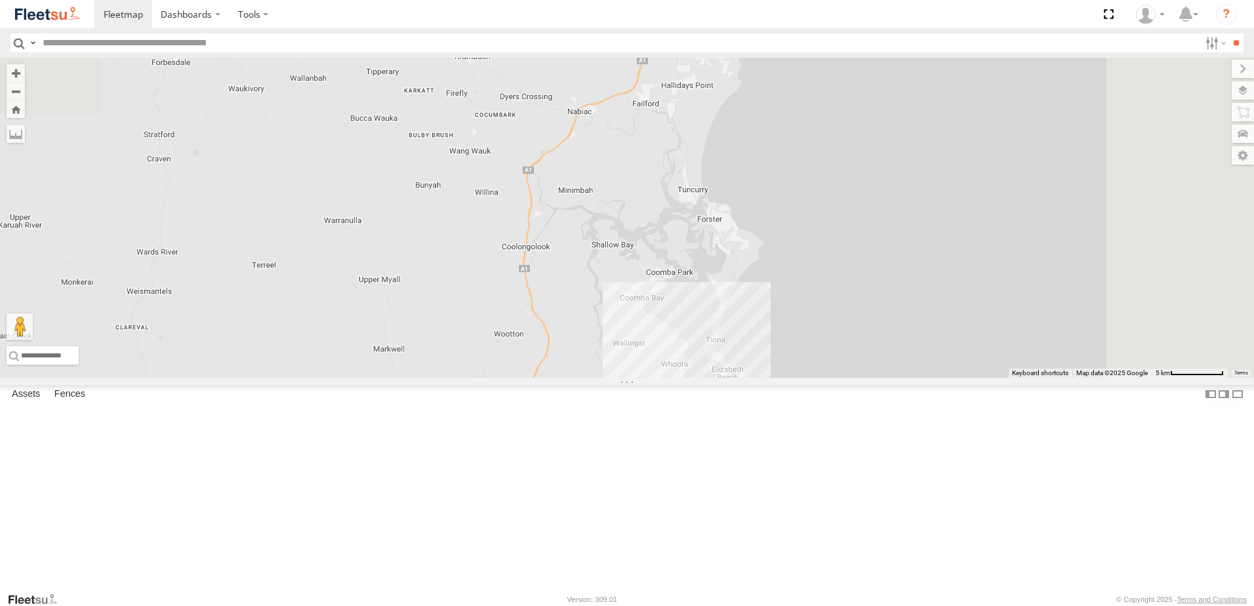
drag, startPoint x: 793, startPoint y: 303, endPoint x: 705, endPoint y: 574, distance: 285.3
click at [705, 378] on div "C3 Timber Truck LX3 Express Ute 5 6 LX4 Express Ute CX2 Express Ute" at bounding box center [627, 218] width 1254 height 320
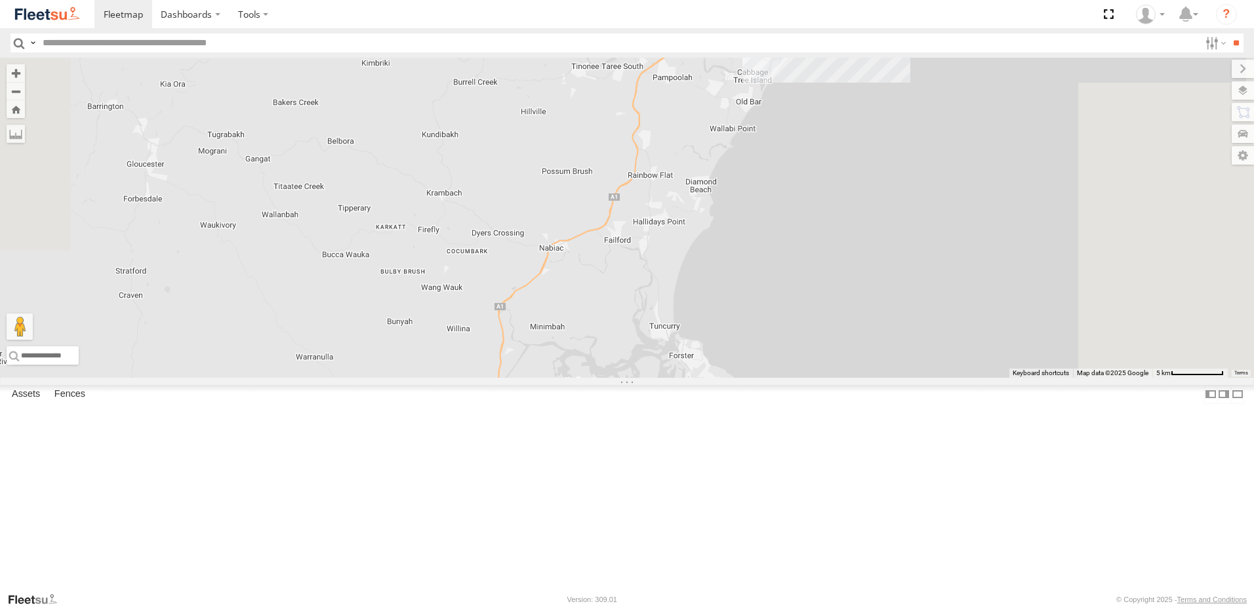
drag, startPoint x: 832, startPoint y: 339, endPoint x: 772, endPoint y: 482, distance: 154.9
click at [772, 378] on div "C3 Timber Truck LX3 Express Ute 5 6 LX4 Express Ute CX2 Express Ute B1 Timber T…" at bounding box center [627, 218] width 1254 height 320
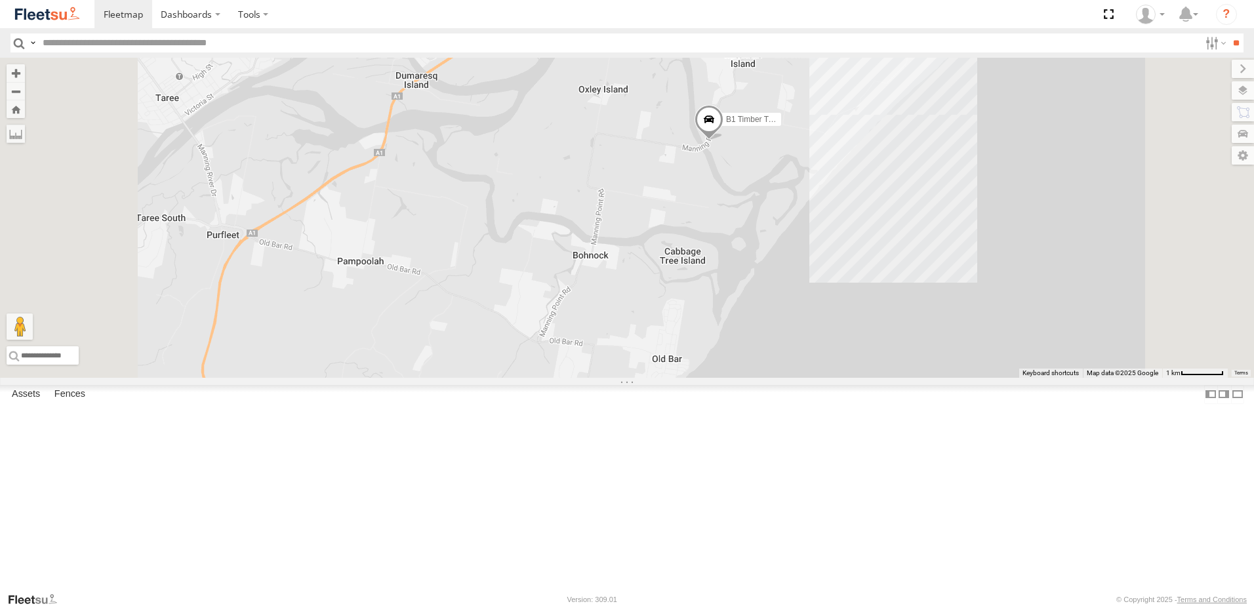
click at [723, 140] on span at bounding box center [708, 122] width 29 height 35
click at [883, 275] on div "B1 Timber Truck B1 Timber Truck Beresfield Trucks Manning Point Rd Mitchells Is…" at bounding box center [627, 218] width 1254 height 320
click at [736, 98] on span at bounding box center [722, 80] width 29 height 35
click at [811, 83] on label at bounding box center [799, 78] width 26 height 9
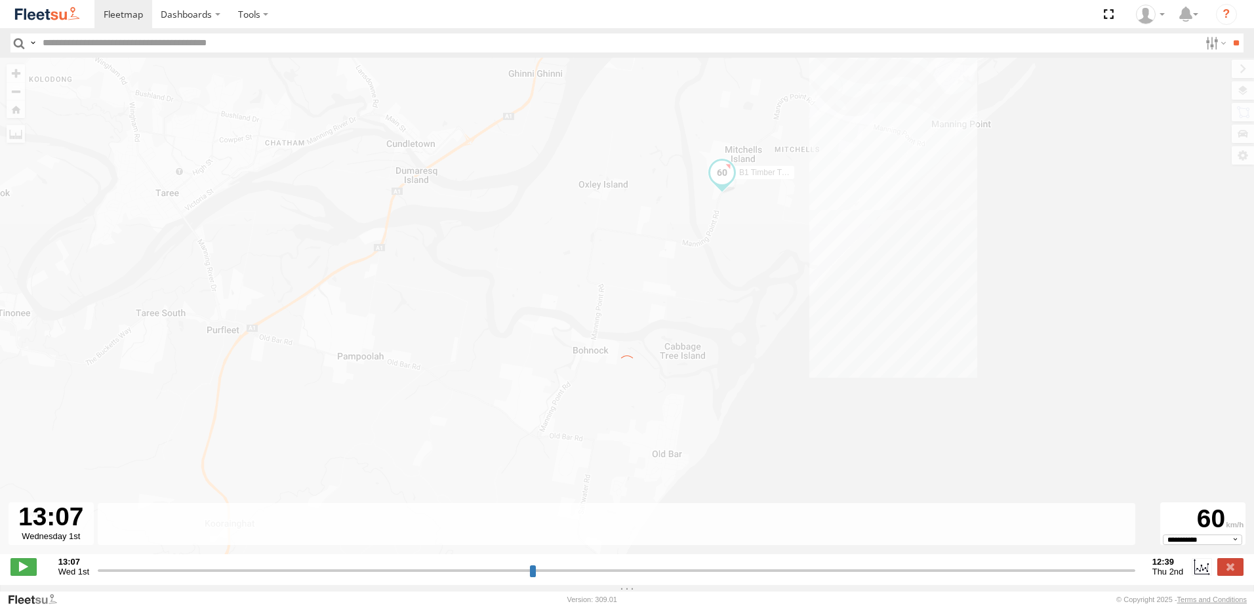
type input "**********"
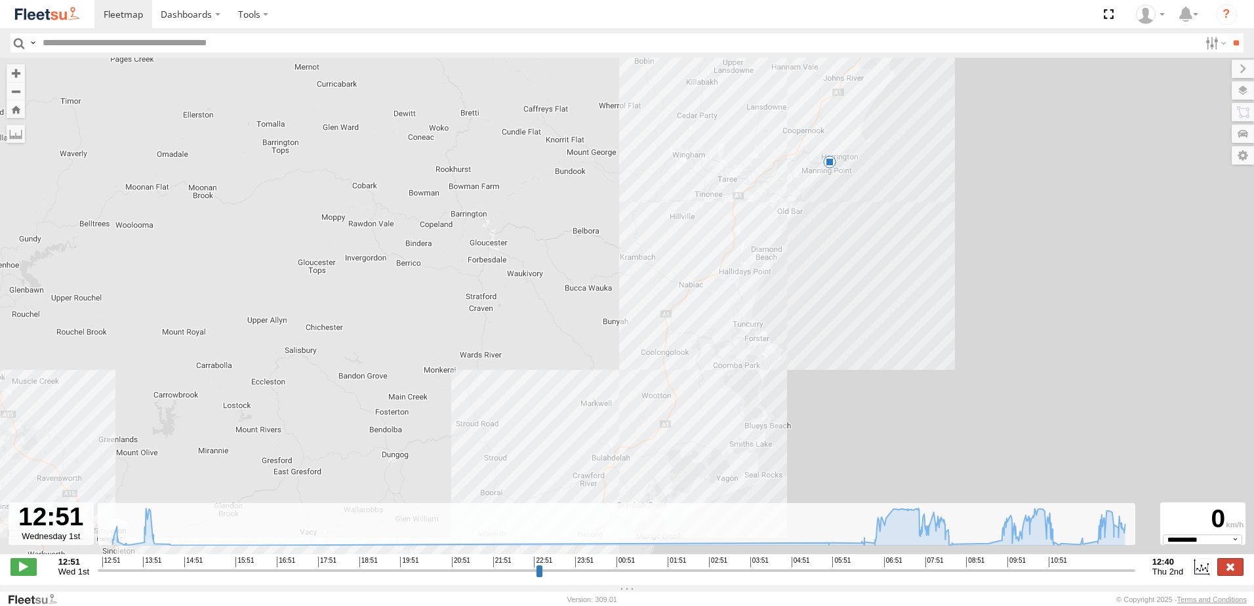
click at [1233, 569] on label at bounding box center [1230, 566] width 26 height 17
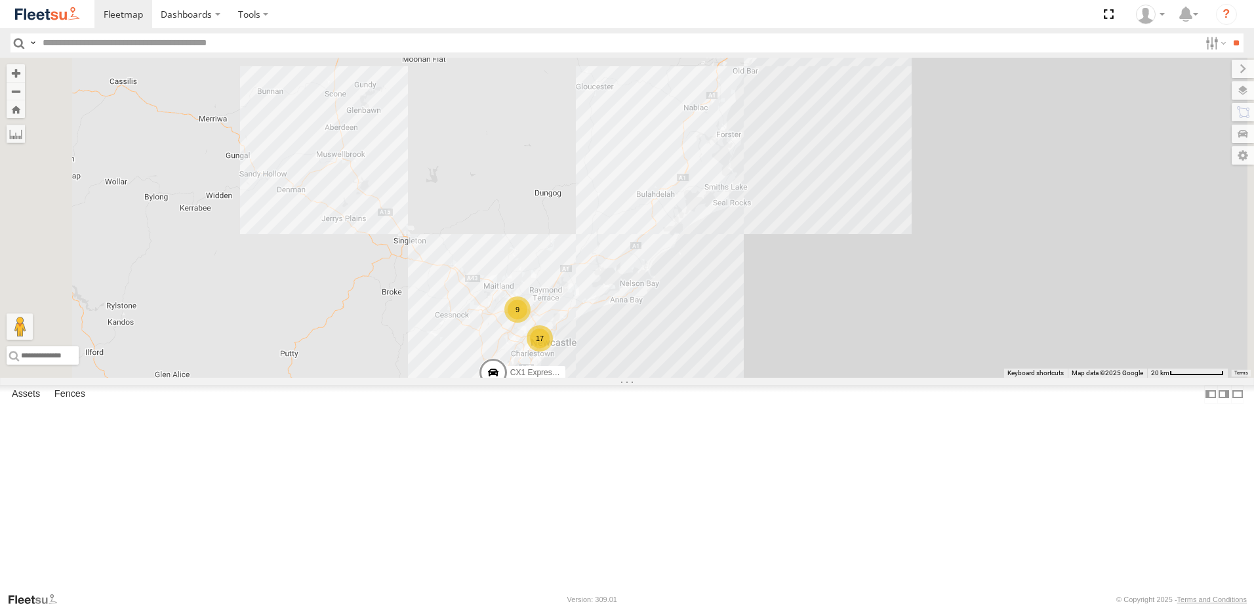
click at [901, 237] on div "CX1 Express Ute 9 17 B1 Timber Truck" at bounding box center [627, 218] width 1254 height 320
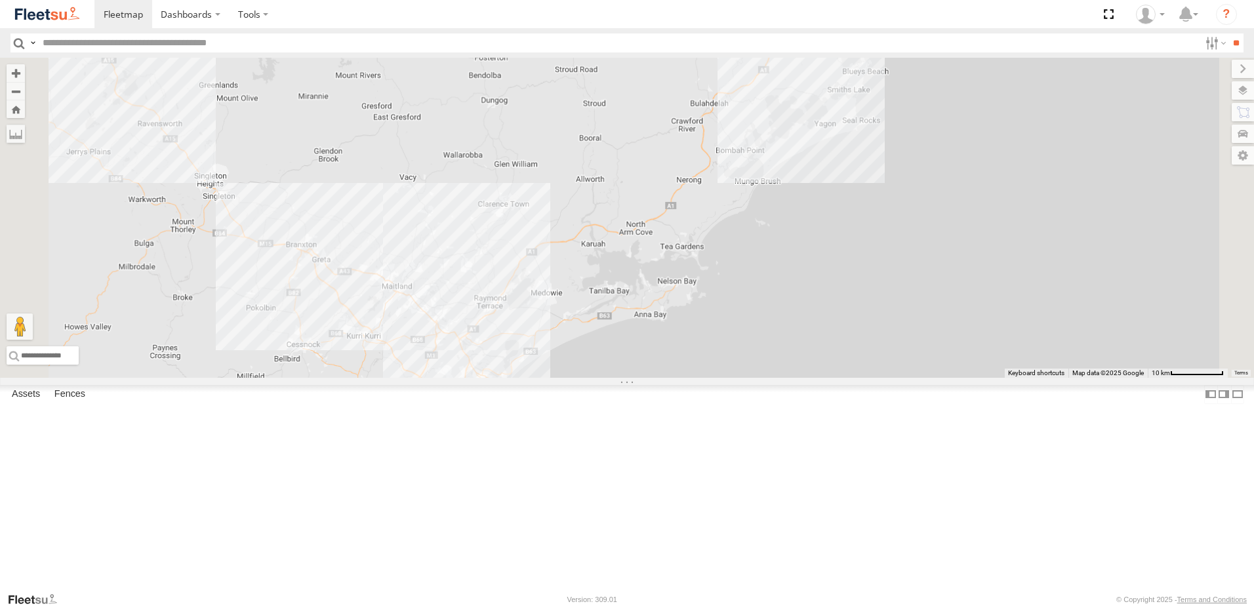
drag, startPoint x: 812, startPoint y: 325, endPoint x: 901, endPoint y: 212, distance: 143.4
click at [900, 214] on div "CX1 Express Ute B1 Timber Truck" at bounding box center [627, 218] width 1254 height 320
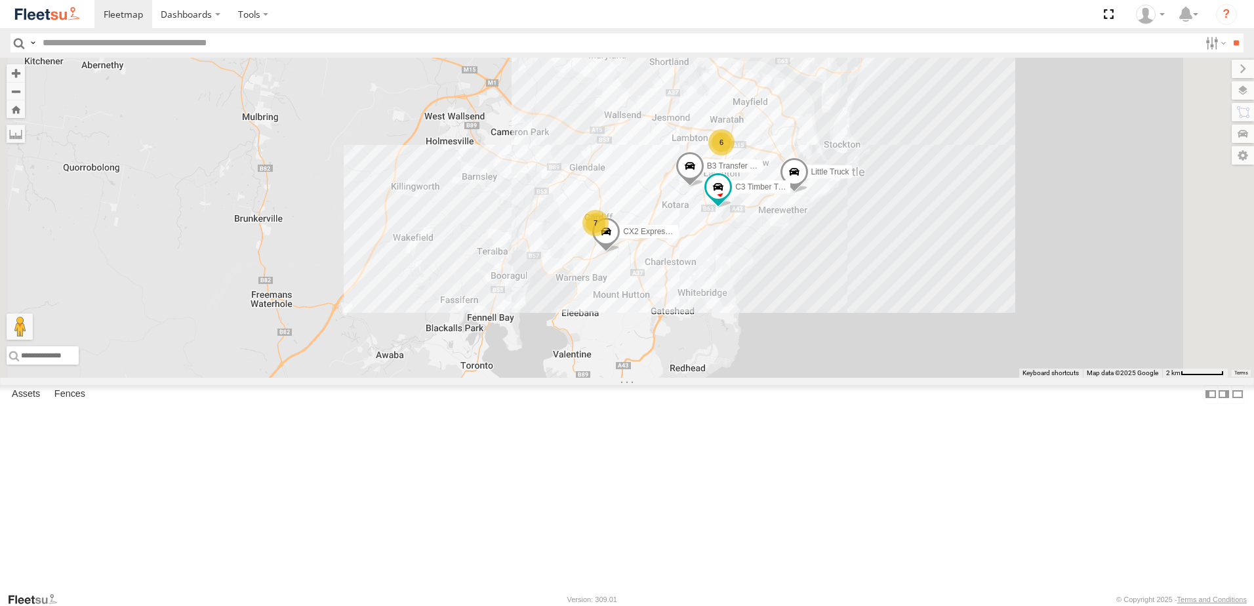
drag, startPoint x: 851, startPoint y: 163, endPoint x: 790, endPoint y: 292, distance: 142.9
click at [790, 292] on div "CX1 Express Ute B1 Timber Truck Little Truck 6 7 C3 Timber Truck CX2 Express Ut…" at bounding box center [627, 218] width 1254 height 320
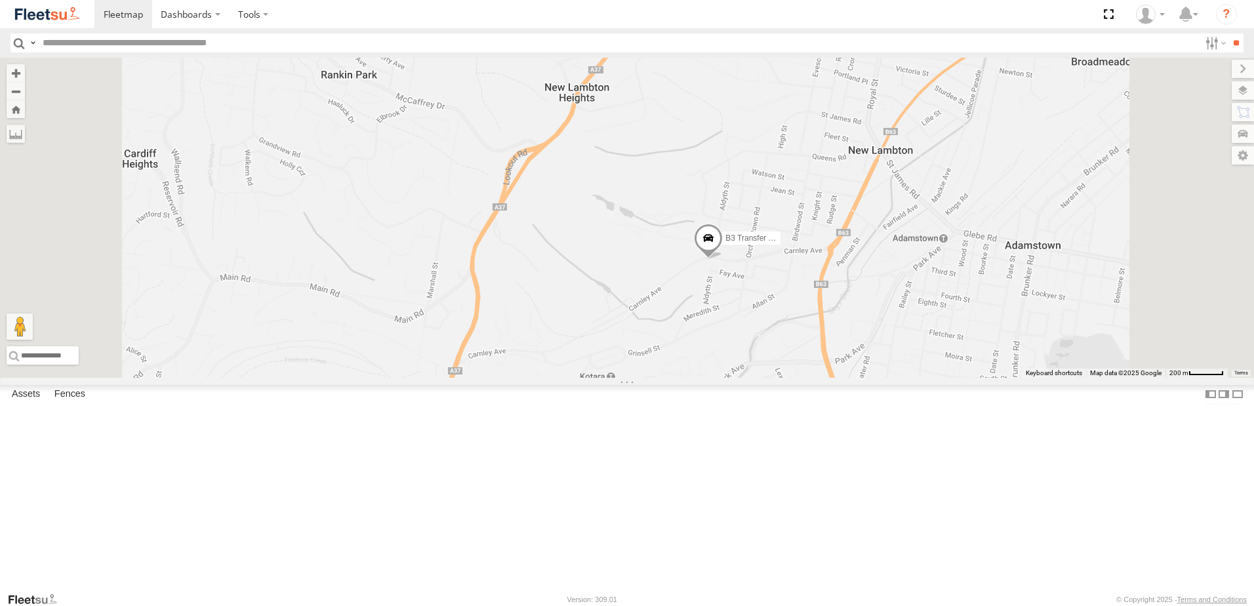
click at [723, 259] on span at bounding box center [708, 241] width 29 height 35
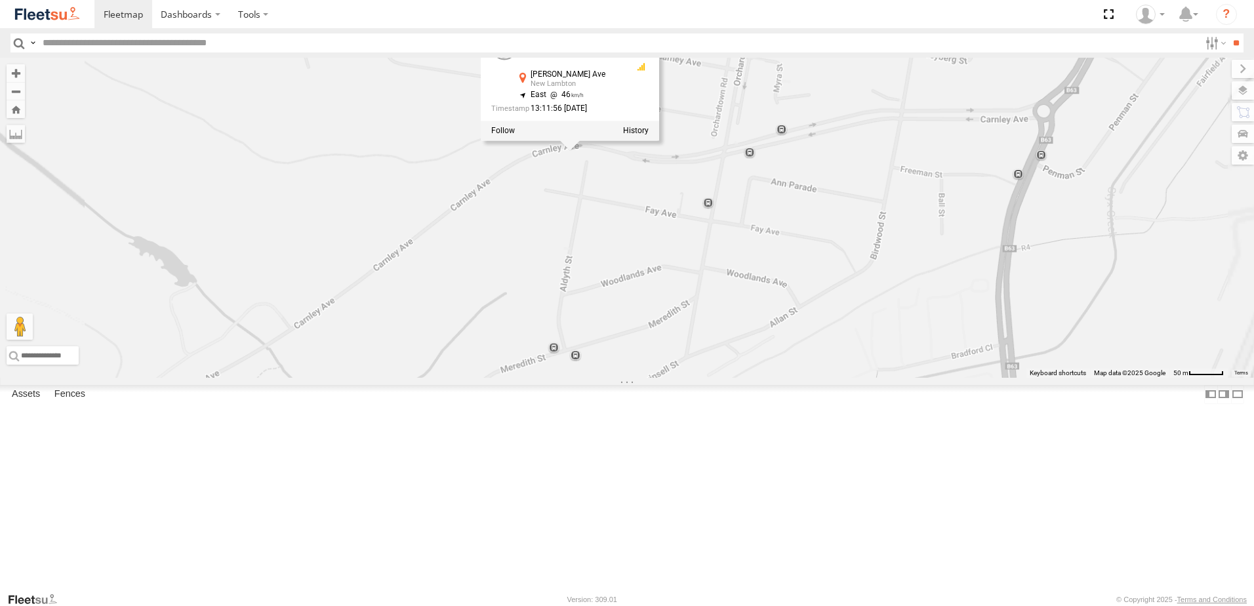
click at [892, 355] on div "CX1 Express Ute B1 Timber Truck Little Truck C3 Timber Truck CX2 Express Ute B3…" at bounding box center [627, 218] width 1254 height 320
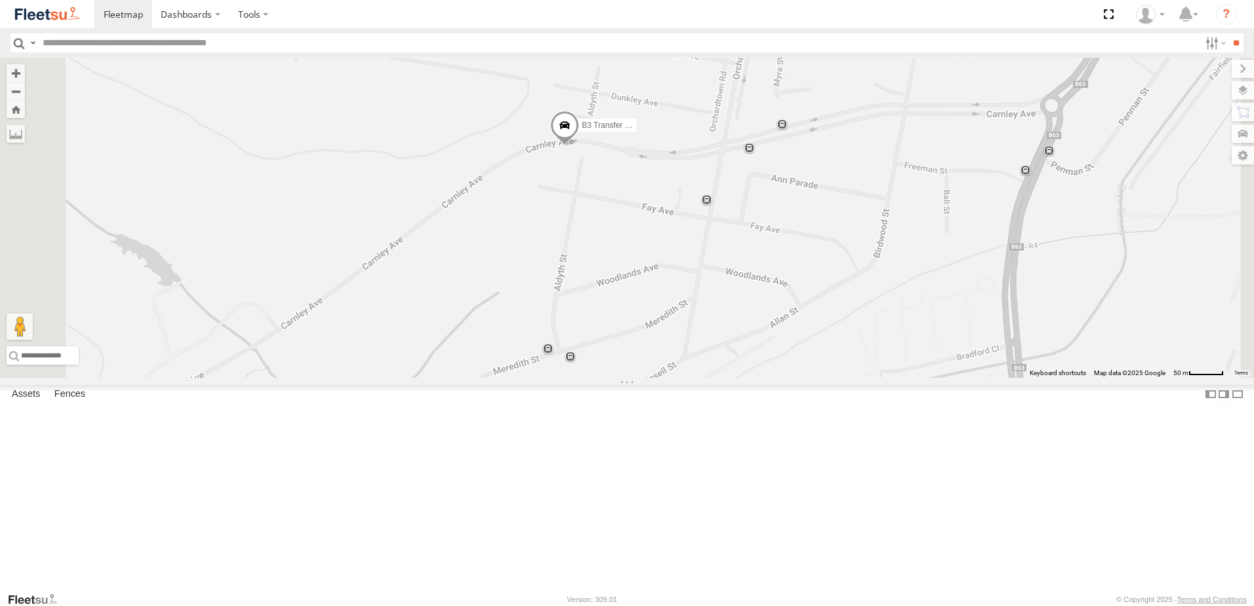
click at [579, 146] on span at bounding box center [564, 128] width 29 height 35
click at [759, 298] on div "CX1 Express Ute B1 Timber Truck Little Truck C3 Timber Truck CX2 Express Ute B3…" at bounding box center [627, 218] width 1254 height 320
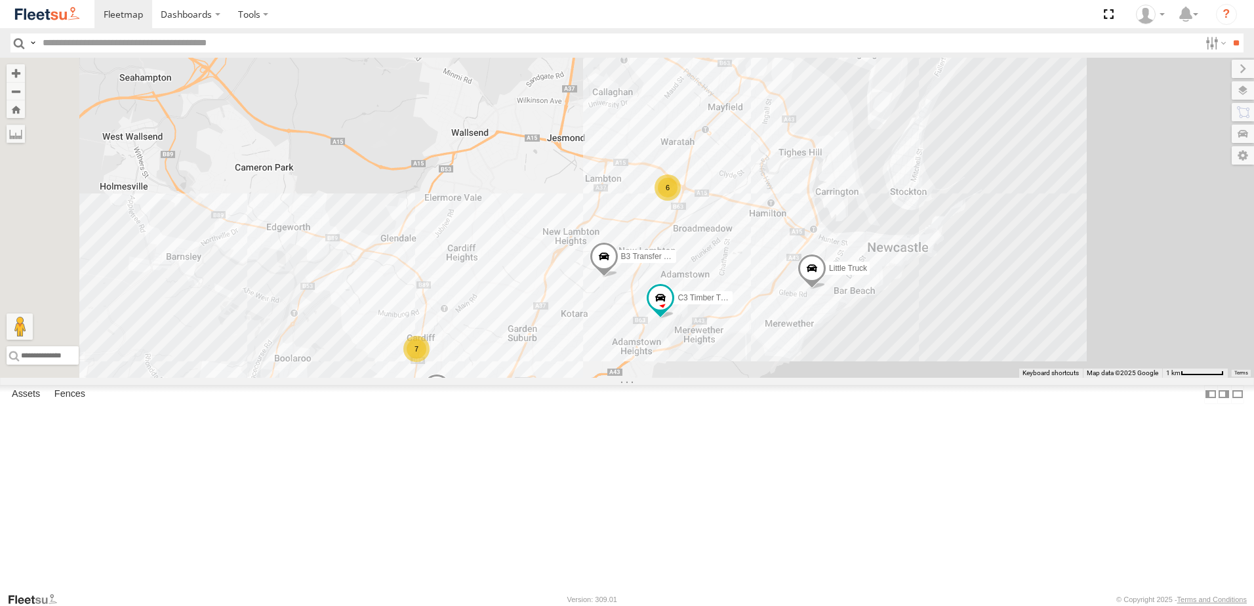
drag, startPoint x: 795, startPoint y: 258, endPoint x: 806, endPoint y: 354, distance: 96.4
click at [806, 354] on div "CX1 Express Ute B1 Timber Truck Little Truck C3 Timber Truck CX2 Express Ute B3…" at bounding box center [627, 218] width 1254 height 320
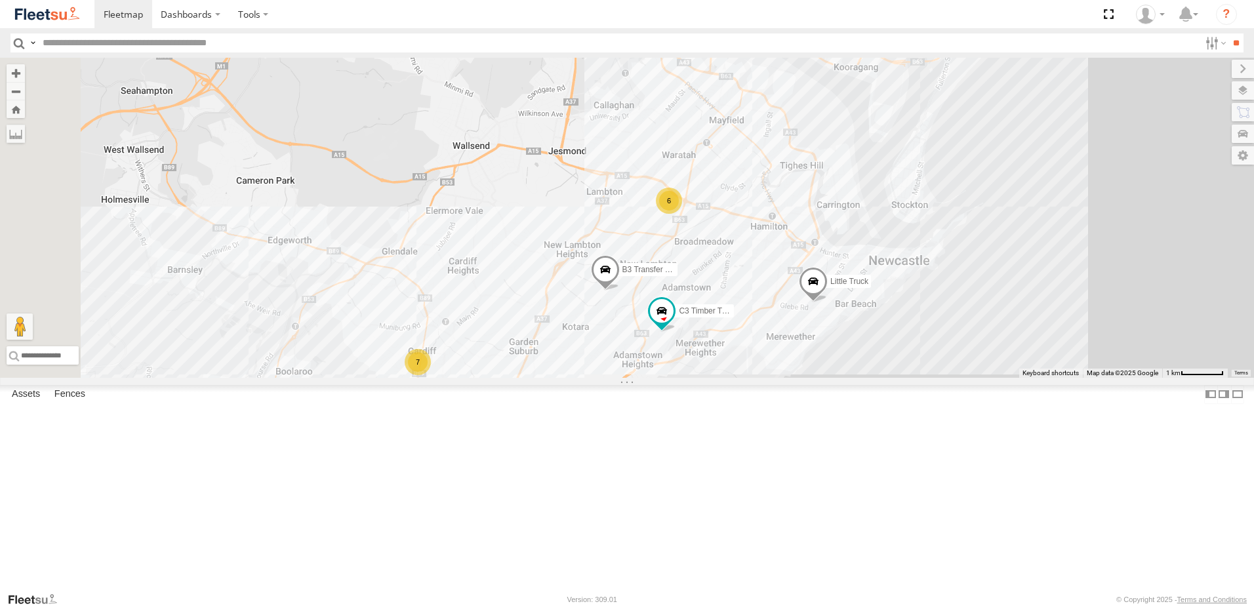
click at [807, 372] on div "CX1 Express Ute B1 Timber Truck Little Truck C3 Timber Truck CX2 Express Ute B3…" at bounding box center [627, 218] width 1254 height 320
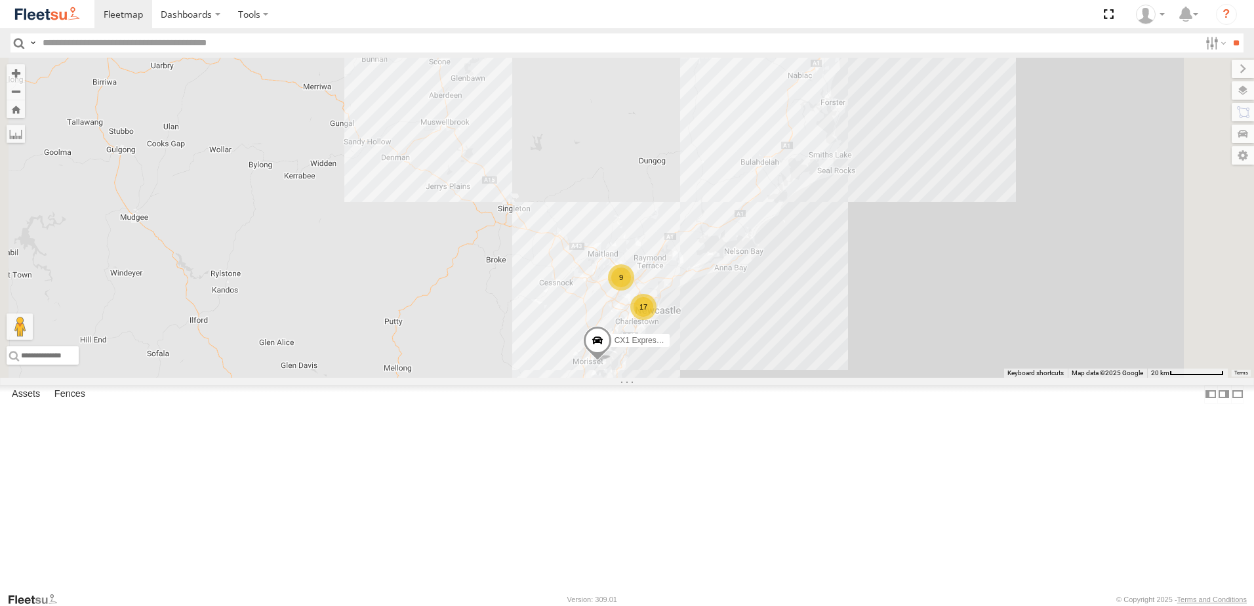
drag, startPoint x: 1042, startPoint y: 247, endPoint x: 931, endPoint y: 421, distance: 206.1
click at [921, 378] on div "9 17 CX1 Express Ute" at bounding box center [627, 218] width 1254 height 320
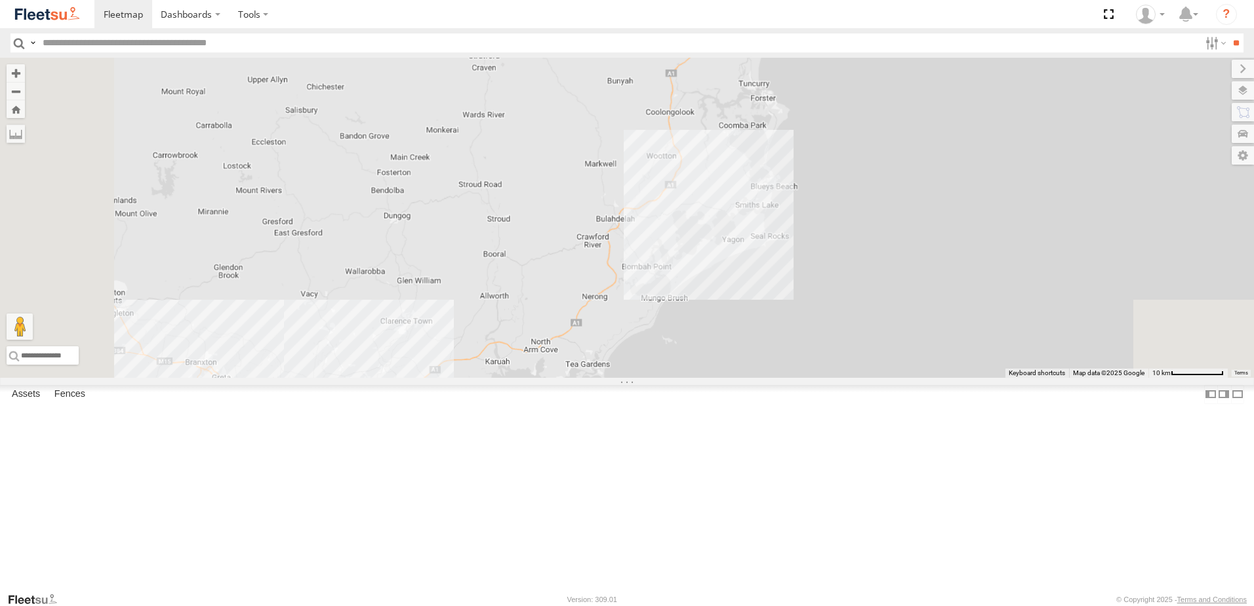
drag, startPoint x: 841, startPoint y: 483, endPoint x: 881, endPoint y: 193, distance: 293.2
click at [881, 193] on div "B1 Timber Truck" at bounding box center [627, 218] width 1254 height 320
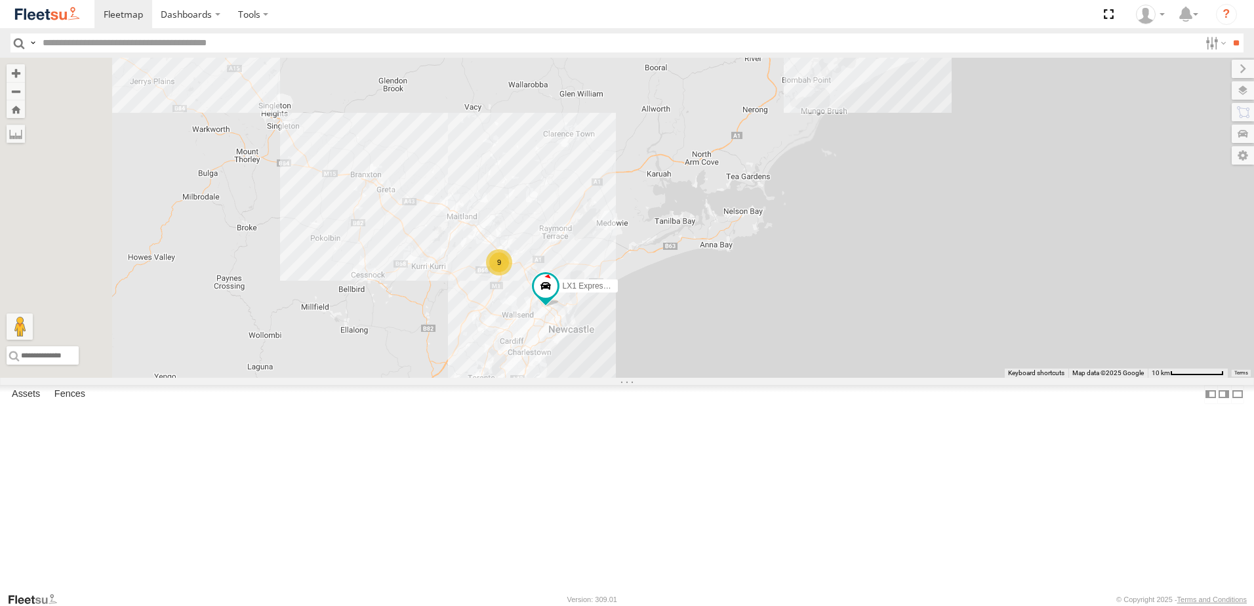
drag, startPoint x: 700, startPoint y: 445, endPoint x: 856, endPoint y: 259, distance: 242.1
click at [856, 259] on div "B1 Timber Truck 9 LX1 Express Ute" at bounding box center [627, 218] width 1254 height 320
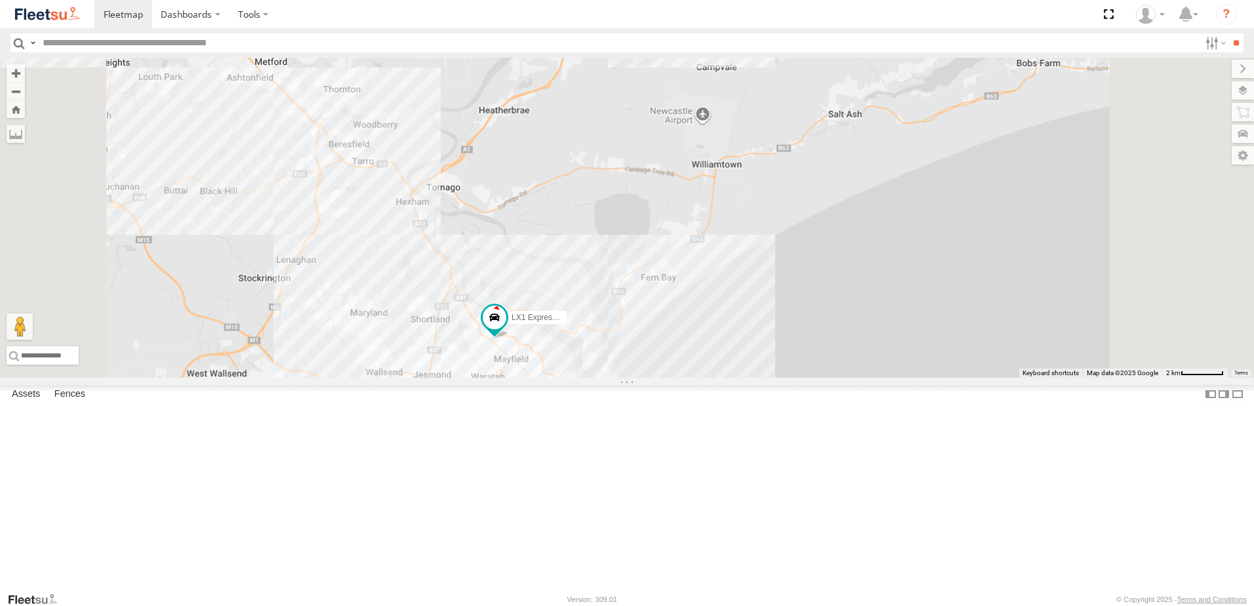
drag, startPoint x: 768, startPoint y: 395, endPoint x: 772, endPoint y: 317, distance: 78.2
click at [791, 256] on div "B1 Timber Truck LX1 Express Ute" at bounding box center [627, 218] width 1254 height 320
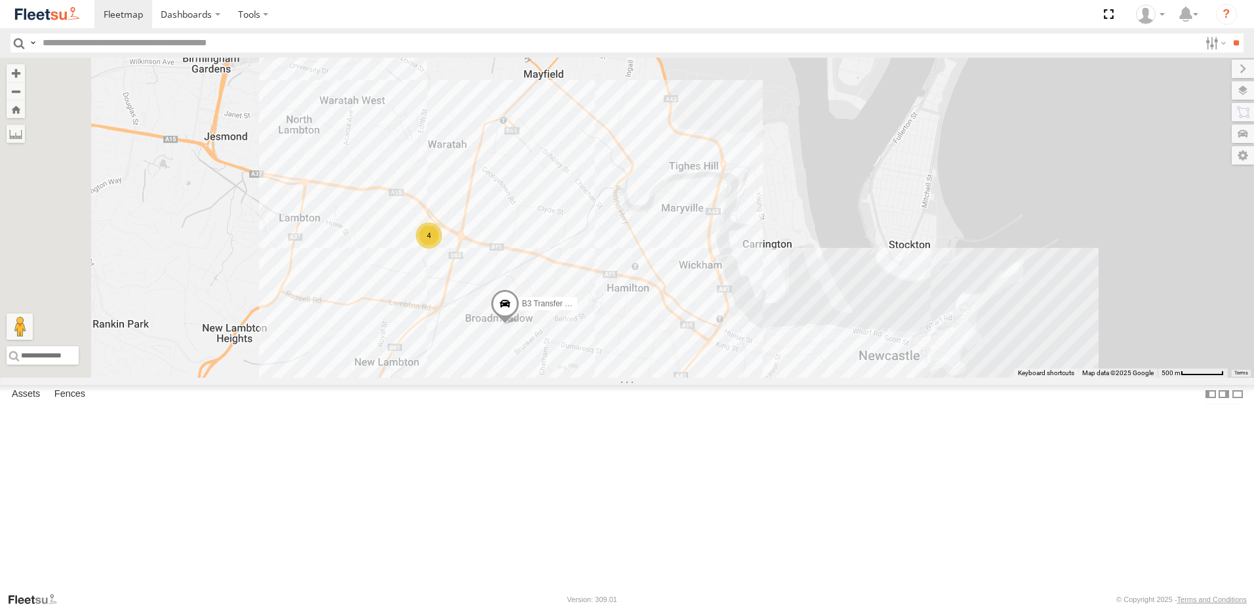
drag, startPoint x: 683, startPoint y: 409, endPoint x: 755, endPoint y: 313, distance: 119.9
click at [755, 313] on div "B1 Timber Truck LX1 Express Ute C3 Timber Truck L3 Plasterboard Truck B3 Transf…" at bounding box center [627, 218] width 1254 height 320
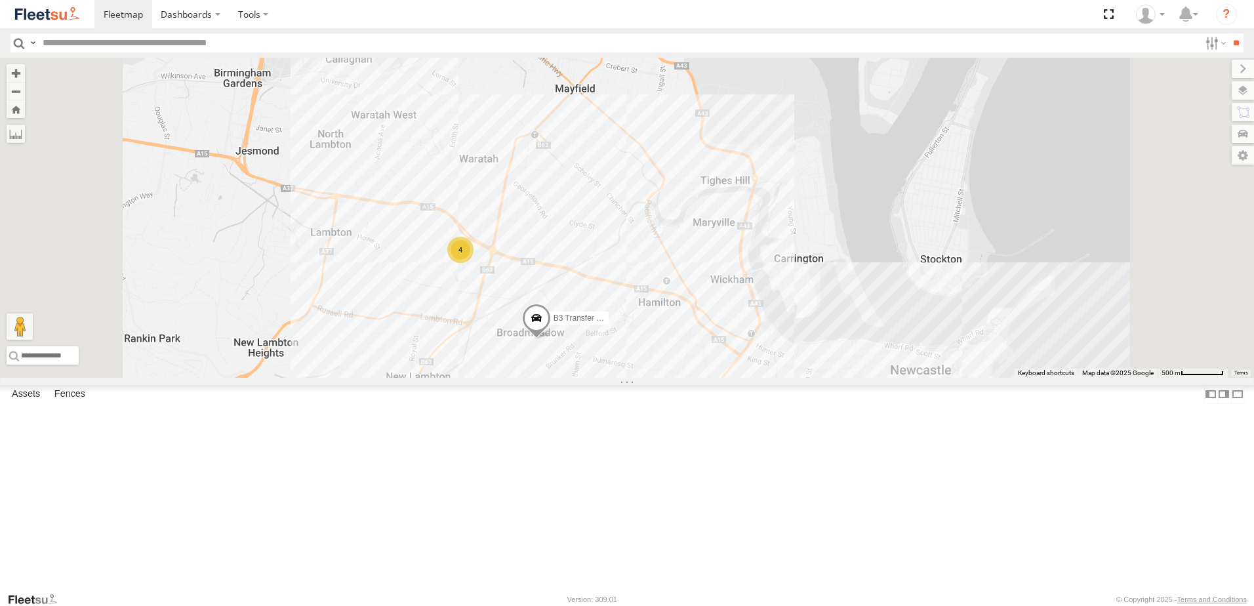
click at [551, 339] on span at bounding box center [536, 321] width 29 height 35
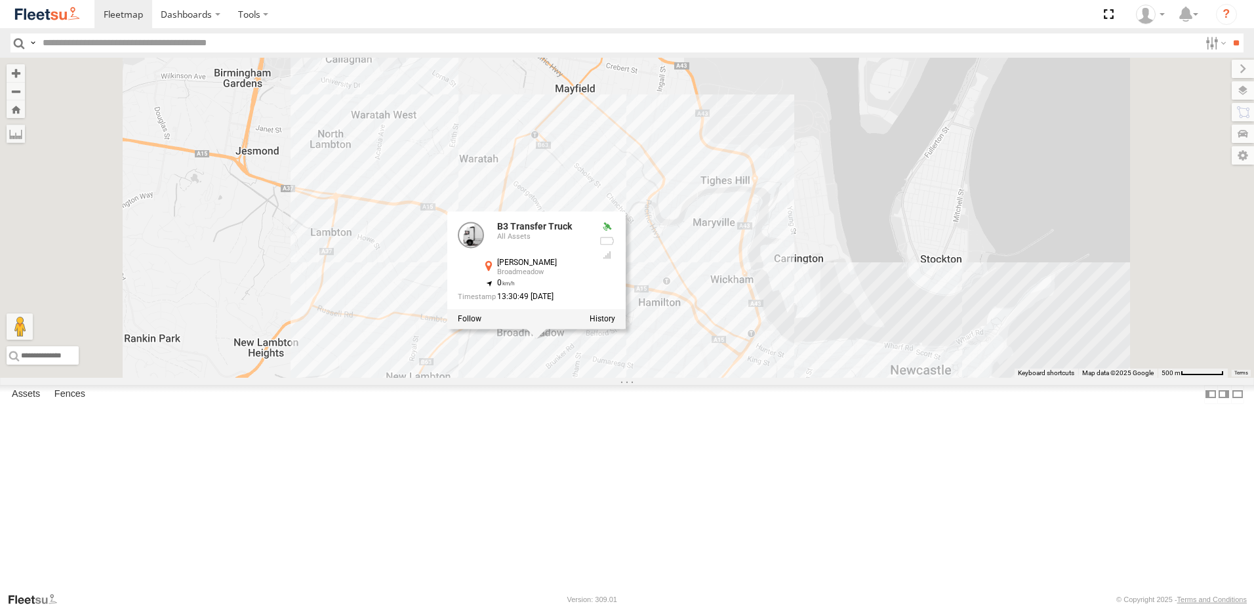
click at [809, 378] on div "B1 Timber Truck LX1 Express Ute C3 Timber Truck L3 Plasterboard Truck B3 Transf…" at bounding box center [627, 218] width 1254 height 320
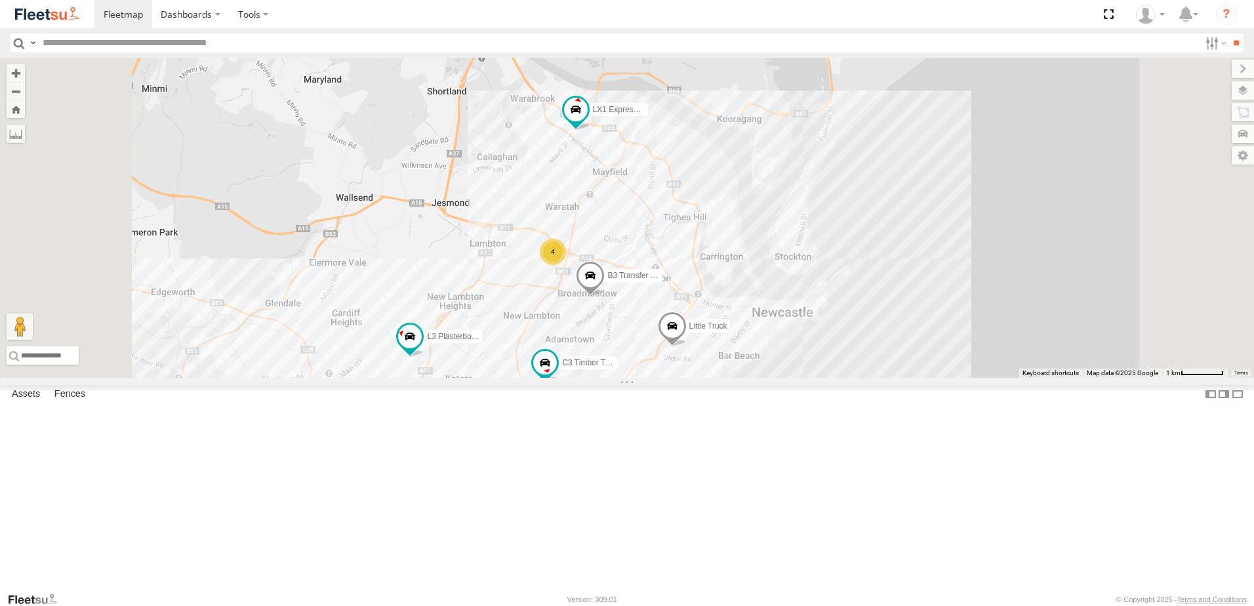
select select "**********"
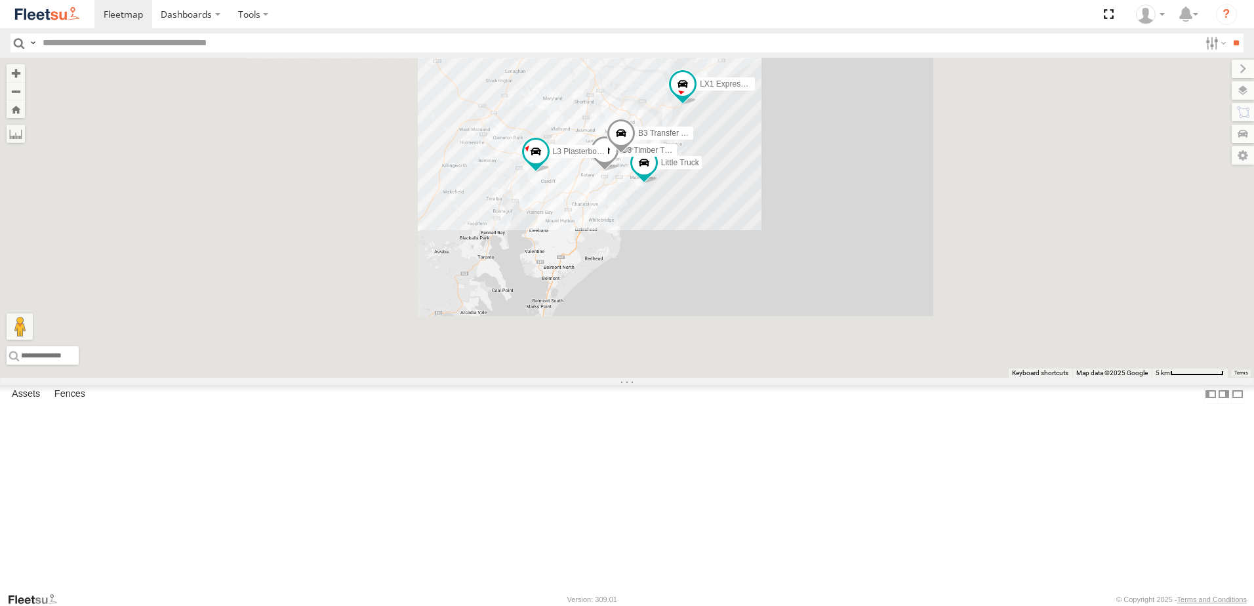
drag, startPoint x: 611, startPoint y: 455, endPoint x: 755, endPoint y: 262, distance: 240.8
click at [755, 262] on div "C3 Timber Truck L3 Plasterboard Truck B3 Transfer Truck LX1 Express Ute Little …" at bounding box center [627, 218] width 1254 height 320
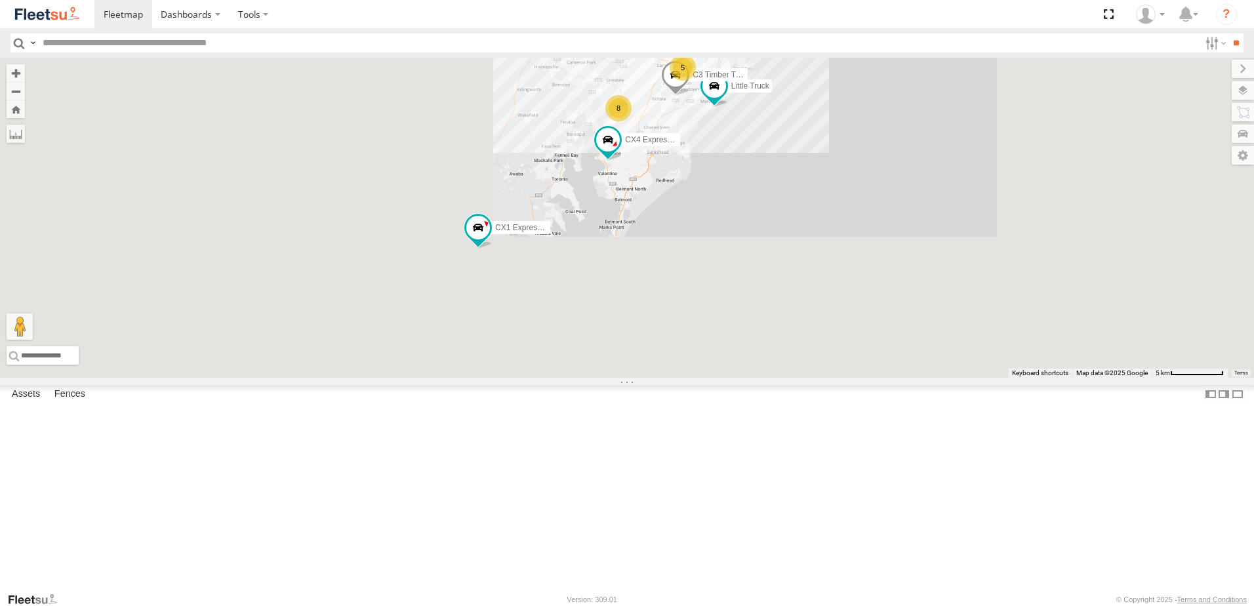
drag, startPoint x: 694, startPoint y: 379, endPoint x: 753, endPoint y: 320, distance: 83.0
click at [753, 320] on div "C3 Timber Truck LX1 Express Ute Little Truck 9 5 CX4 Express Ute 8 CX1 Express …" at bounding box center [627, 218] width 1254 height 320
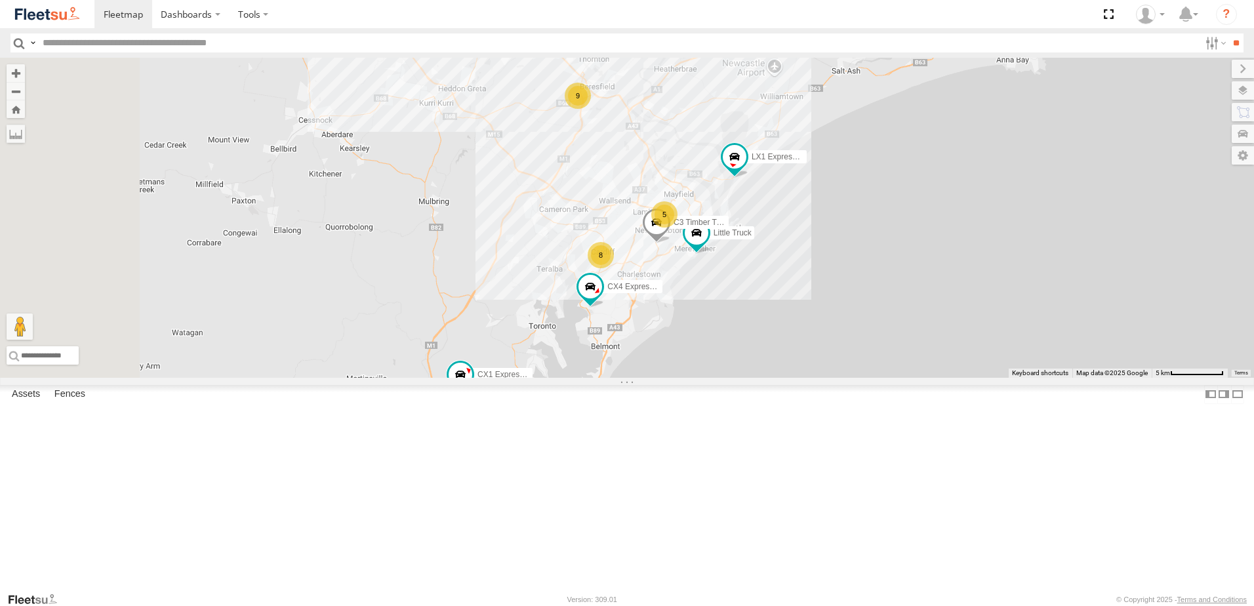
drag, startPoint x: 691, startPoint y: 428, endPoint x: 690, endPoint y: 439, distance: 11.2
click at [690, 378] on div "C3 Timber Truck LX1 Express Ute Little Truck 9 5 CX4 Express Ute 8 CX1 Express …" at bounding box center [627, 218] width 1254 height 320
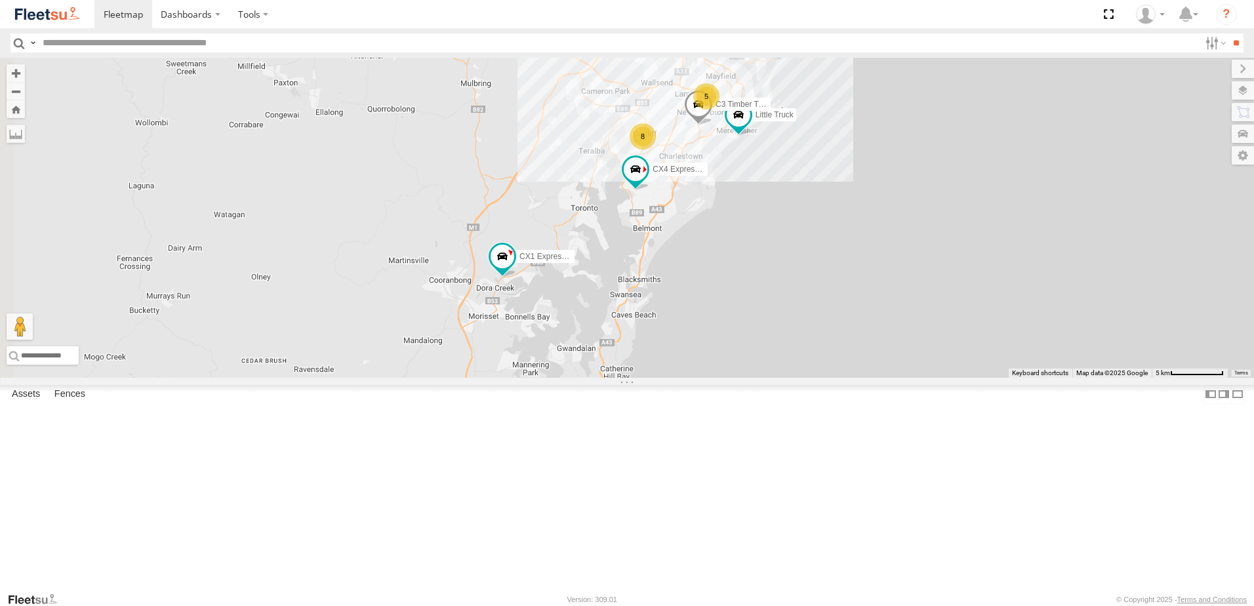
drag, startPoint x: 711, startPoint y: 407, endPoint x: 753, endPoint y: 289, distance: 125.3
click at [753, 289] on div "C3 Timber Truck LX1 Express Ute Little Truck 9 5 CX4 Express Ute 8 CX1 Express …" at bounding box center [627, 218] width 1254 height 320
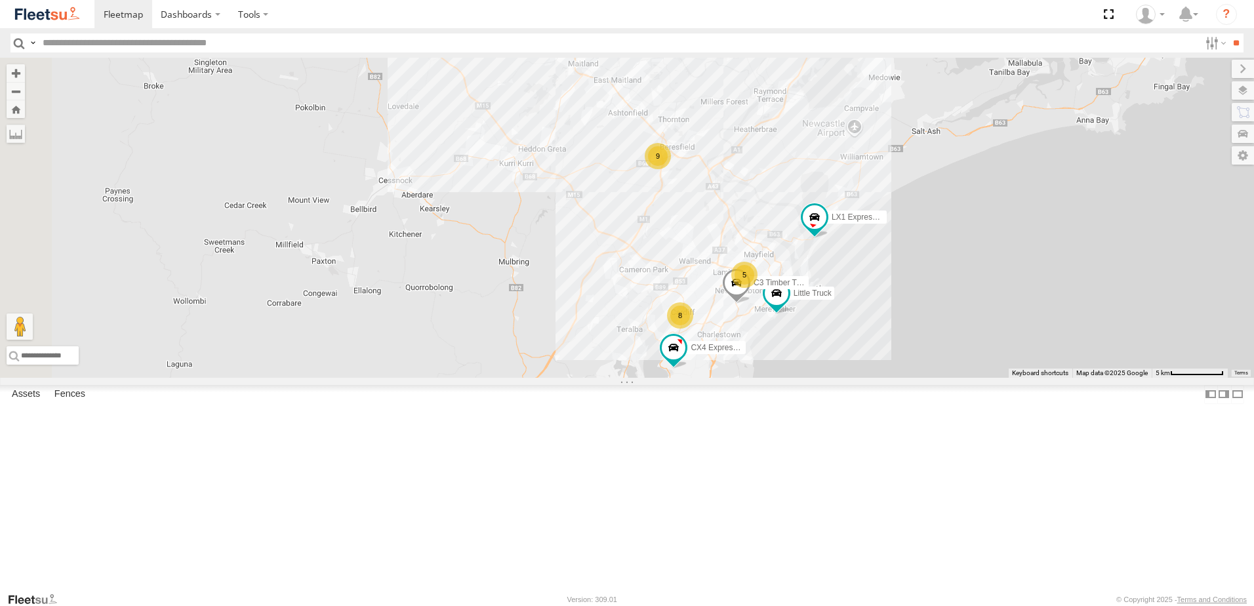
drag, startPoint x: 691, startPoint y: 394, endPoint x: 692, endPoint y: 401, distance: 6.8
click at [692, 378] on div "C3 Timber Truck LX1 Express Ute Little Truck 9 5 CX4 Express Ute 8 CX1 Express …" at bounding box center [627, 218] width 1254 height 320
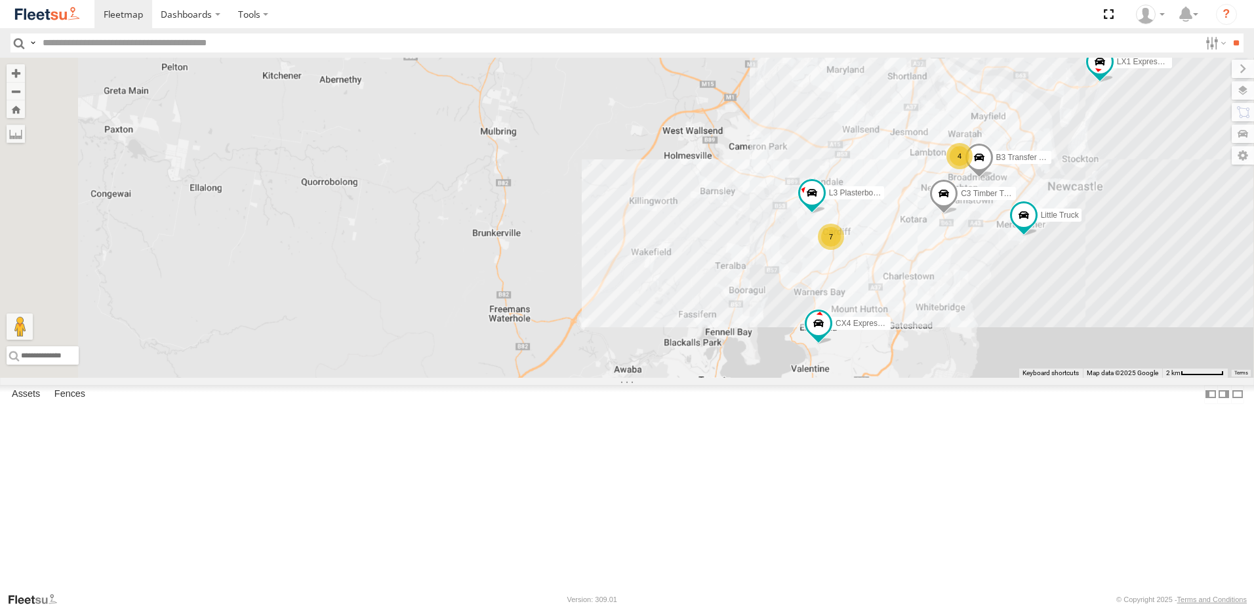
drag, startPoint x: 692, startPoint y: 371, endPoint x: 759, endPoint y: 253, distance: 135.1
click at [759, 253] on div "C3 Timber Truck LX1 Express Ute Little Truck CX4 Express Ute CX1 Express Ute L3…" at bounding box center [627, 218] width 1254 height 320
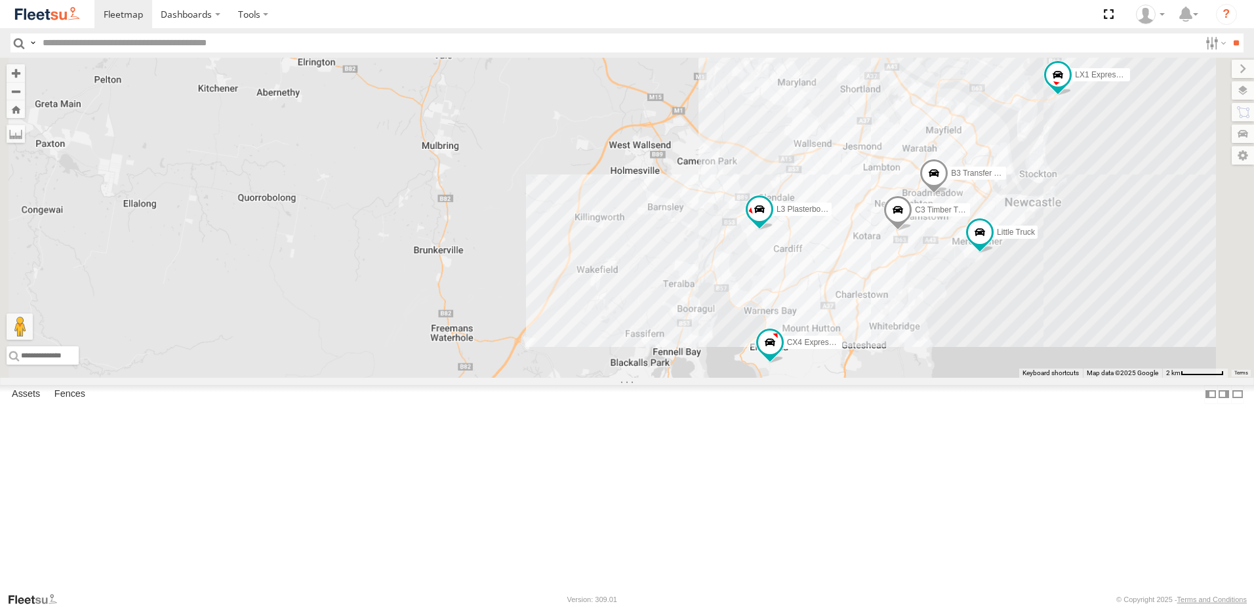
drag, startPoint x: 780, startPoint y: 302, endPoint x: 705, endPoint y: 352, distance: 90.8
click at [691, 378] on div "C3 Timber Truck LX1 Express Ute Little Truck CX4 Express Ute CX1 Express Ute L3…" at bounding box center [627, 218] width 1254 height 320
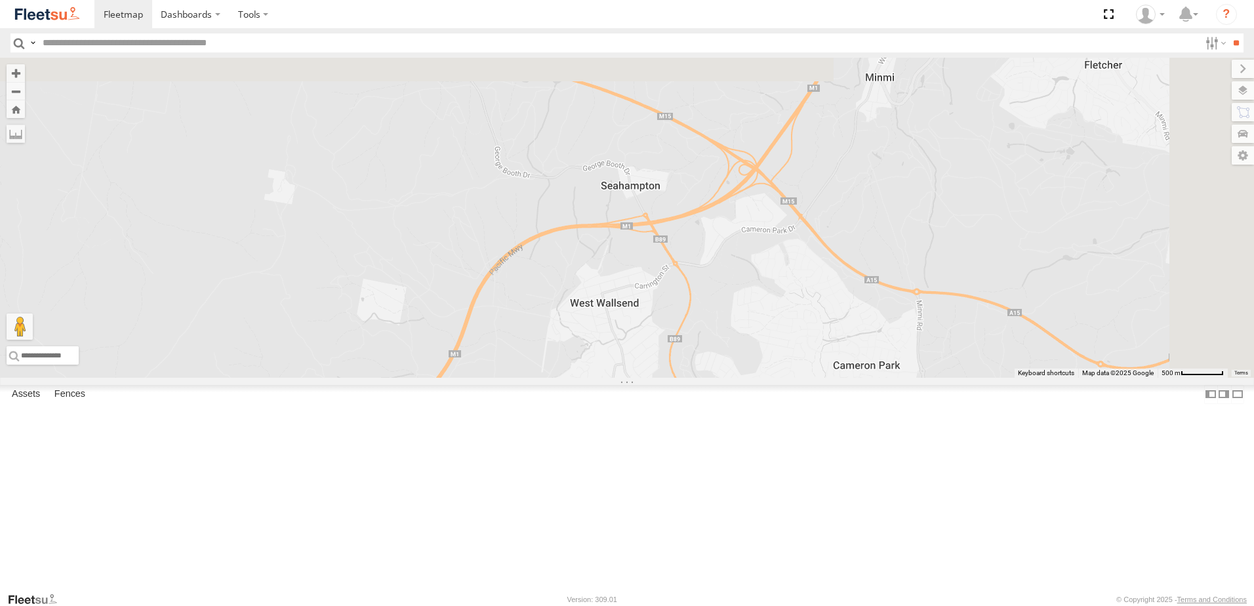
drag, startPoint x: 917, startPoint y: 243, endPoint x: 893, endPoint y: 431, distance: 189.1
click at [893, 378] on div "C3 Timber Truck LX1 Express Ute Little Truck CX4 Express Ute CX1 Express Ute L3…" at bounding box center [627, 218] width 1254 height 320
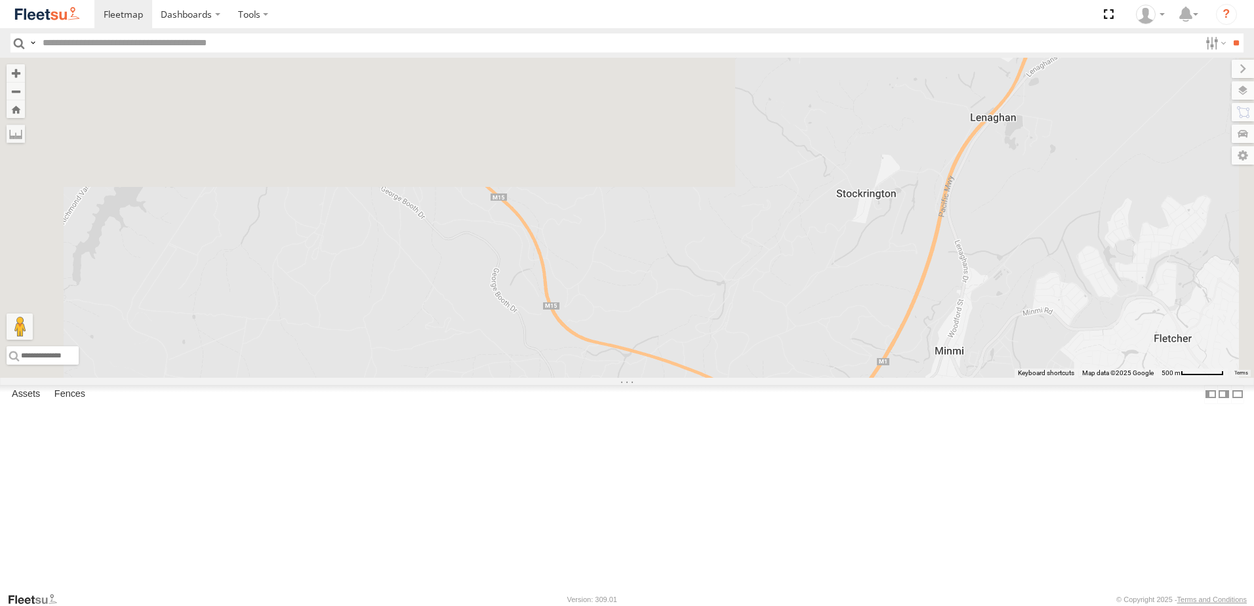
drag, startPoint x: 855, startPoint y: 259, endPoint x: 903, endPoint y: 485, distance: 231.2
click at [903, 378] on div "C3 Timber Truck LX1 Express Ute Little Truck CX4 Express Ute CX1 Express Ute L3…" at bounding box center [627, 218] width 1254 height 320
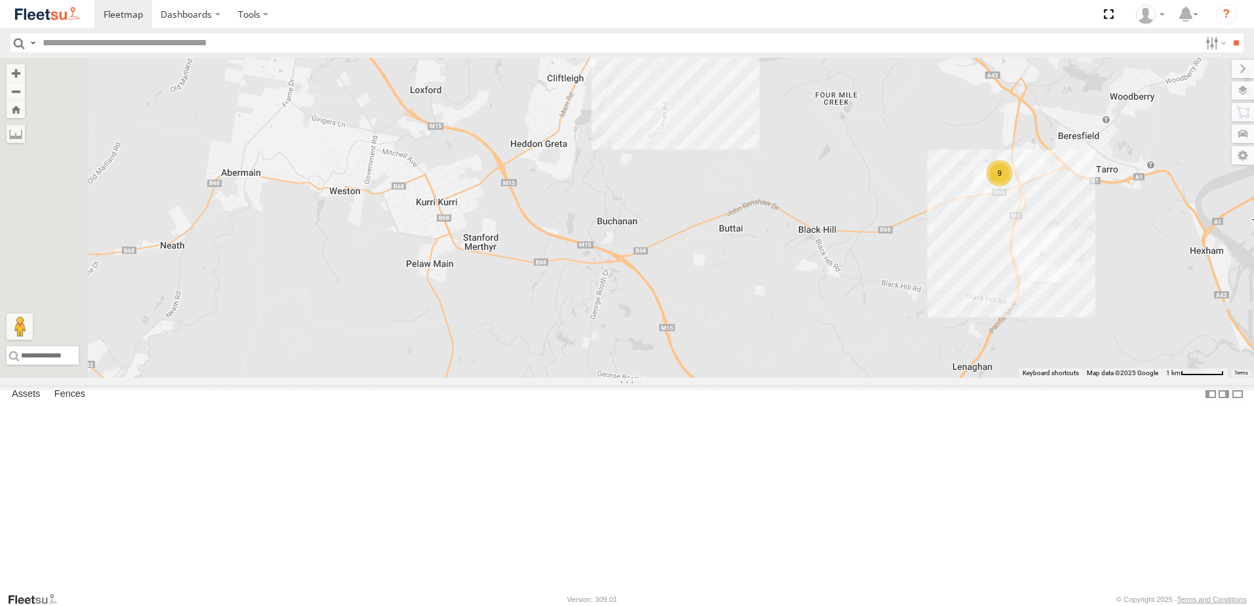
drag, startPoint x: 494, startPoint y: 195, endPoint x: 537, endPoint y: 241, distance: 63.6
click at [521, 231] on div "C3 Timber Truck LX1 Express Ute Little Truck CX4 Express Ute CX1 Express Ute L3…" at bounding box center [627, 218] width 1254 height 320
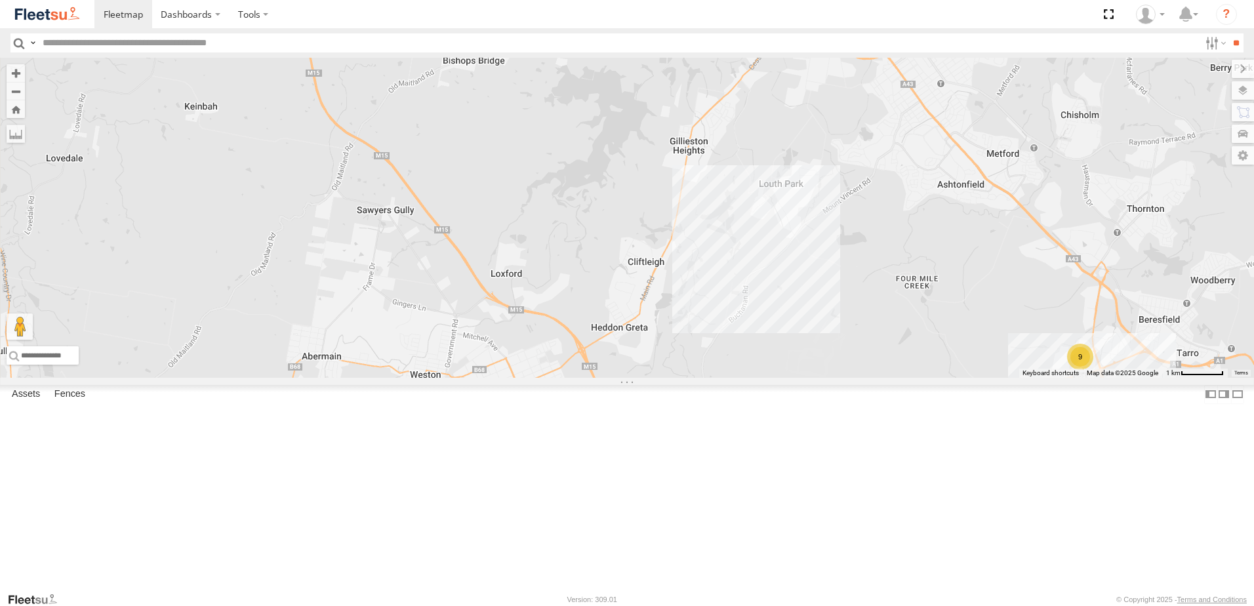
drag, startPoint x: 456, startPoint y: 122, endPoint x: 517, endPoint y: 298, distance: 186.2
click at [528, 290] on div "C3 Timber Truck LX1 Express Ute Little Truck CX4 Express Ute CX1 Express Ute L3…" at bounding box center [627, 218] width 1254 height 320
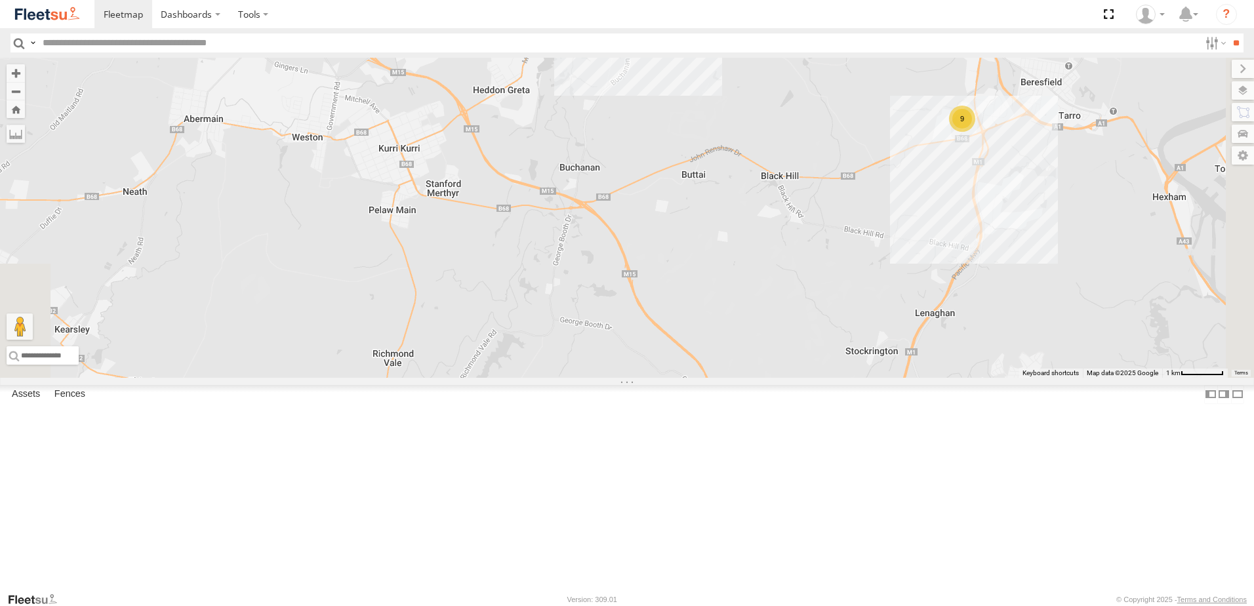
drag, startPoint x: 660, startPoint y: 395, endPoint x: 550, endPoint y: 146, distance: 272.2
click at [542, 142] on div "C3 Timber Truck LX1 Express Ute Little Truck CX4 Express Ute CX1 Express Ute L3…" at bounding box center [627, 218] width 1254 height 320
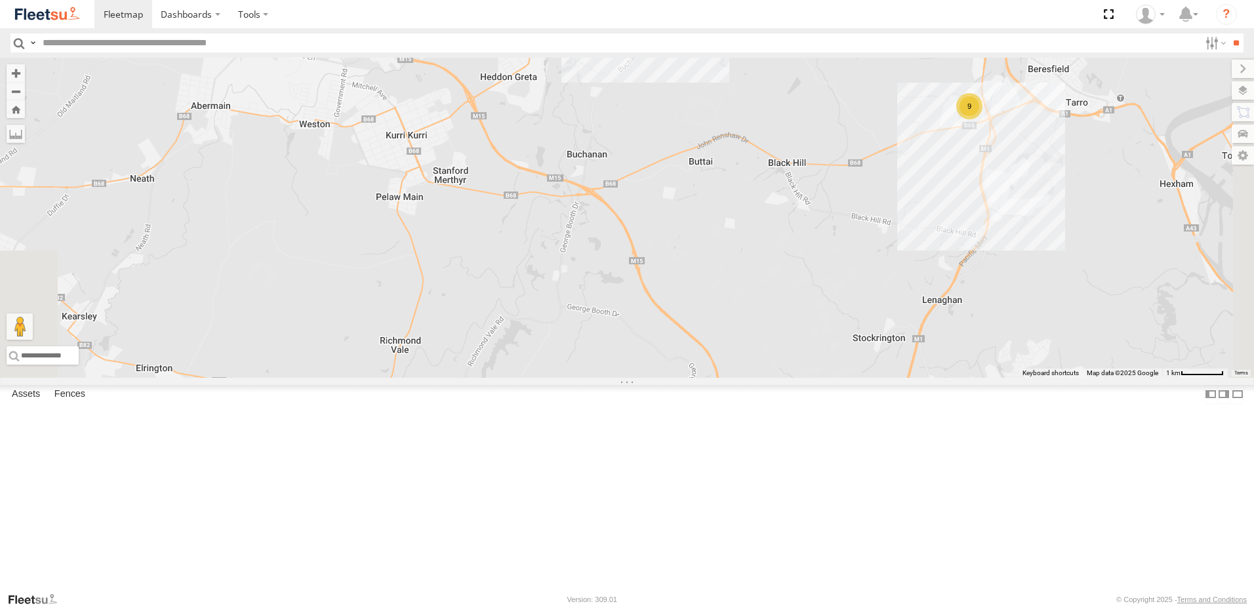
drag, startPoint x: 445, startPoint y: 145, endPoint x: 456, endPoint y: 207, distance: 63.3
click at [454, 207] on div "C3 Timber Truck LX1 Express Ute Little Truck CX4 Express Ute CX1 Express Ute L3…" at bounding box center [627, 218] width 1254 height 320
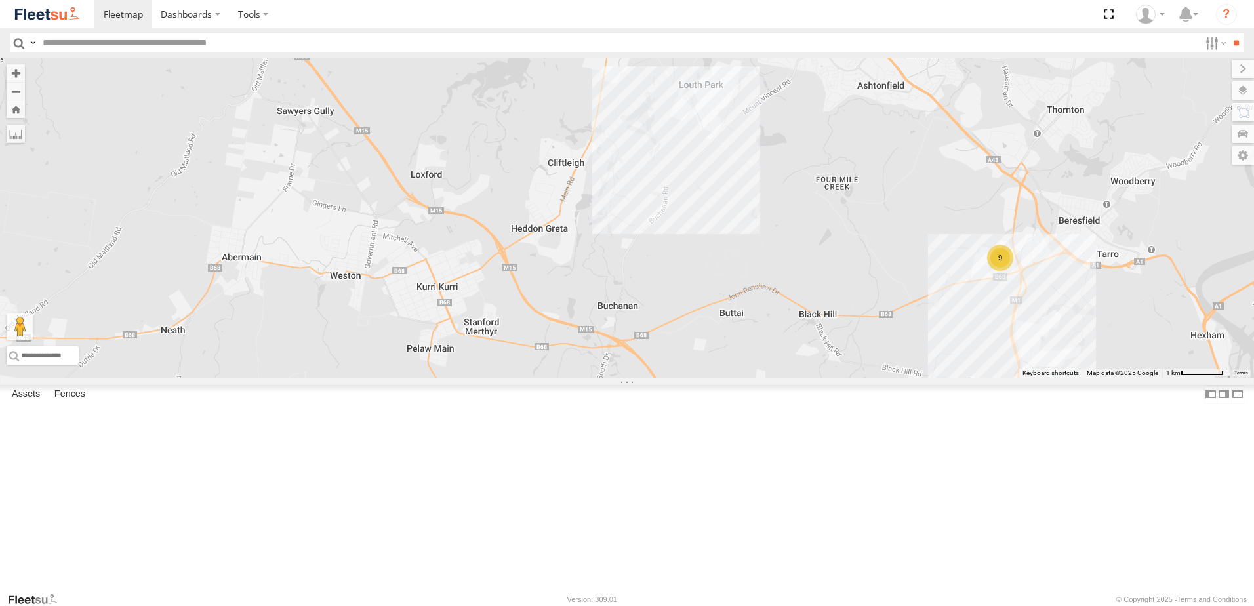
drag, startPoint x: 426, startPoint y: 181, endPoint x: 491, endPoint y: 303, distance: 138.2
click at [454, 287] on div "C3 Timber Truck LX1 Express Ute Little Truck CX4 Express Ute CX1 Express Ute L3…" at bounding box center [627, 218] width 1254 height 320
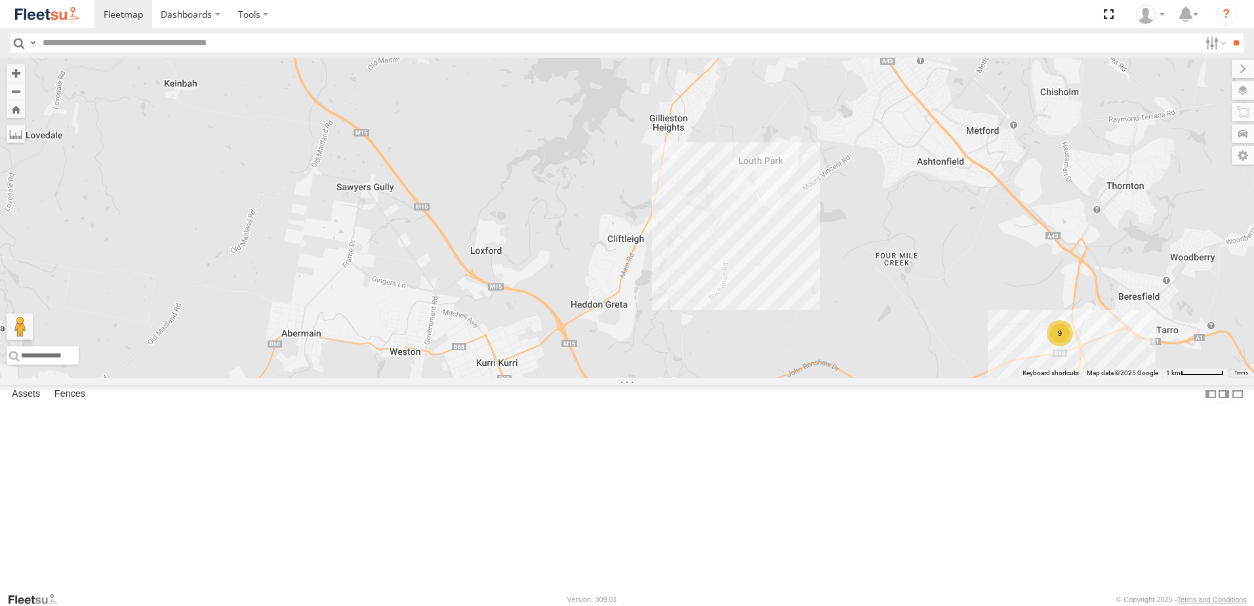
drag, startPoint x: 445, startPoint y: 159, endPoint x: 521, endPoint y: 262, distance: 127.6
click at [519, 258] on div "C3 Timber Truck LX1 Express Ute Little Truck CX4 Express Ute CX1 Express Ute L3…" at bounding box center [627, 218] width 1254 height 320
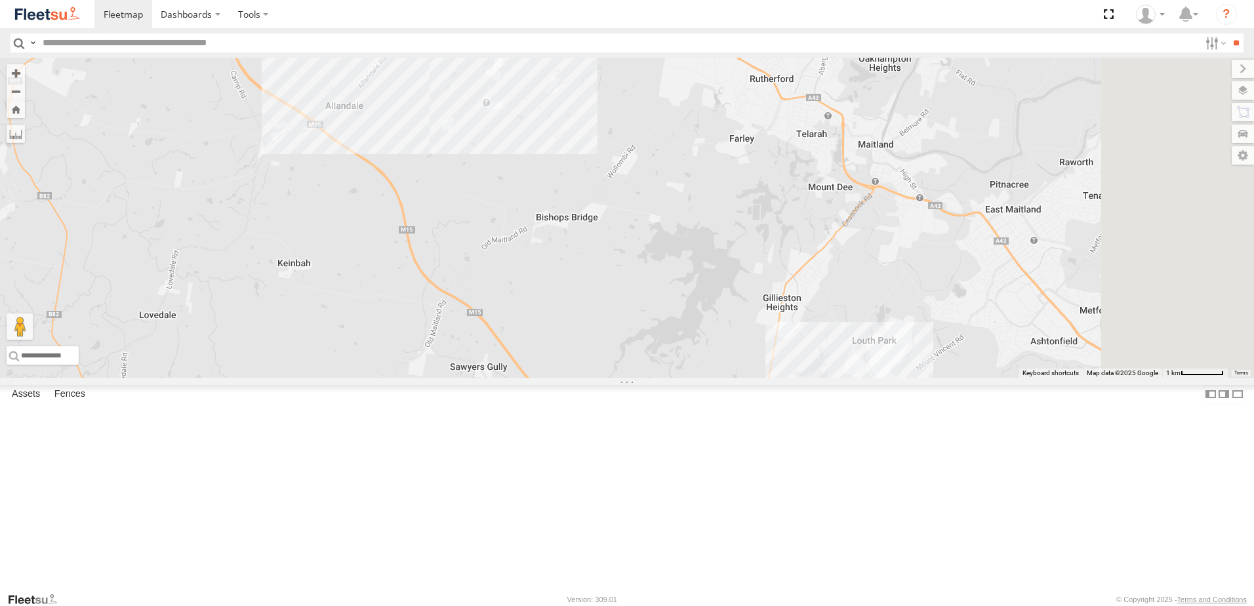
drag, startPoint x: 867, startPoint y: 352, endPoint x: 706, endPoint y: 449, distance: 188.3
click at [706, 378] on div "C3 Timber Truck LX1 Express Ute Little Truck CX4 Express Ute CX1 Express Ute L3…" at bounding box center [627, 218] width 1254 height 320
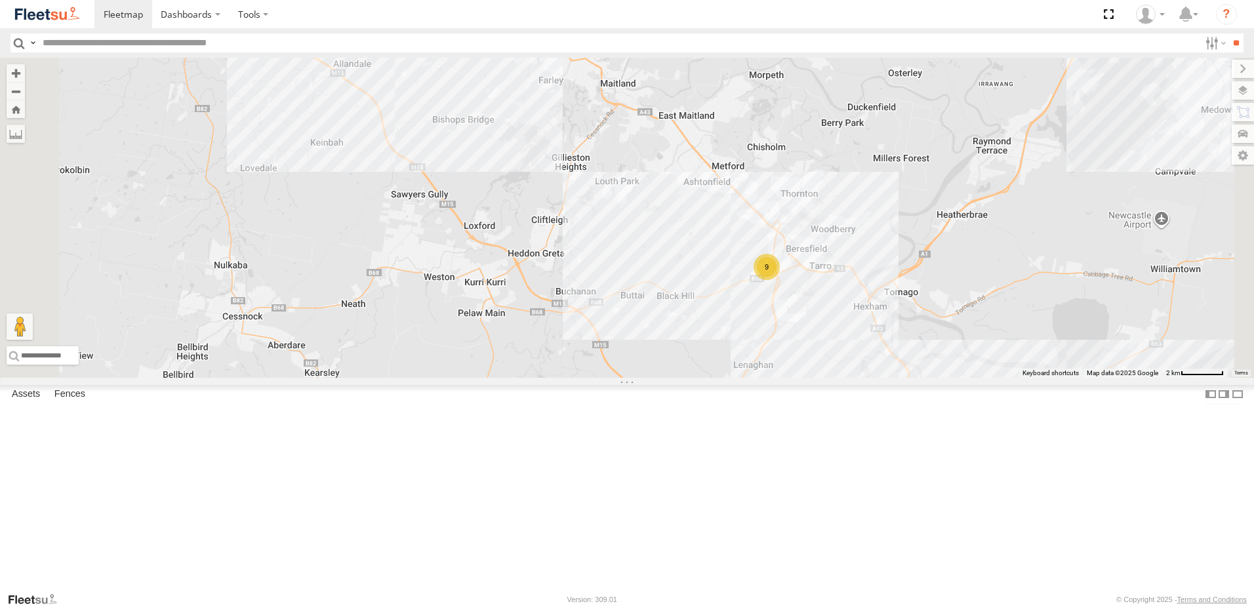
drag, startPoint x: 715, startPoint y: 287, endPoint x: 485, endPoint y: 157, distance: 264.5
click at [485, 157] on div "CX4 Express Ute LX1 Express Ute Little Truck CX1 Express Ute C3 Timber Truck 9" at bounding box center [627, 218] width 1254 height 320
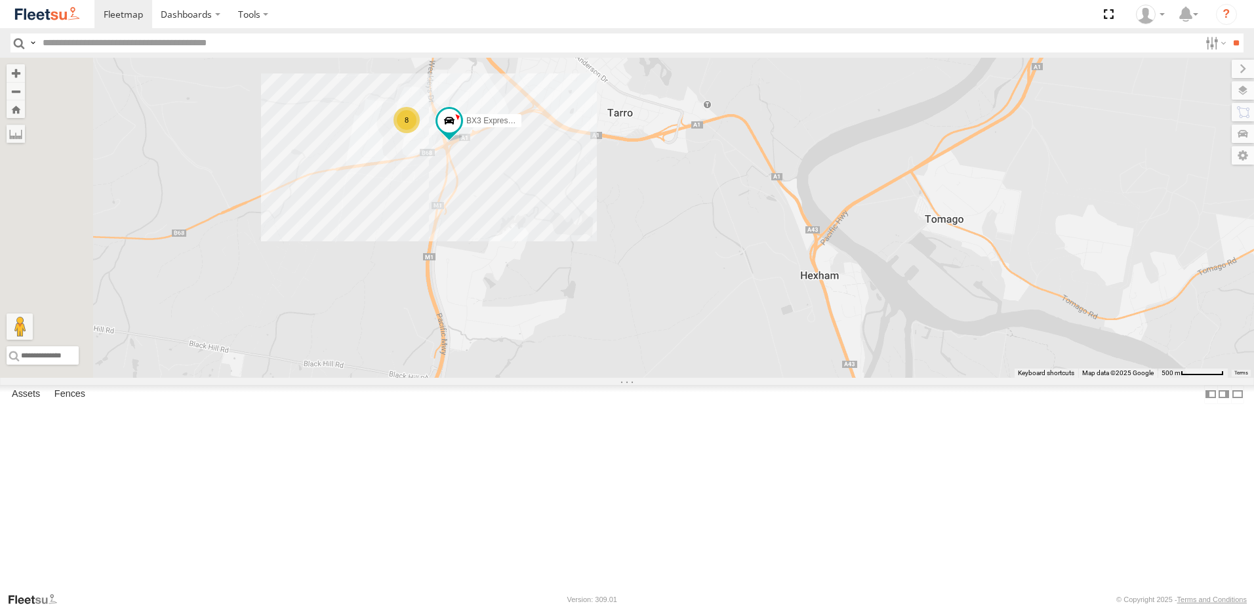
drag, startPoint x: 564, startPoint y: 258, endPoint x: 596, endPoint y: 298, distance: 51.8
click at [596, 298] on div "CX4 Express Ute LX1 Express Ute Little Truck CX1 Express Ute C3 Timber Truck Co…" at bounding box center [627, 218] width 1254 height 320
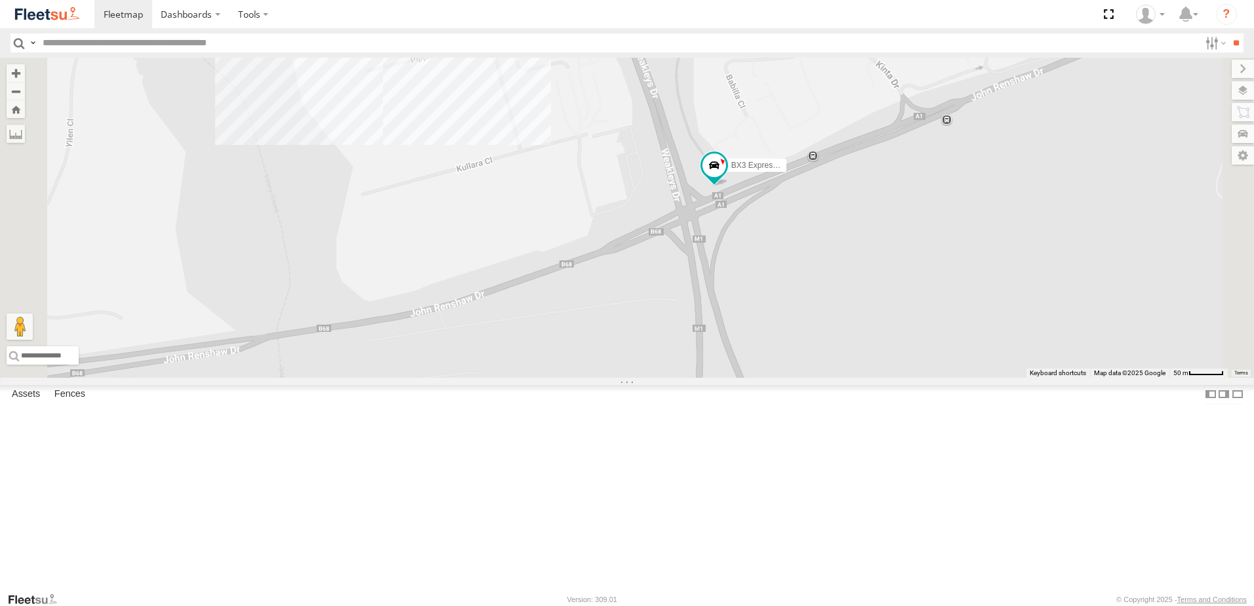
drag, startPoint x: 615, startPoint y: 252, endPoint x: 643, endPoint y: 300, distance: 54.7
click at [642, 301] on div "CX4 Express Ute LX1 Express Ute Little Truck CX1 Express Ute C3 Timber Truck Co…" at bounding box center [627, 218] width 1254 height 320
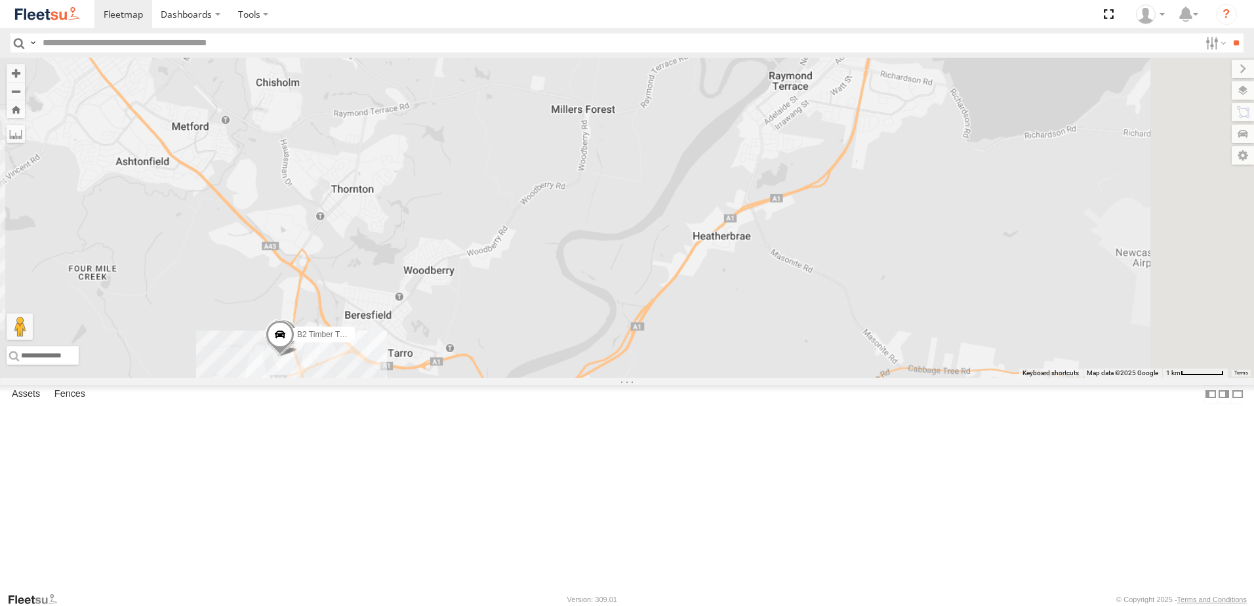
drag, startPoint x: 1033, startPoint y: 276, endPoint x: 544, endPoint y: 473, distance: 527.3
click at [545, 378] on div "B4 Timber Truck BX1 Express Ute B2 Timber Truck B5 Timber Truck BX2 Express Ute…" at bounding box center [627, 218] width 1254 height 320
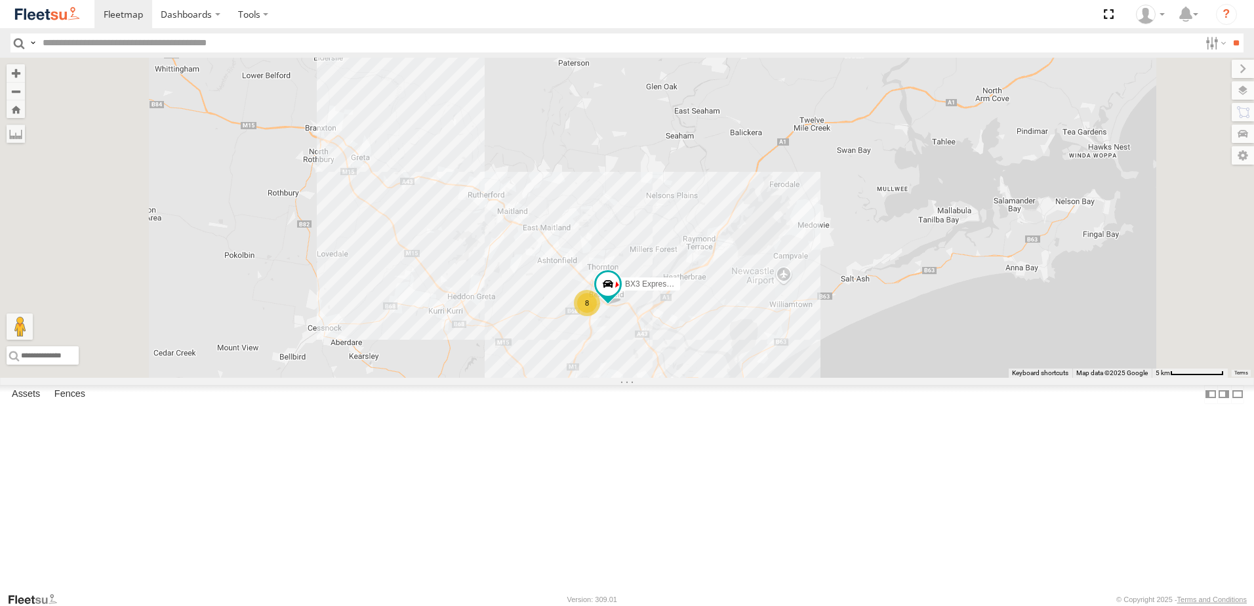
drag, startPoint x: 909, startPoint y: 390, endPoint x: 698, endPoint y: 388, distance: 210.5
click at [700, 378] on div "BX3 Express Ute 8 5 8 C3 Timber Truck LX1 Express Ute Little Truck" at bounding box center [627, 218] width 1254 height 320
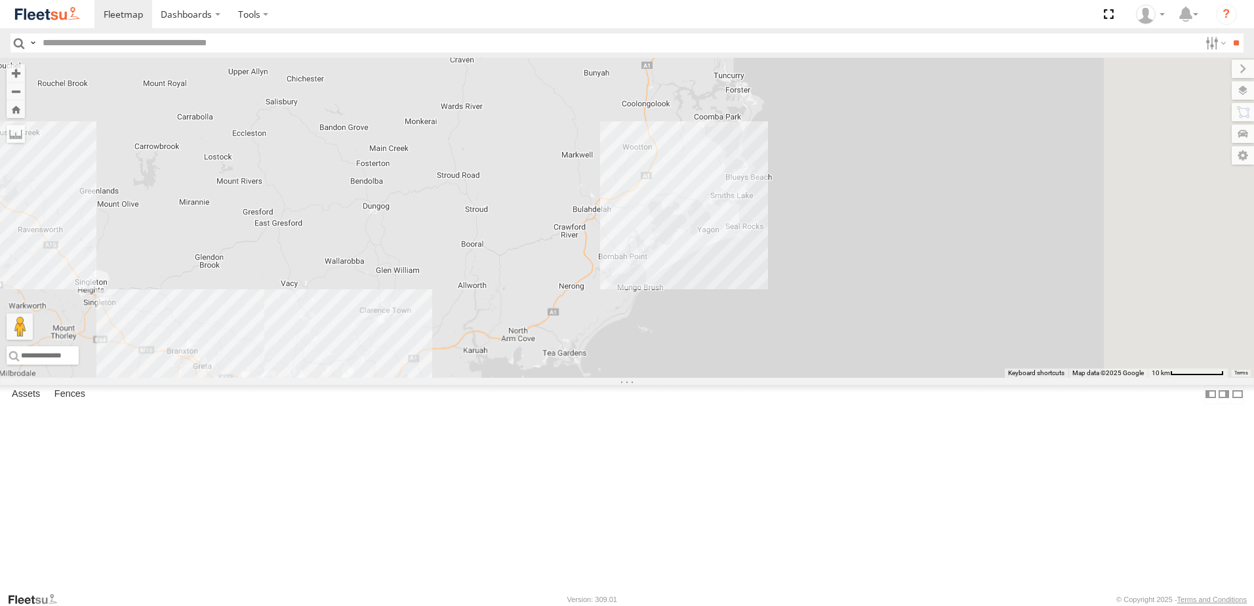
drag, startPoint x: 790, startPoint y: 355, endPoint x: 663, endPoint y: 502, distance: 194.4
click at [663, 378] on div "9 5 CX4 Express Ute 9 2 CX1 Express Ute" at bounding box center [627, 218] width 1254 height 320
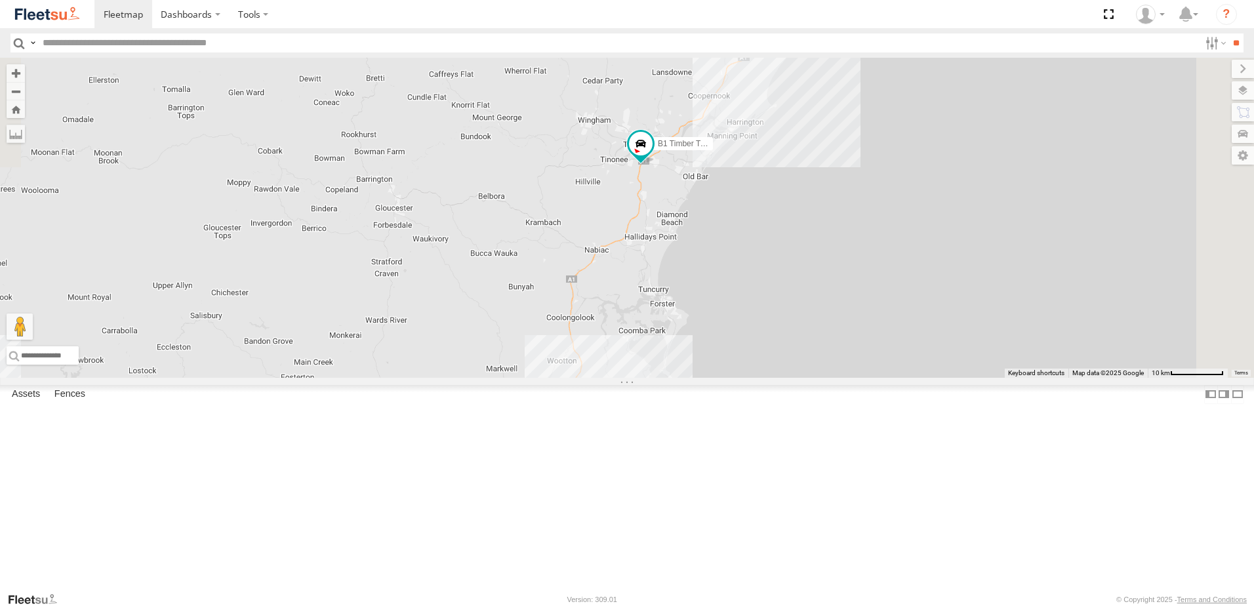
drag, startPoint x: 774, startPoint y: 299, endPoint x: 668, endPoint y: 558, distance: 280.0
click at [668, 378] on div "9 5 CX4 Express Ute 9 2 CX1 Express Ute B1 Timber Truck" at bounding box center [627, 218] width 1254 height 320
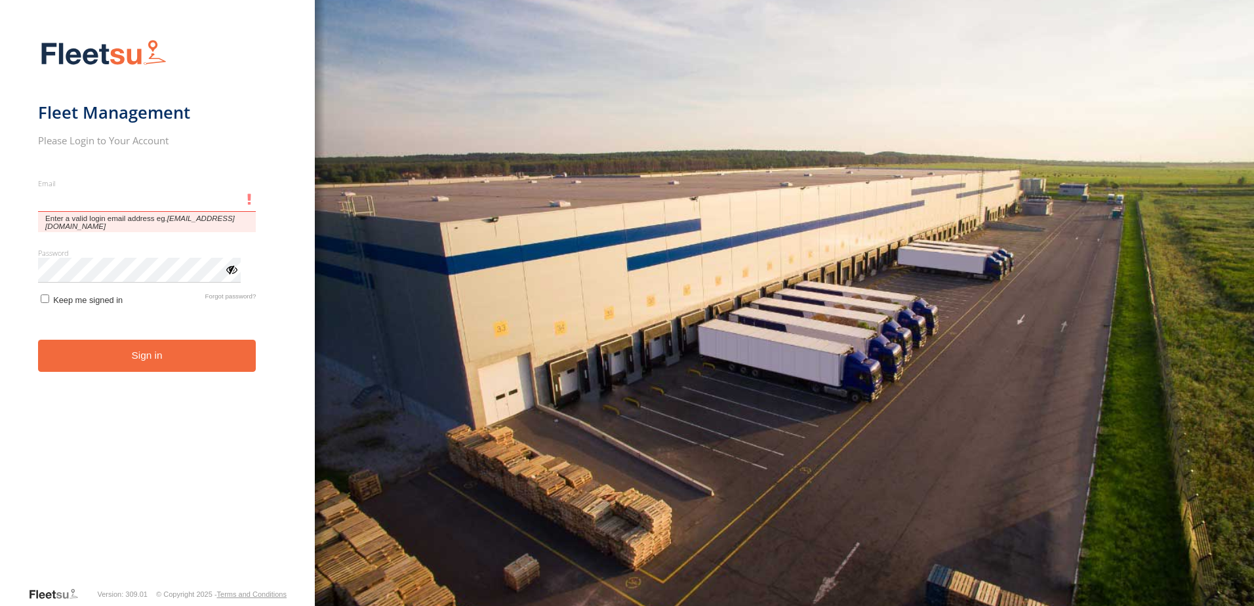
type input "**********"
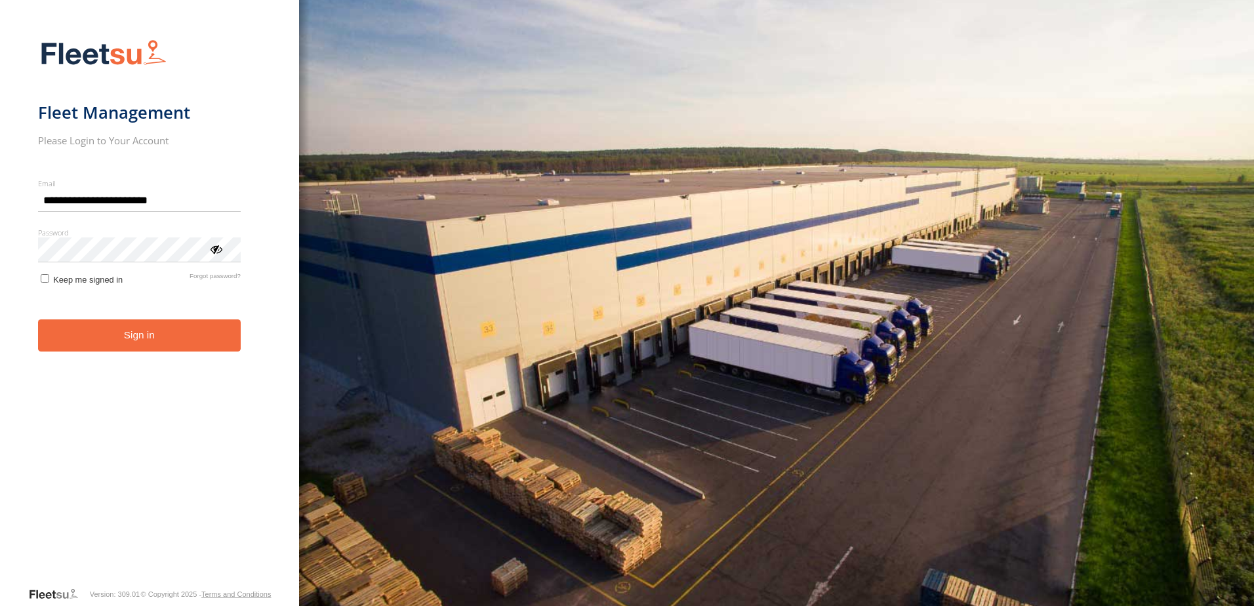
click at [176, 338] on button "Sign in" at bounding box center [139, 335] width 203 height 32
click at [209, 337] on button "Sign in" at bounding box center [139, 335] width 203 height 32
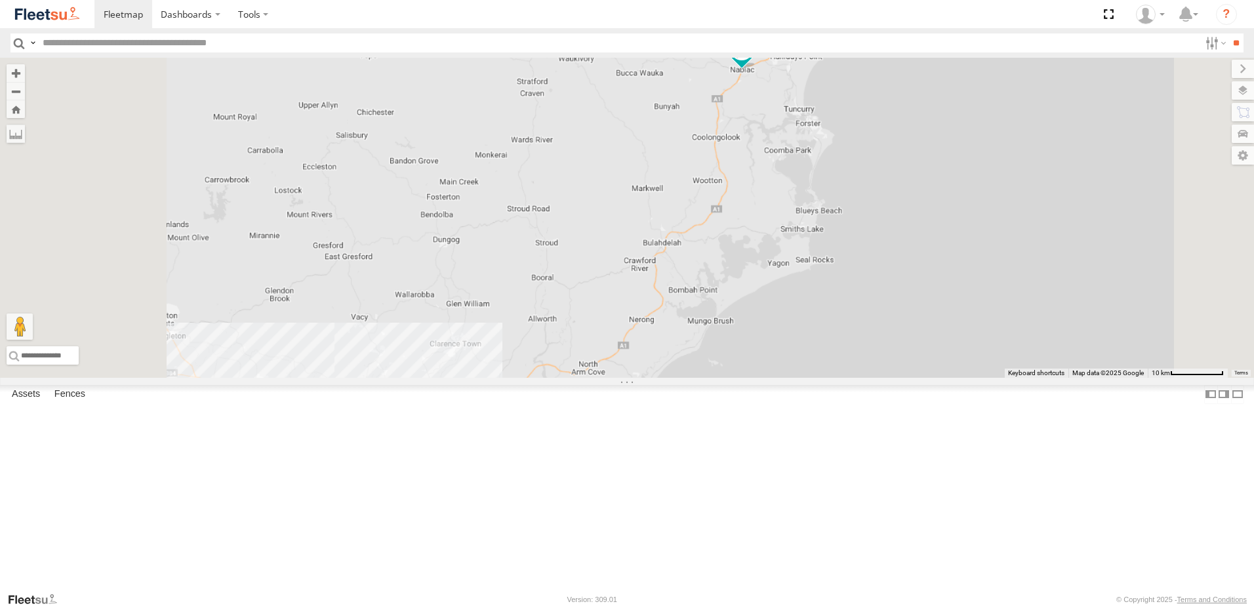
drag, startPoint x: 820, startPoint y: 307, endPoint x: 873, endPoint y: 210, distance: 110.1
click at [873, 210] on div "B1 Timber Truck 8" at bounding box center [627, 218] width 1254 height 320
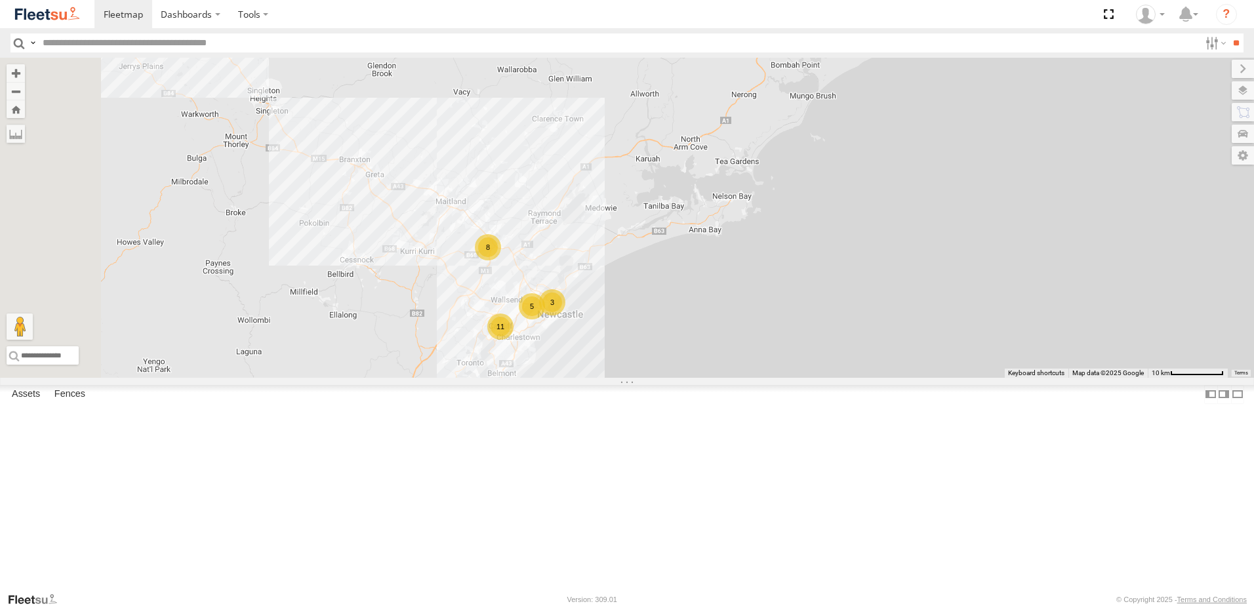
drag, startPoint x: 675, startPoint y: 436, endPoint x: 709, endPoint y: 351, distance: 91.6
click at [709, 351] on div "B1 Timber Truck 8 5 11 3" at bounding box center [627, 218] width 1254 height 320
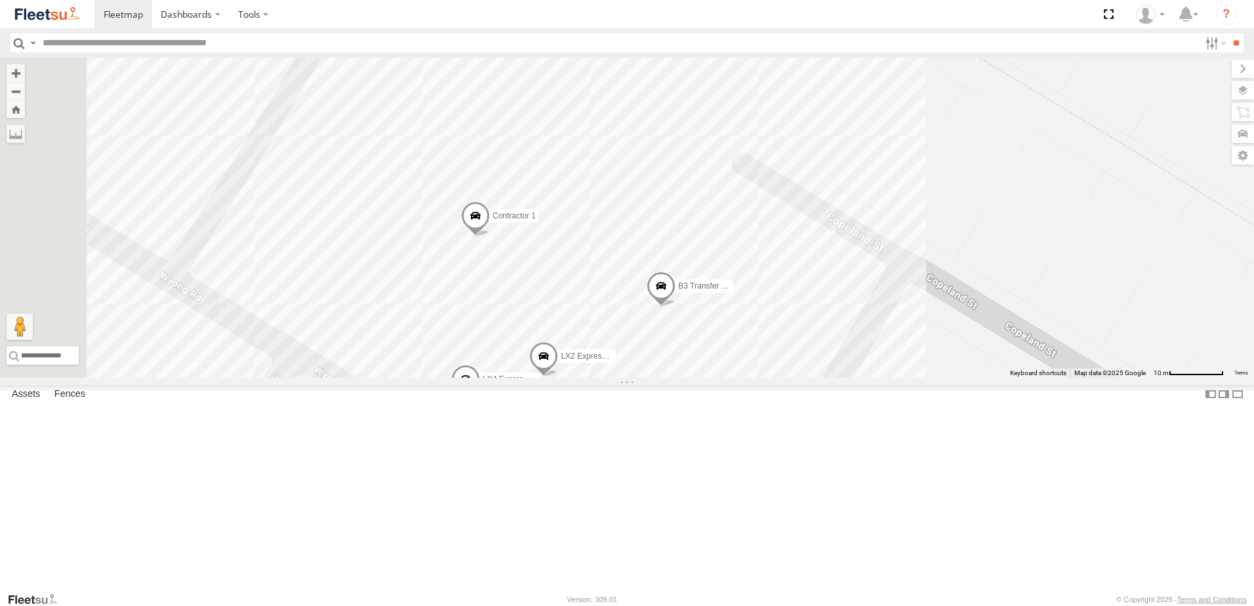
drag, startPoint x: 743, startPoint y: 371, endPoint x: 833, endPoint y: 506, distance: 162.6
click at [833, 378] on div "B1 Timber Truck LX3 Express Ute LX1 Express Ute BX3 Express Ute CX1 Express Ute…" at bounding box center [627, 218] width 1254 height 320
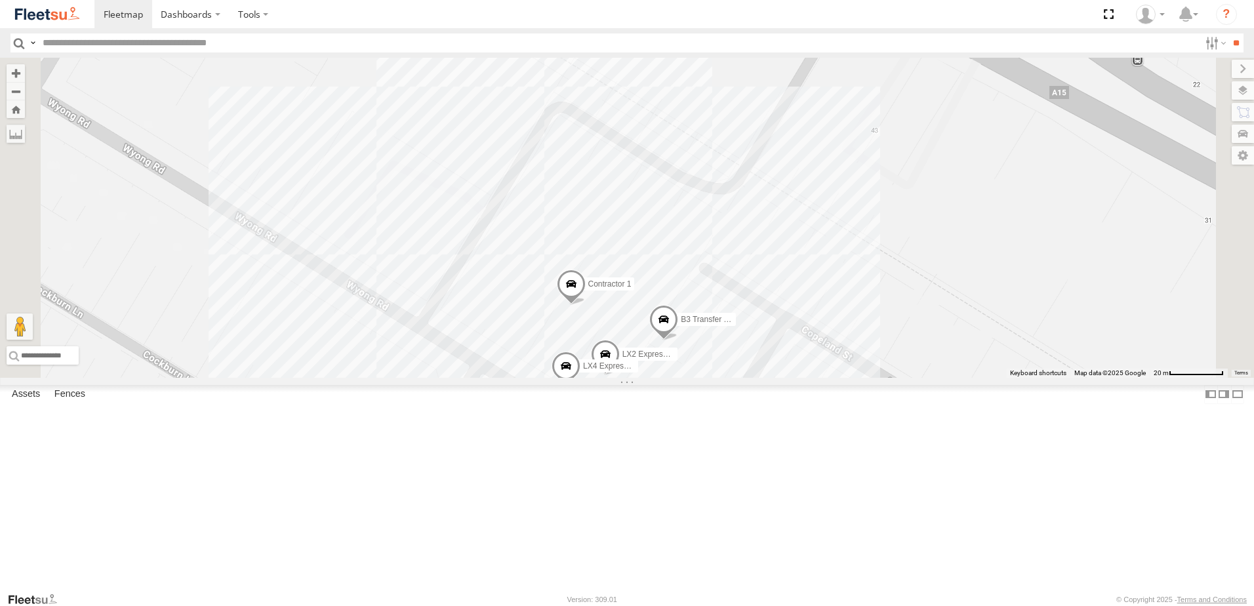
click at [678, 340] on span at bounding box center [663, 322] width 29 height 35
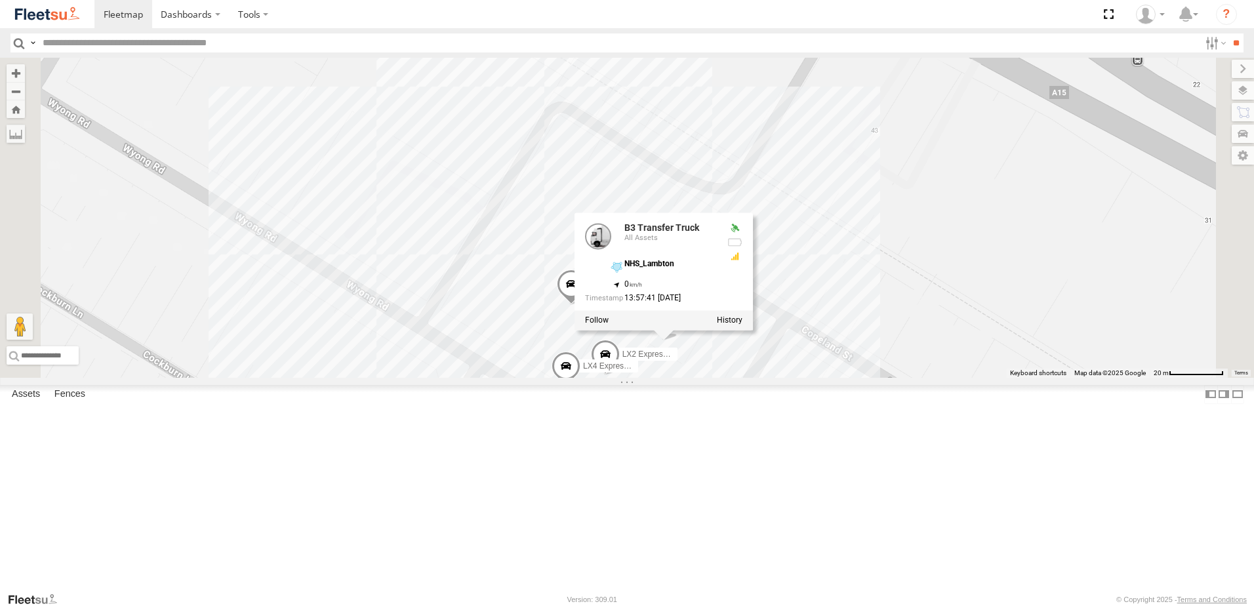
click at [854, 378] on div "B1 Timber Truck LX3 Express Ute LX1 Express Ute BX3 Express Ute CX1 Express Ute…" at bounding box center [627, 218] width 1254 height 320
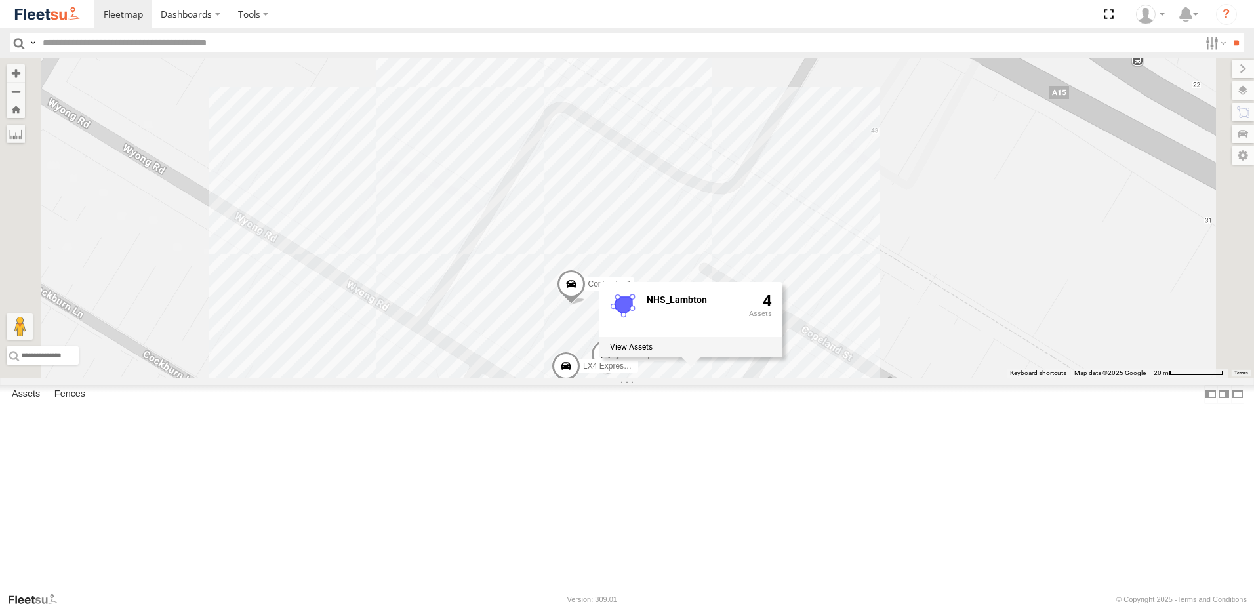
click at [875, 378] on div "B1 Timber Truck LX3 Express Ute LX1 Express Ute BX3 Express Ute CX1 Express Ute…" at bounding box center [627, 218] width 1254 height 320
click at [678, 340] on span at bounding box center [663, 322] width 29 height 35
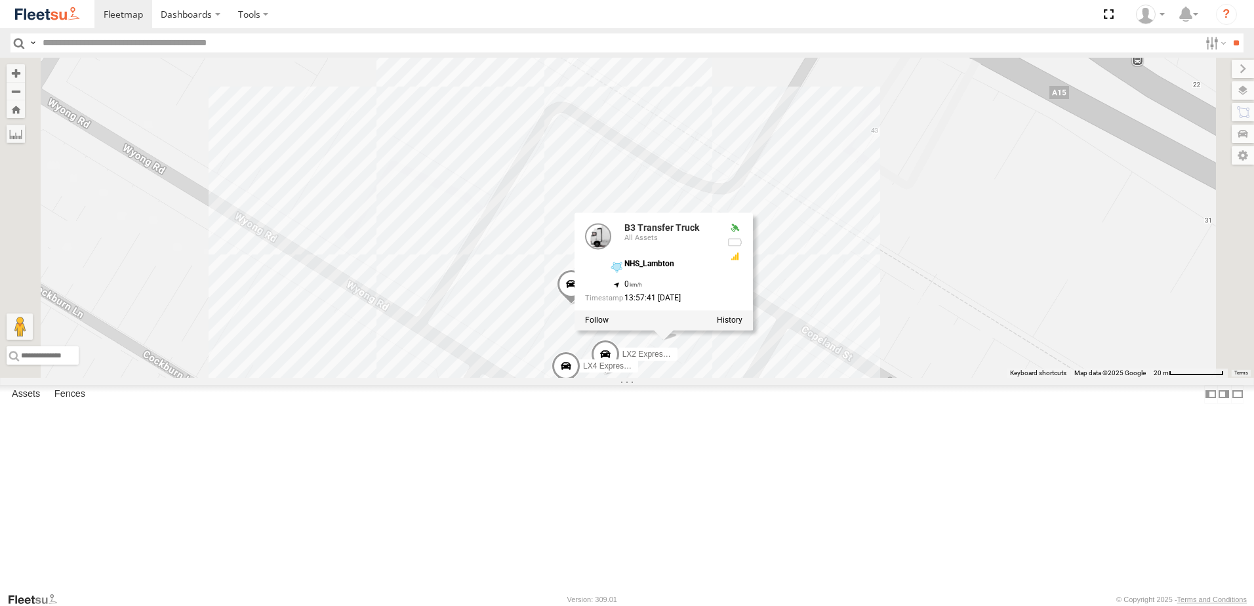
click at [742, 325] on label at bounding box center [730, 320] width 26 height 9
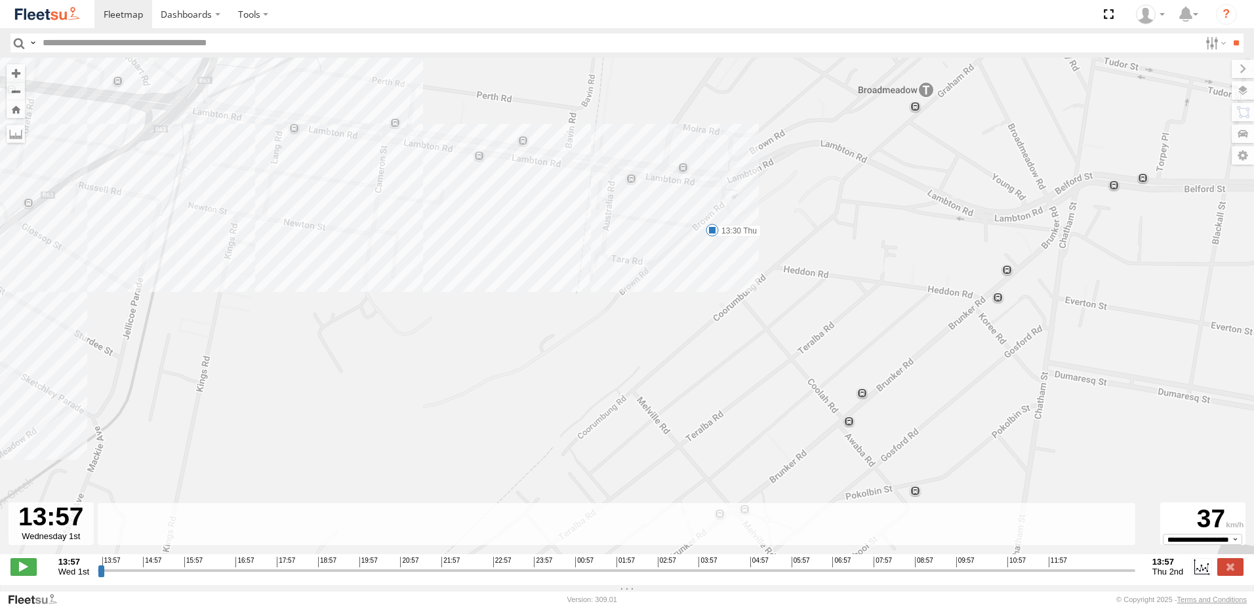
click at [711, 231] on span at bounding box center [712, 230] width 13 height 13
click at [689, 242] on div "B3 Transfer Truck 15:57 Wed 16:33 Wed 05:37 Thu 08:35 Thu 11:24 Thu 12:39 Thu 1…" at bounding box center [627, 313] width 1254 height 510
click at [644, 174] on div "B3 Transfer Truck 15:57 Wed 16:33 Wed 05:37 Thu 08:35 Thu 11:24 Thu 12:39 Thu 1…" at bounding box center [627, 313] width 1254 height 510
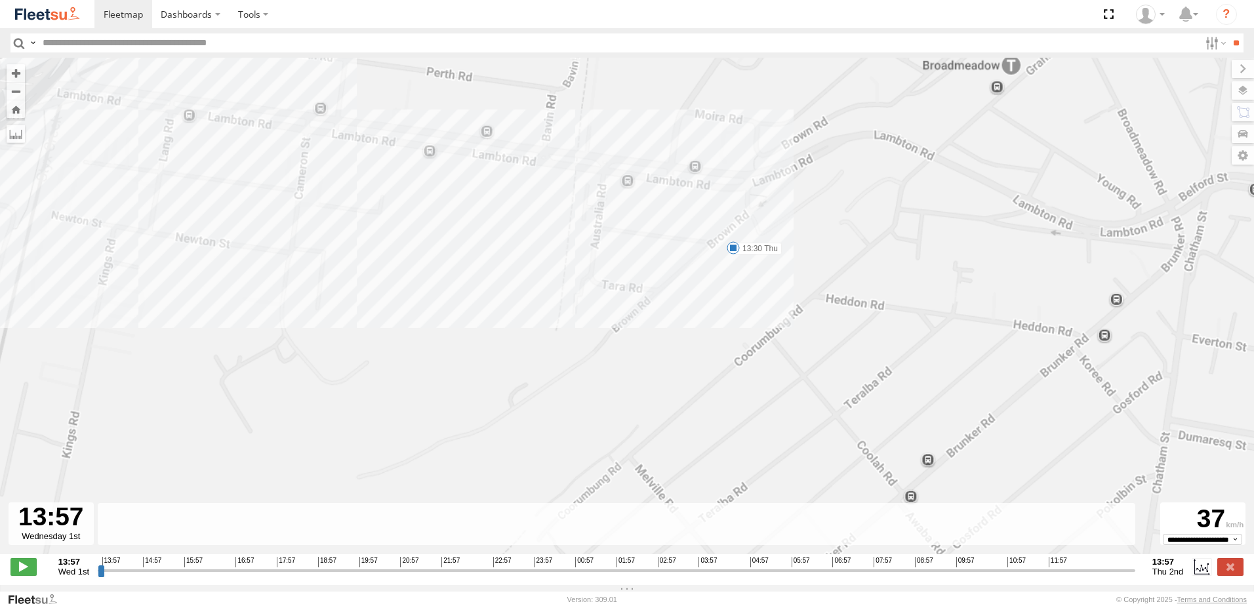
click at [644, 174] on div "B3 Transfer Truck 15:57 Wed 16:33 Wed 05:37 Thu 08:35 Thu 11:24 Thu 12:39 Thu 1…" at bounding box center [627, 313] width 1254 height 510
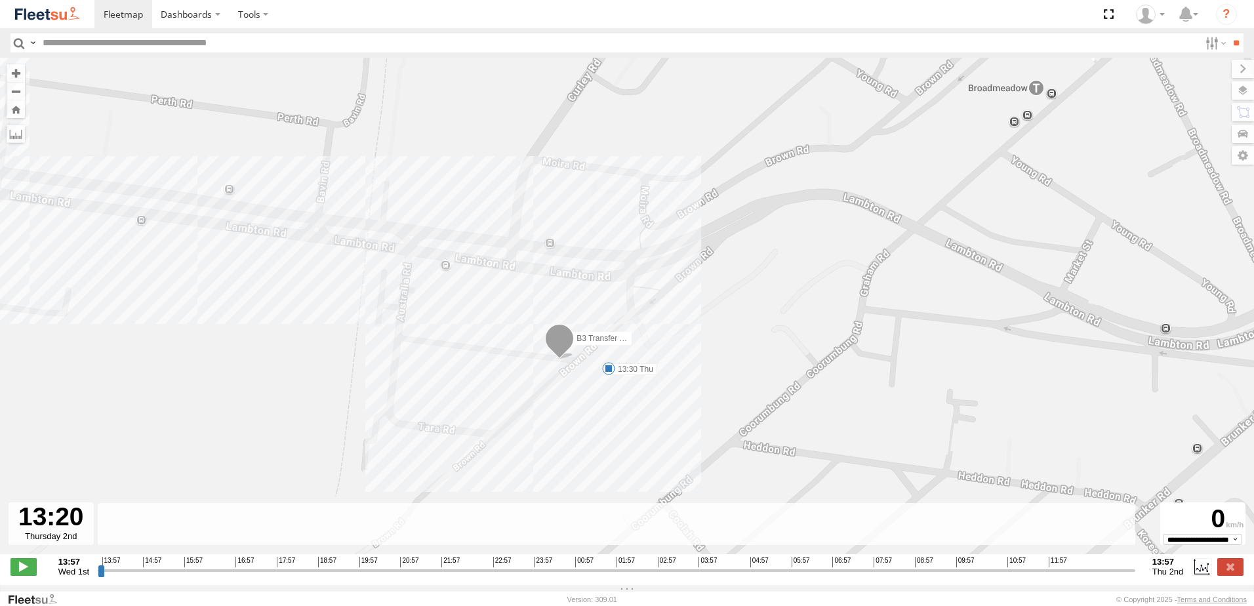
drag, startPoint x: 99, startPoint y: 577, endPoint x: 1104, endPoint y: 606, distance: 1005.7
click at [1104, 576] on input "range" at bounding box center [616, 570] width 1037 height 12
type input "**********"
click at [1103, 576] on input "range" at bounding box center [616, 570] width 1037 height 12
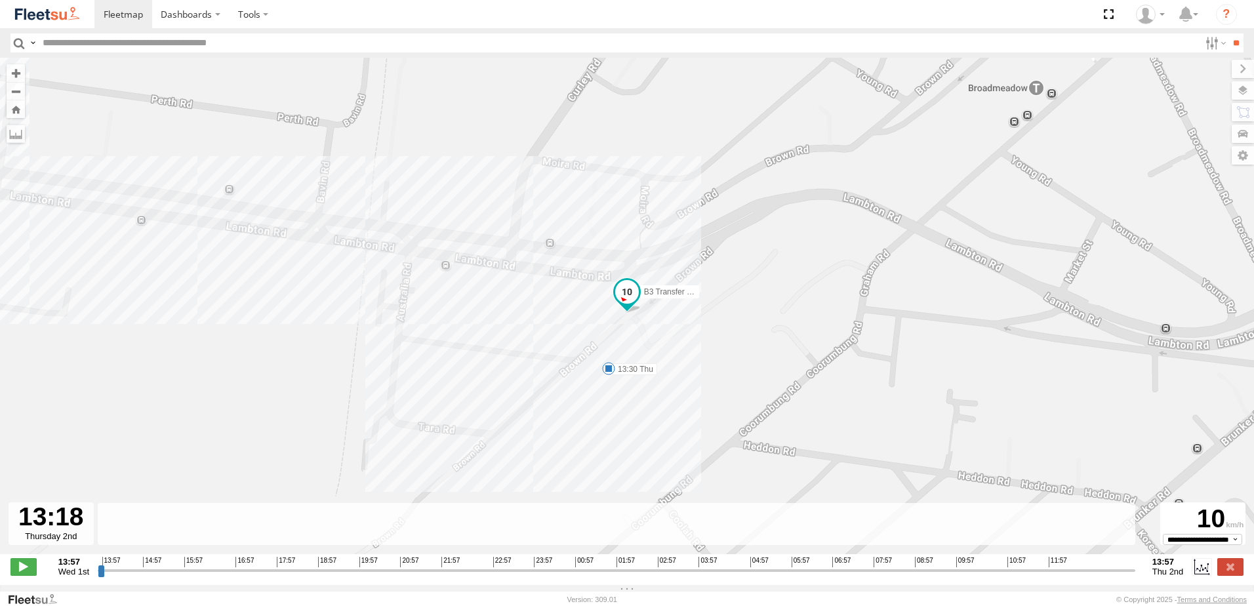
drag, startPoint x: 1074, startPoint y: 593, endPoint x: 974, endPoint y: 639, distance: 110.3
